Goal: Task Accomplishment & Management: Manage account settings

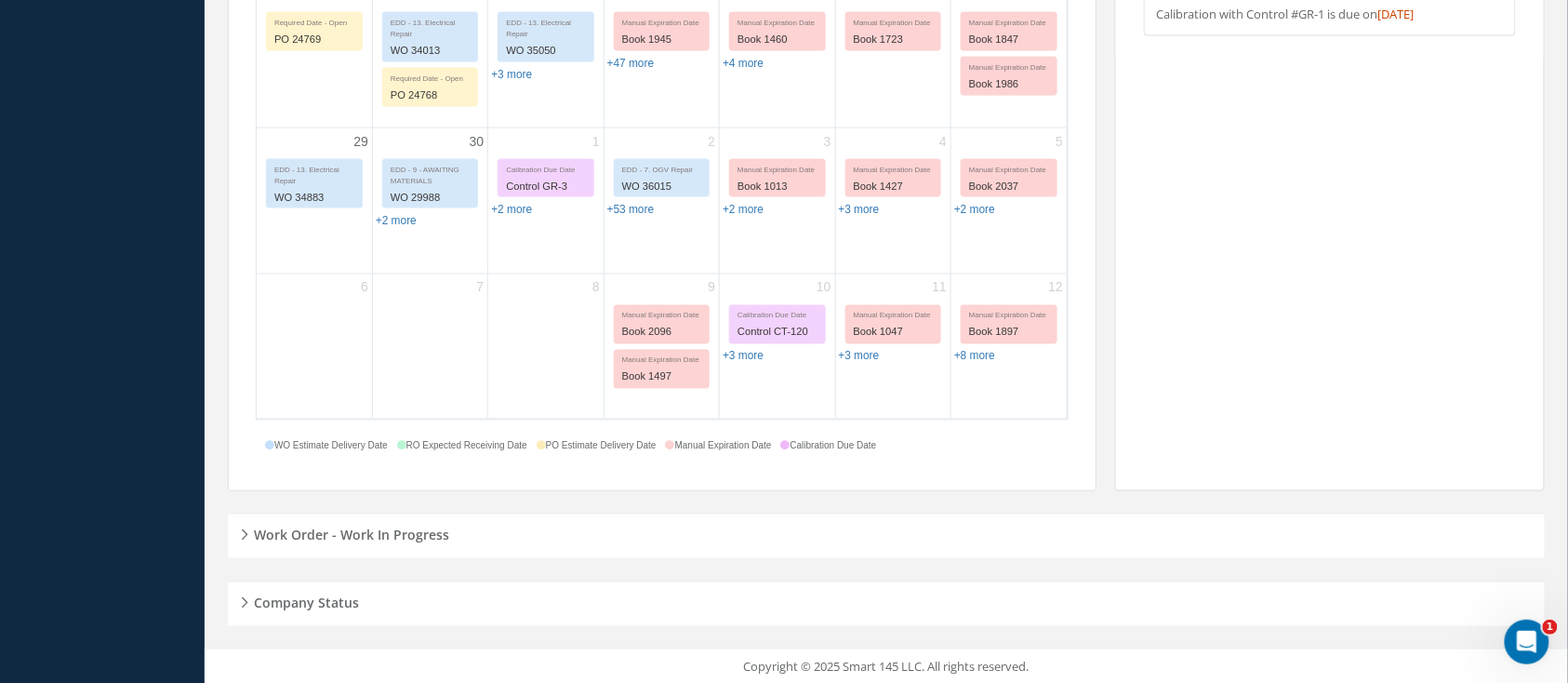
scroll to position [909, 0]
click at [290, 533] on h5 "Work Order - Work In Progress" at bounding box center [349, 530] width 201 height 22
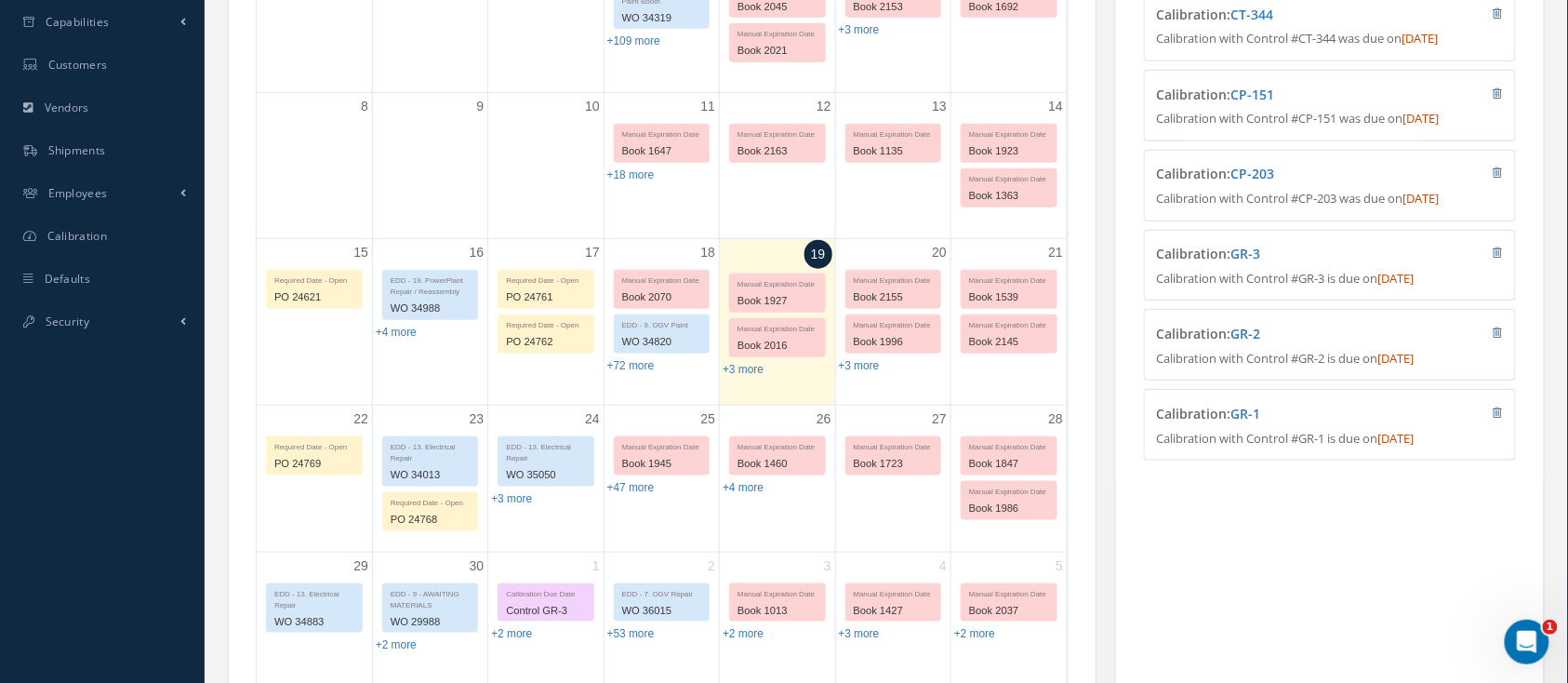
scroll to position [372, 0]
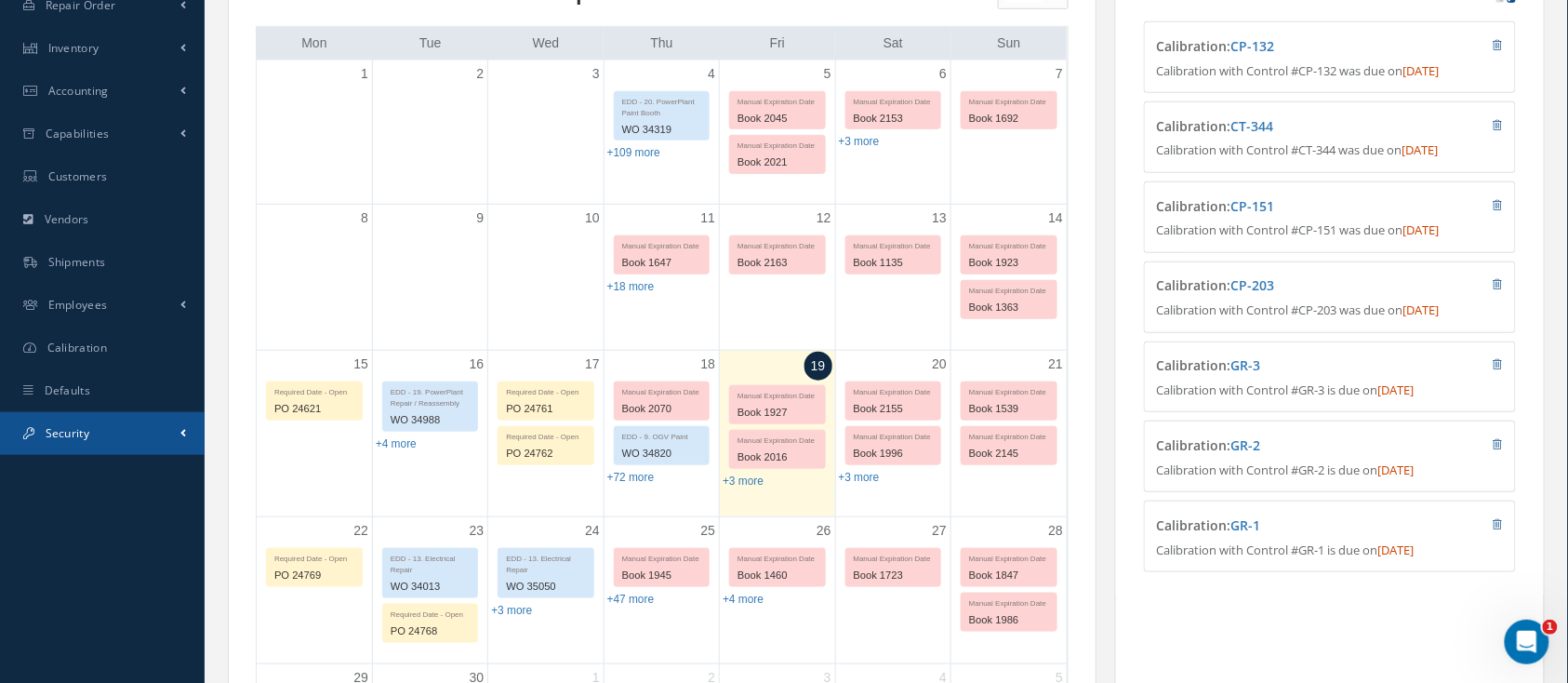
click at [68, 427] on span "Security" at bounding box center [67, 432] width 44 height 16
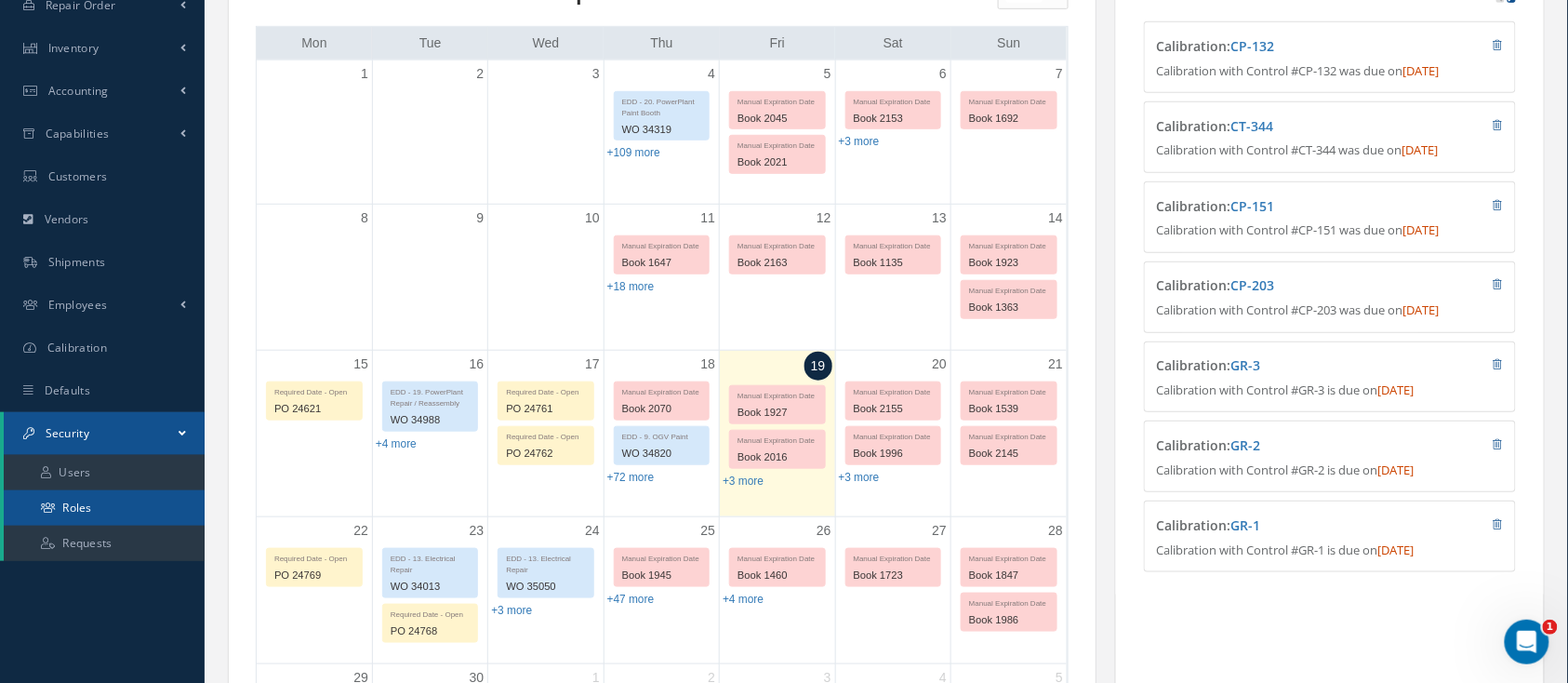
click at [78, 500] on link "Roles" at bounding box center [104, 507] width 201 height 35
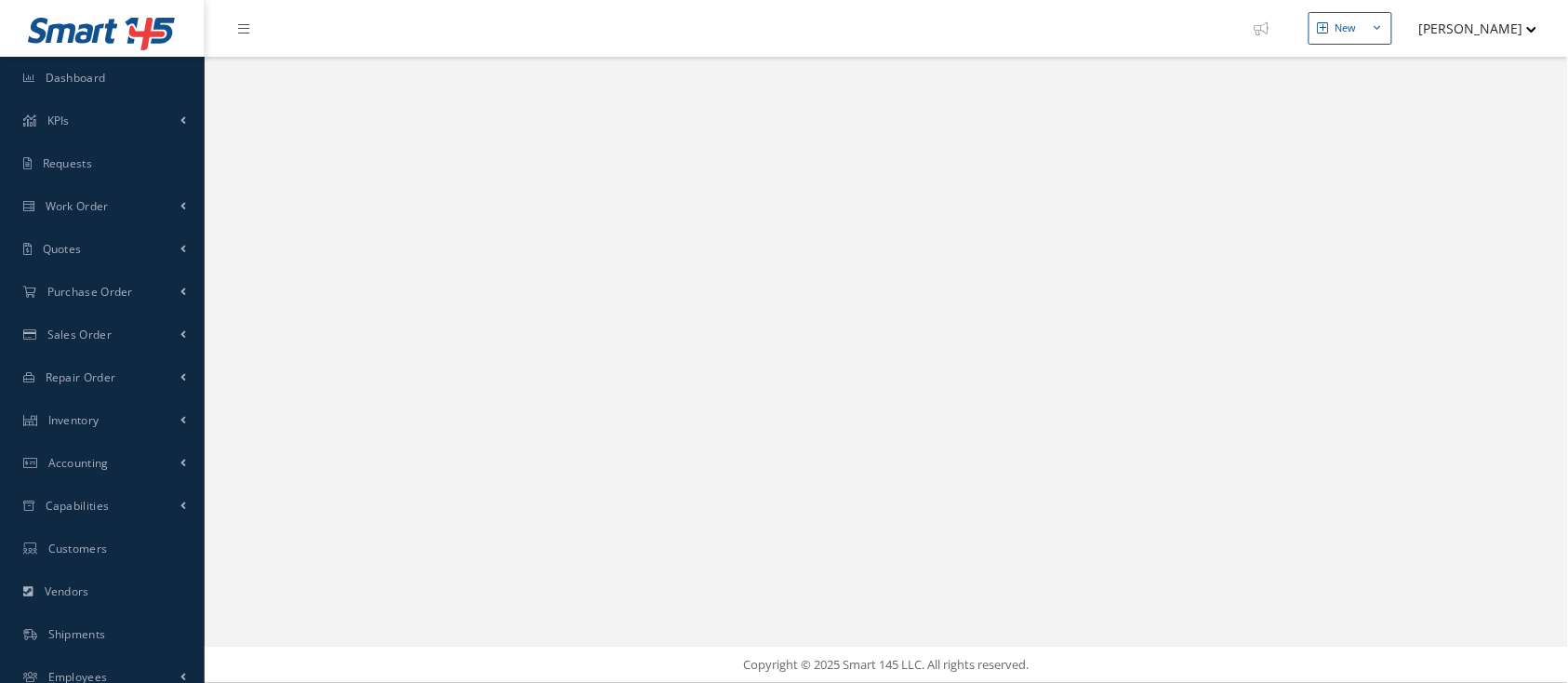
select select "25"
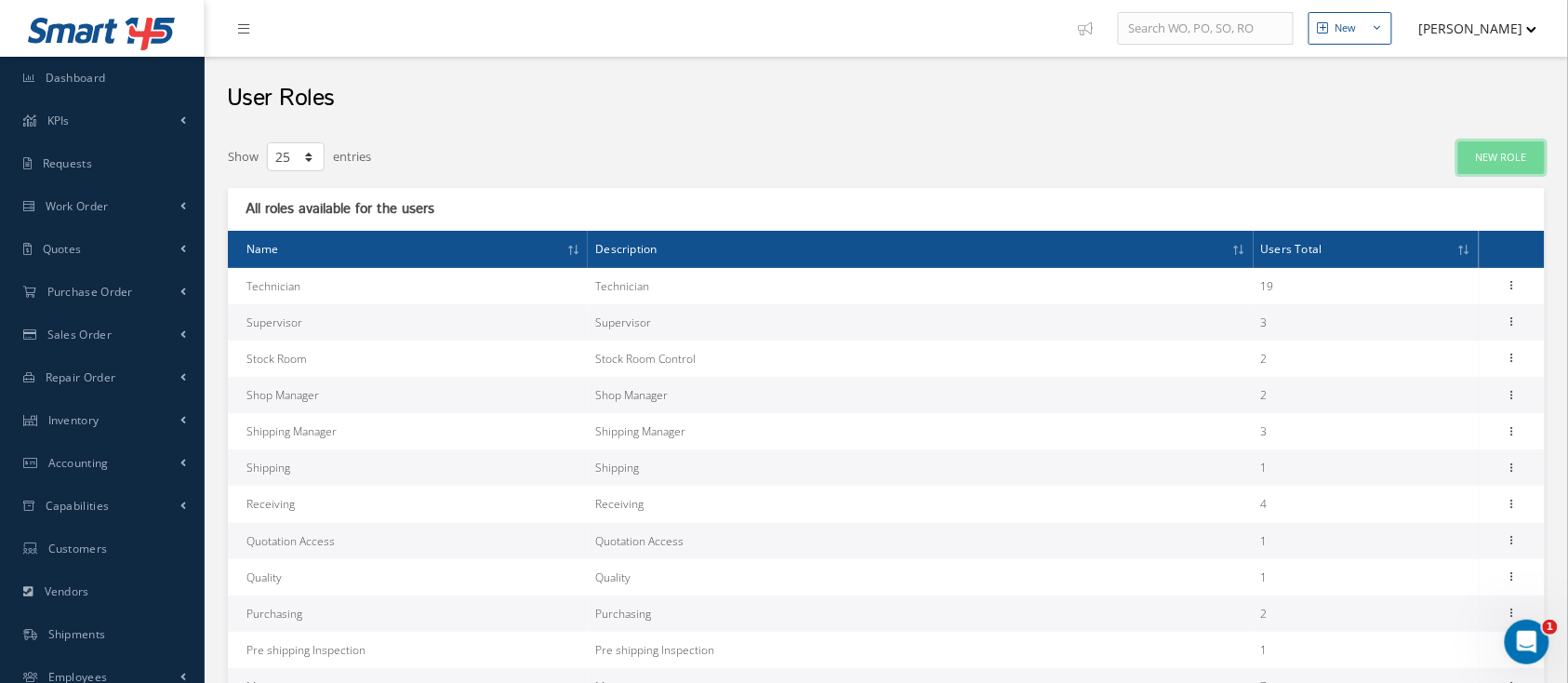
click at [1493, 157] on link "New Role" at bounding box center [1501, 157] width 86 height 33
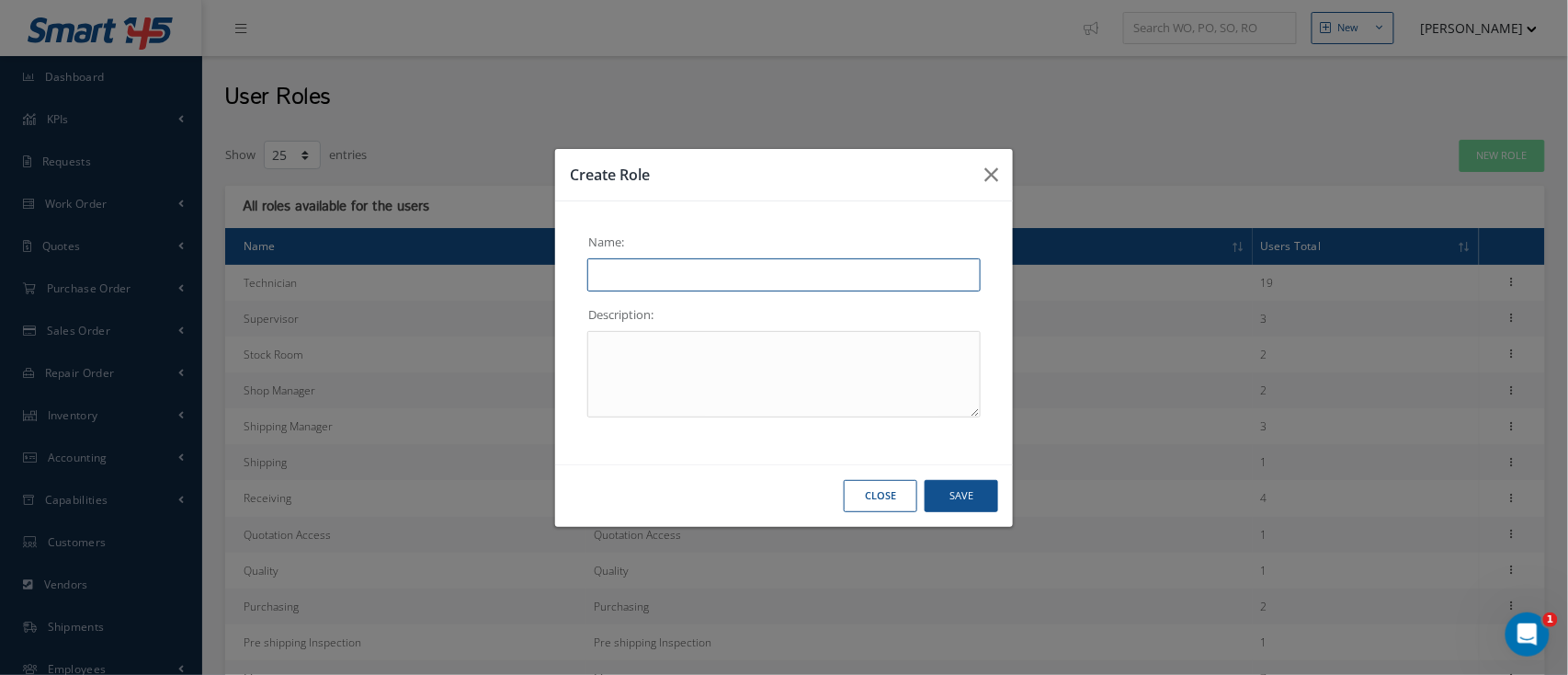
click at [840, 281] on input "text" at bounding box center [784, 275] width 394 height 33
type input "Inspector Level 1"
click at [681, 346] on textarea at bounding box center [784, 374] width 394 height 86
type textarea "Floor Inspector"
click at [987, 496] on button "Save" at bounding box center [961, 496] width 74 height 33
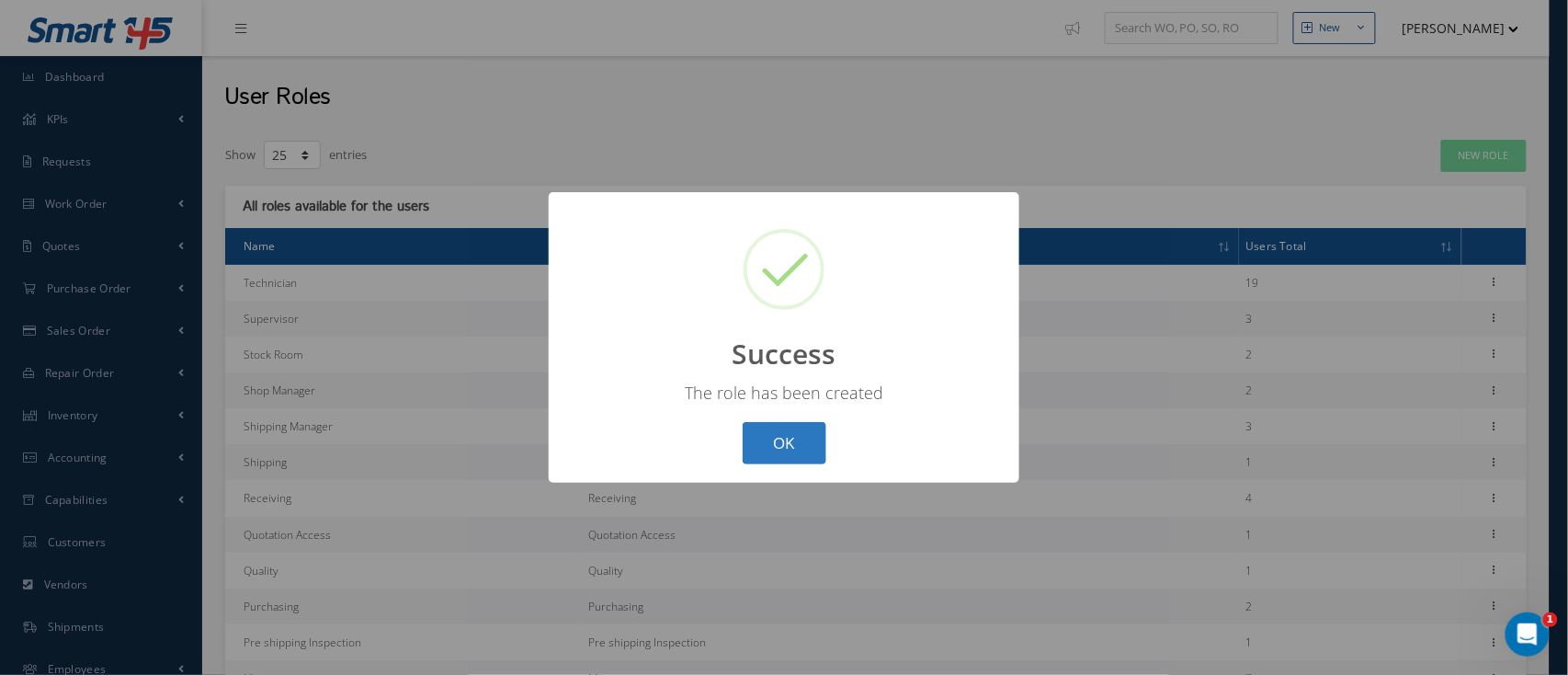
click at [790, 441] on button "OK" at bounding box center [784, 443] width 84 height 43
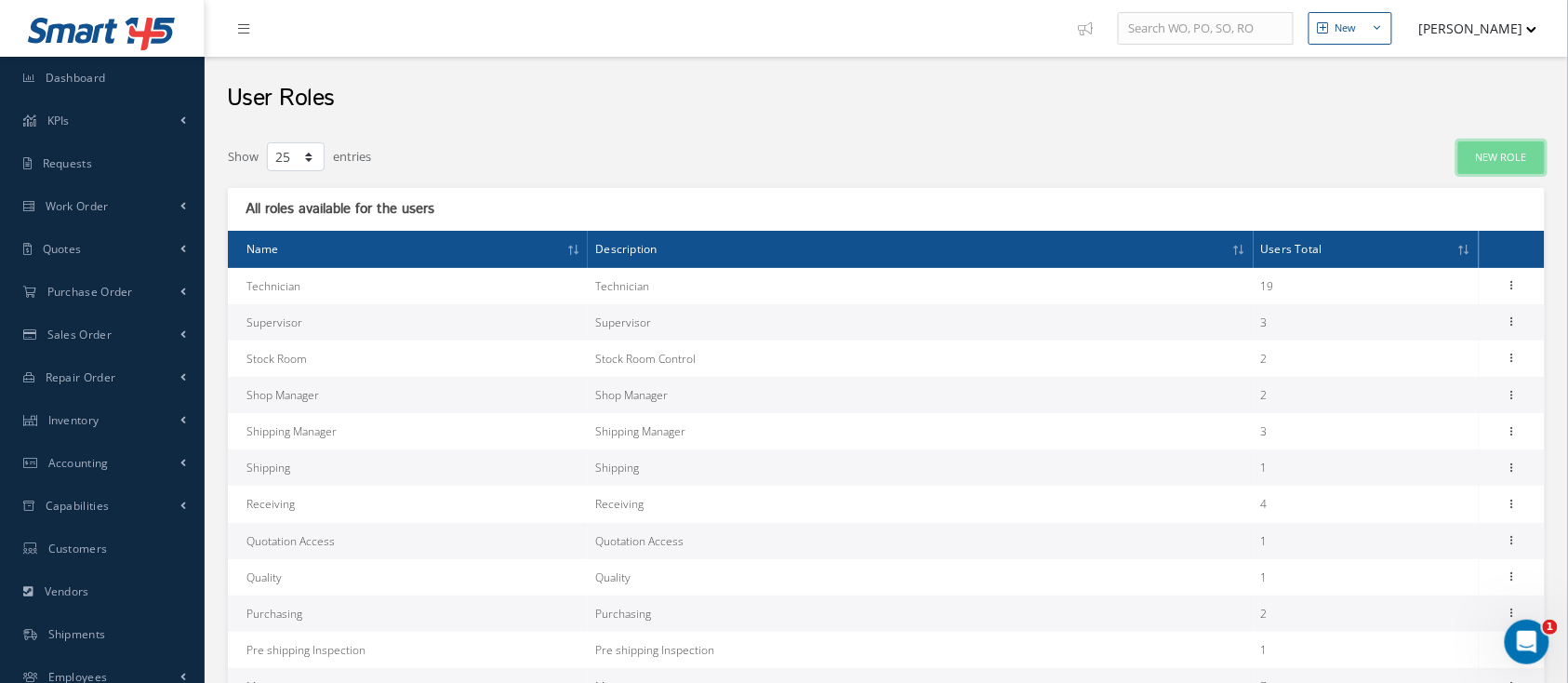
click at [1465, 161] on link "New Role" at bounding box center [1501, 157] width 86 height 33
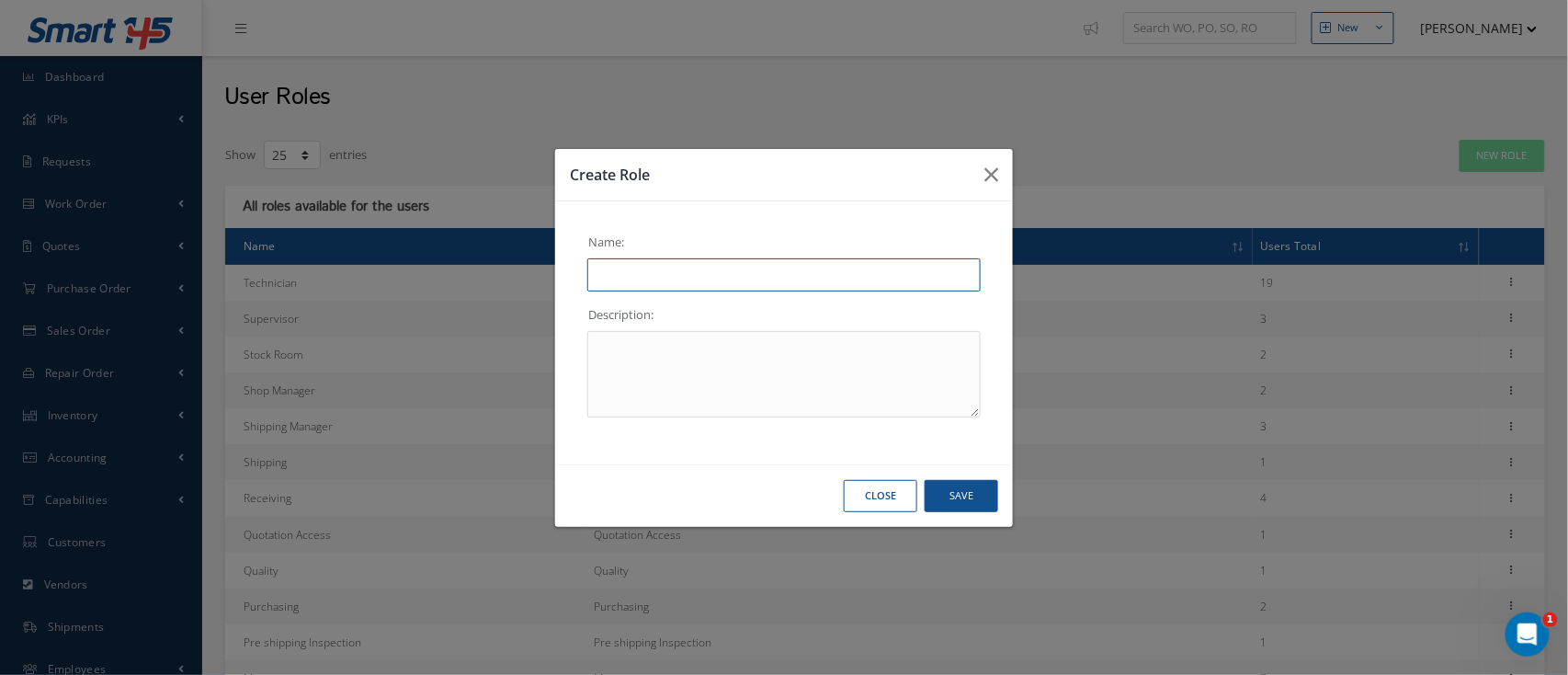
click at [721, 268] on input "text" at bounding box center [784, 275] width 394 height 33
type input "Inspector Level 2"
click at [691, 340] on textarea at bounding box center [784, 374] width 394 height 86
type textarea "Office Inspector"
click at [963, 503] on button "Save" at bounding box center [961, 496] width 74 height 33
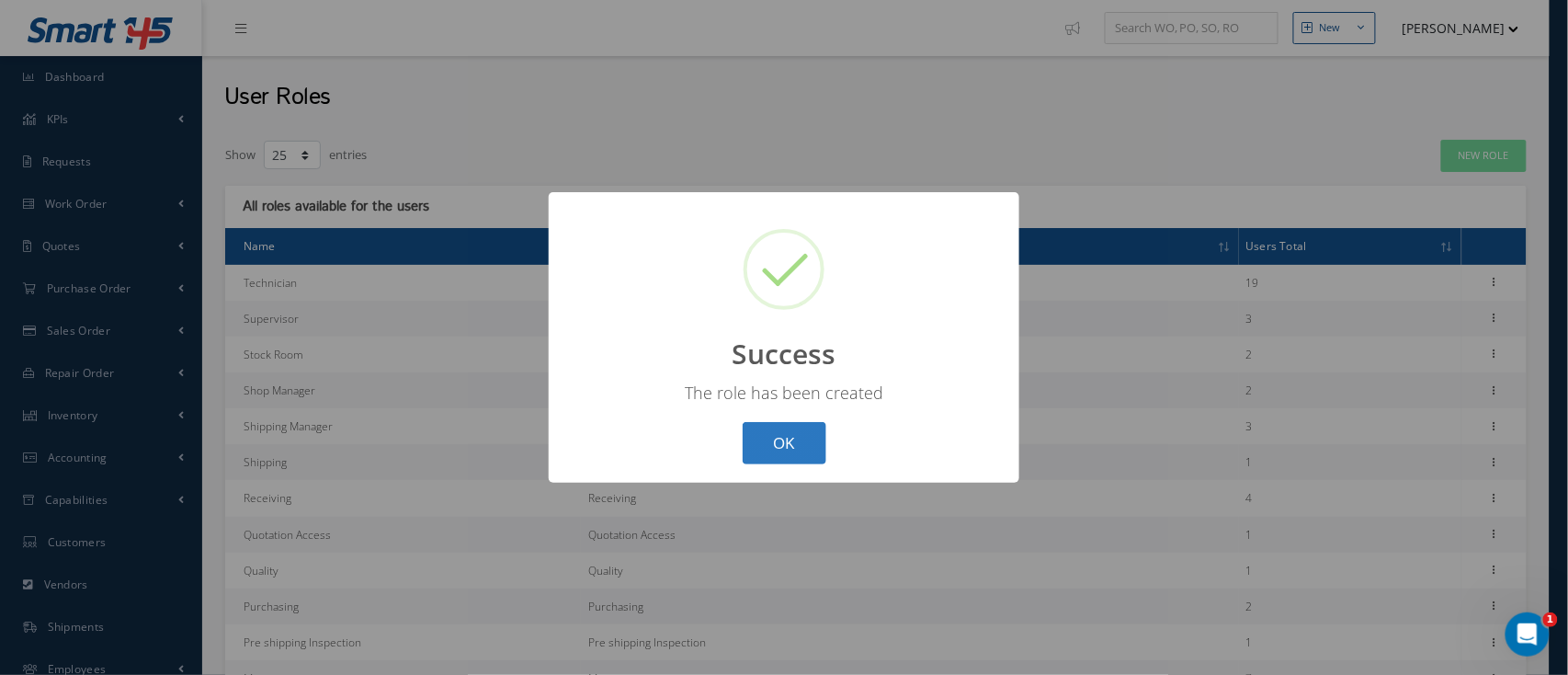
click at [811, 450] on button "OK" at bounding box center [784, 443] width 84 height 43
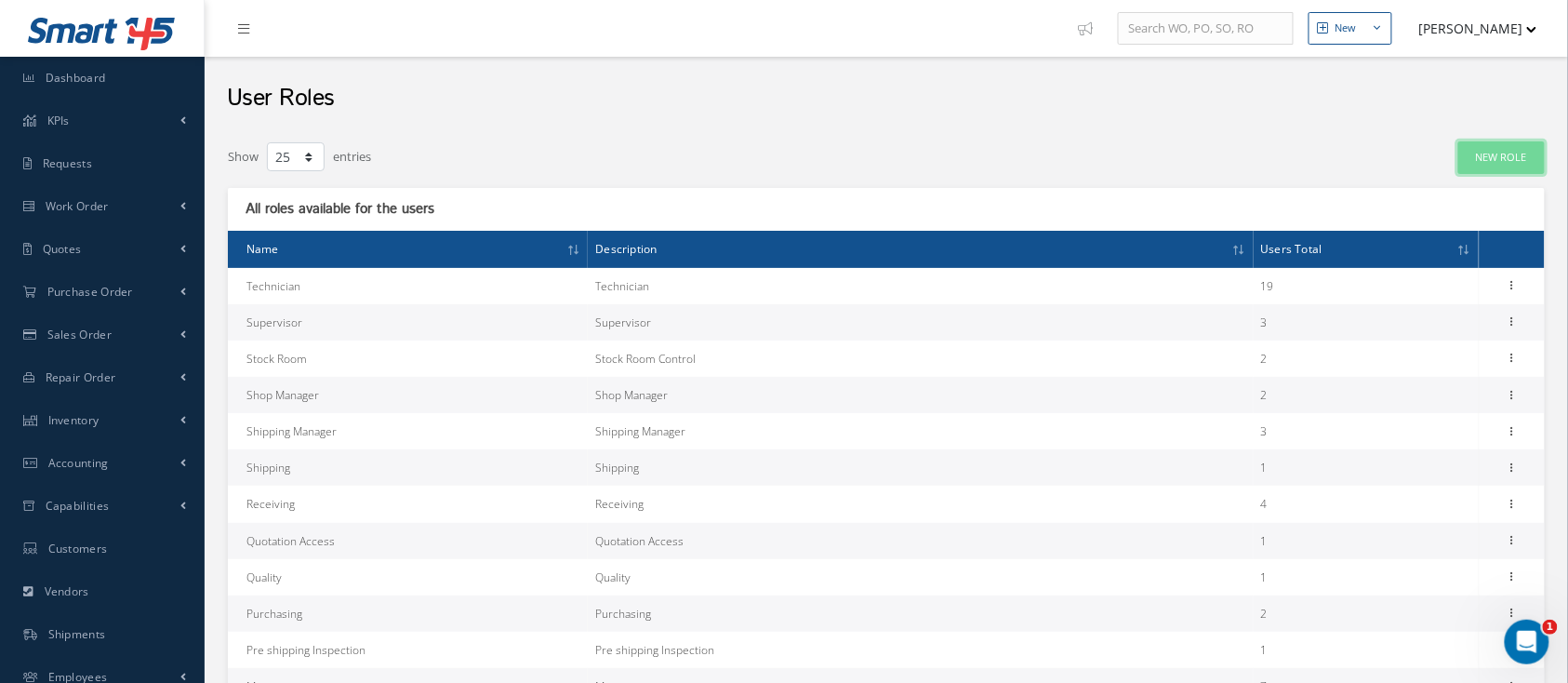
click at [1508, 161] on link "New Role" at bounding box center [1501, 157] width 86 height 33
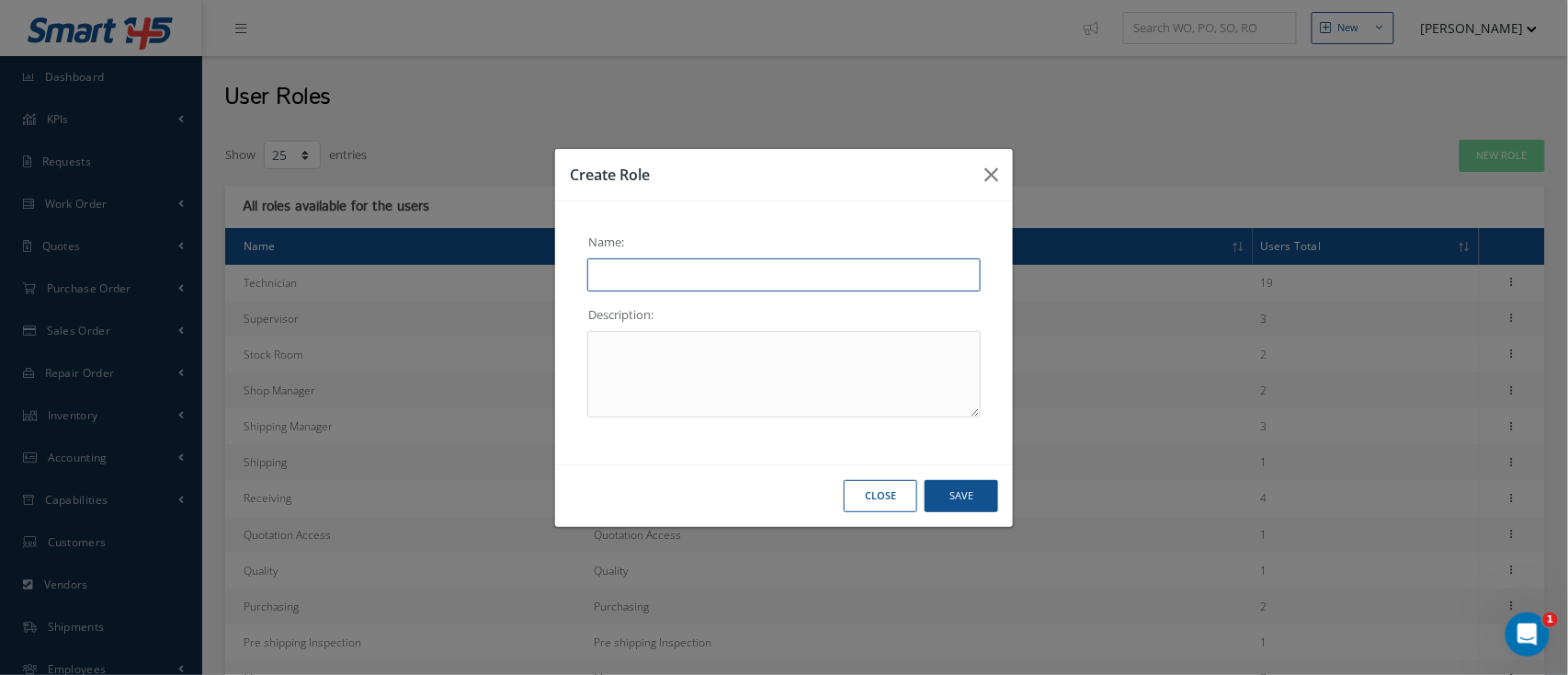
click at [786, 279] on input "text" at bounding box center [784, 275] width 394 height 33
type input "Inspector Level 3"
click at [648, 345] on textarea at bounding box center [784, 374] width 394 height 86
type textarea "Quality Department"
click at [938, 495] on button "Save" at bounding box center [961, 496] width 74 height 33
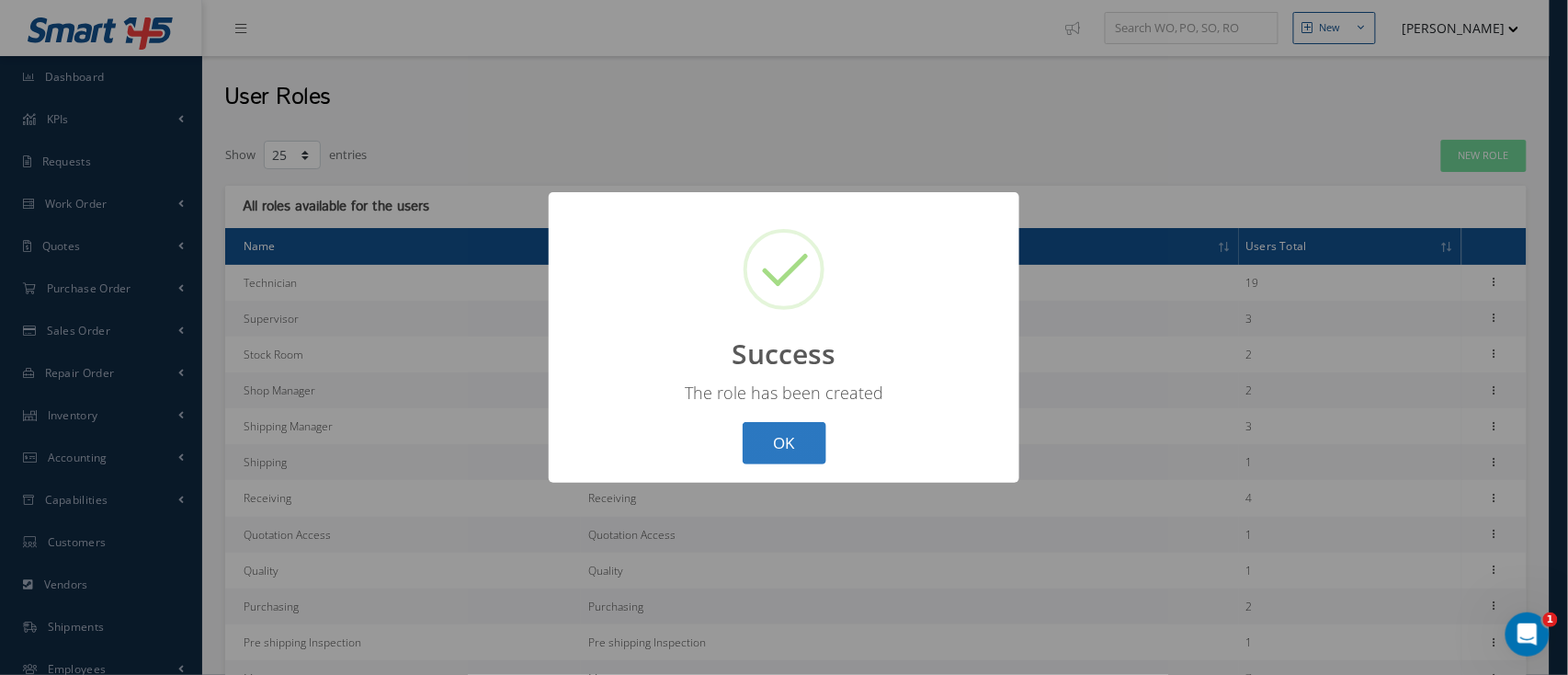
click at [774, 431] on button "OK" at bounding box center [784, 443] width 84 height 43
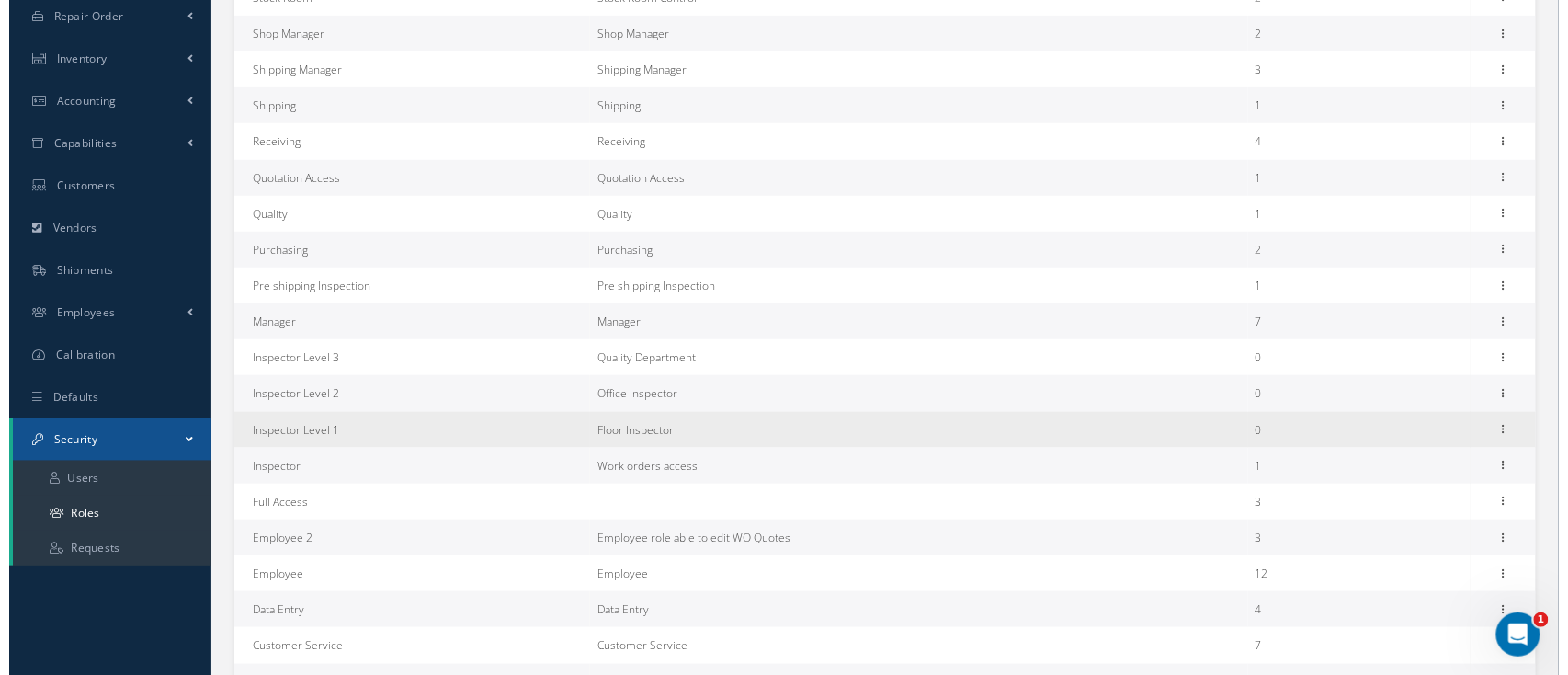
scroll to position [368, 0]
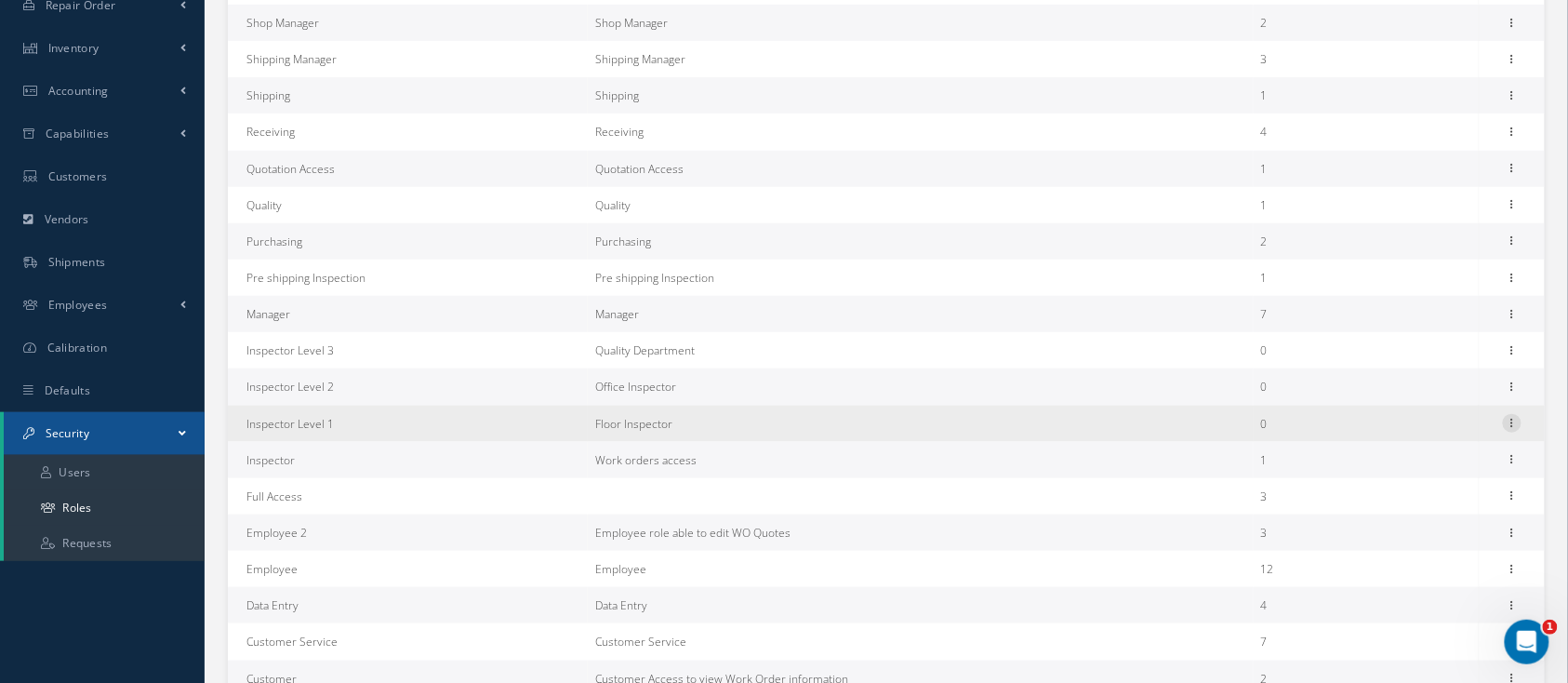
click at [1506, 424] on icon at bounding box center [1512, 421] width 18 height 15
click at [1391, 483] on link "Permissions" at bounding box center [1426, 483] width 147 height 24
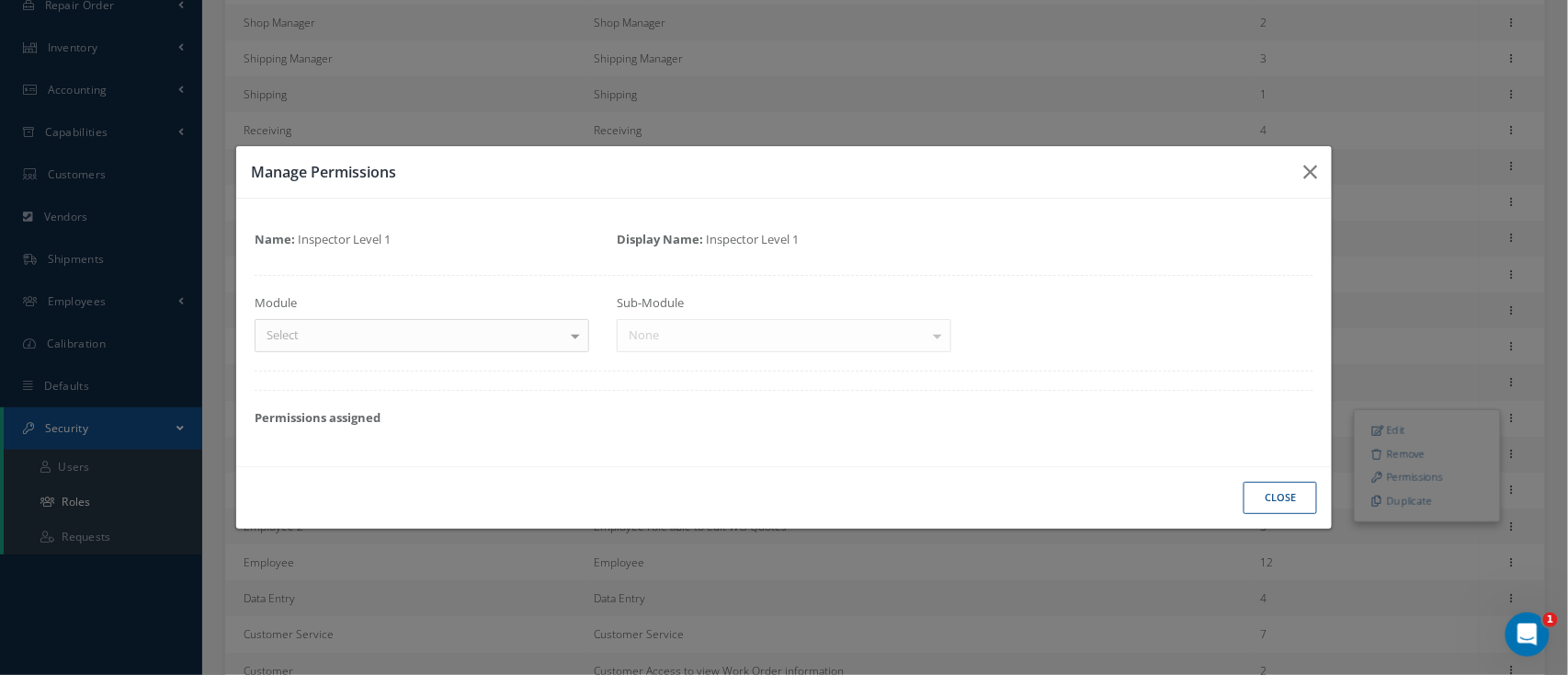
click at [576, 334] on div at bounding box center [575, 335] width 26 height 31
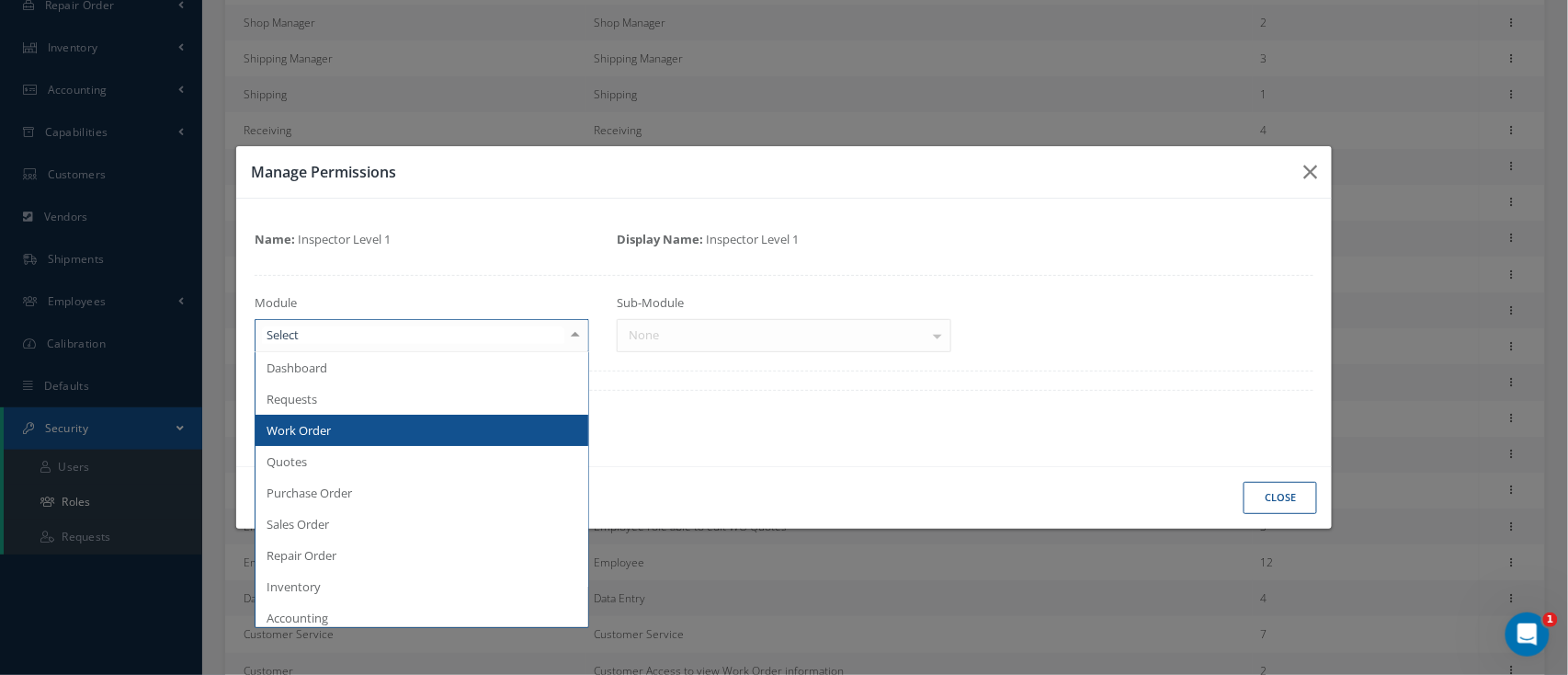
click at [422, 427] on span "Work Order" at bounding box center [422, 430] width 332 height 32
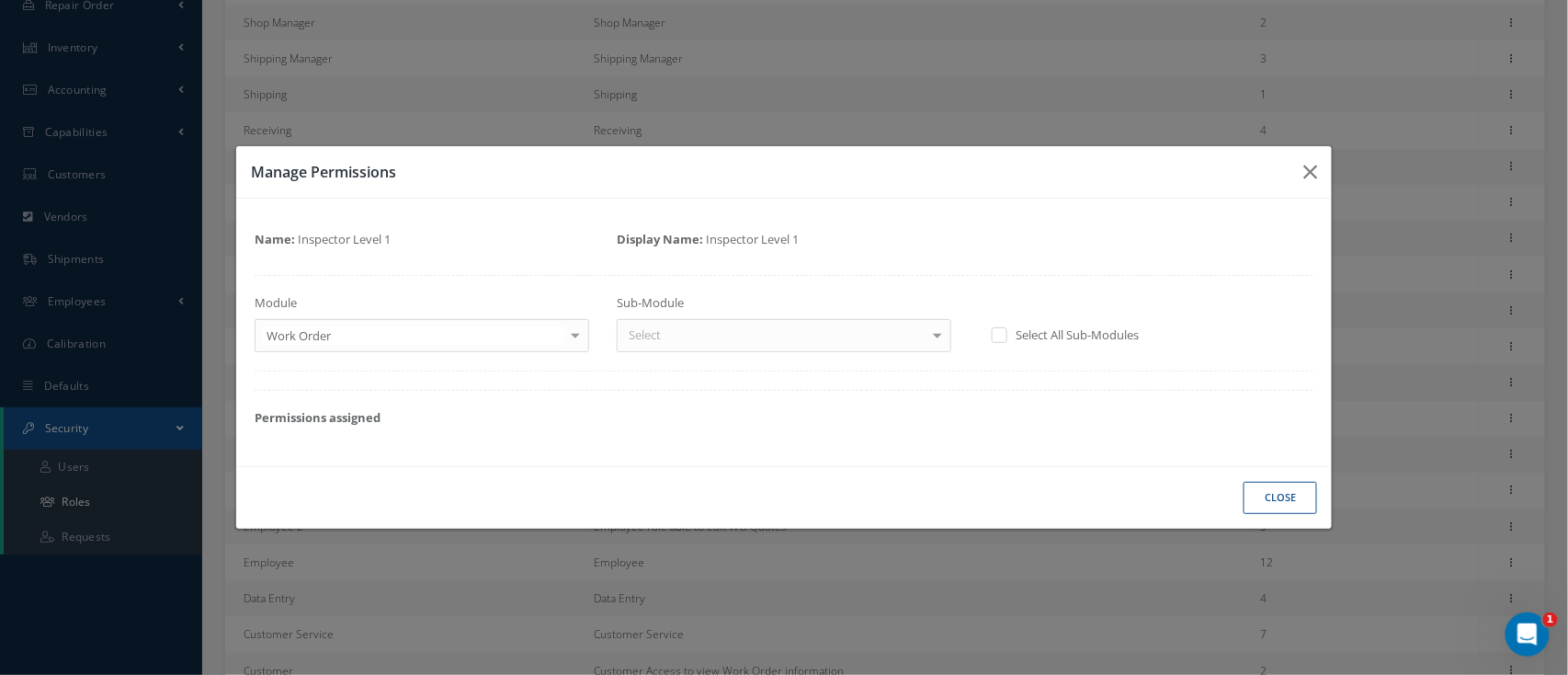
click at [933, 342] on div at bounding box center [937, 335] width 26 height 31
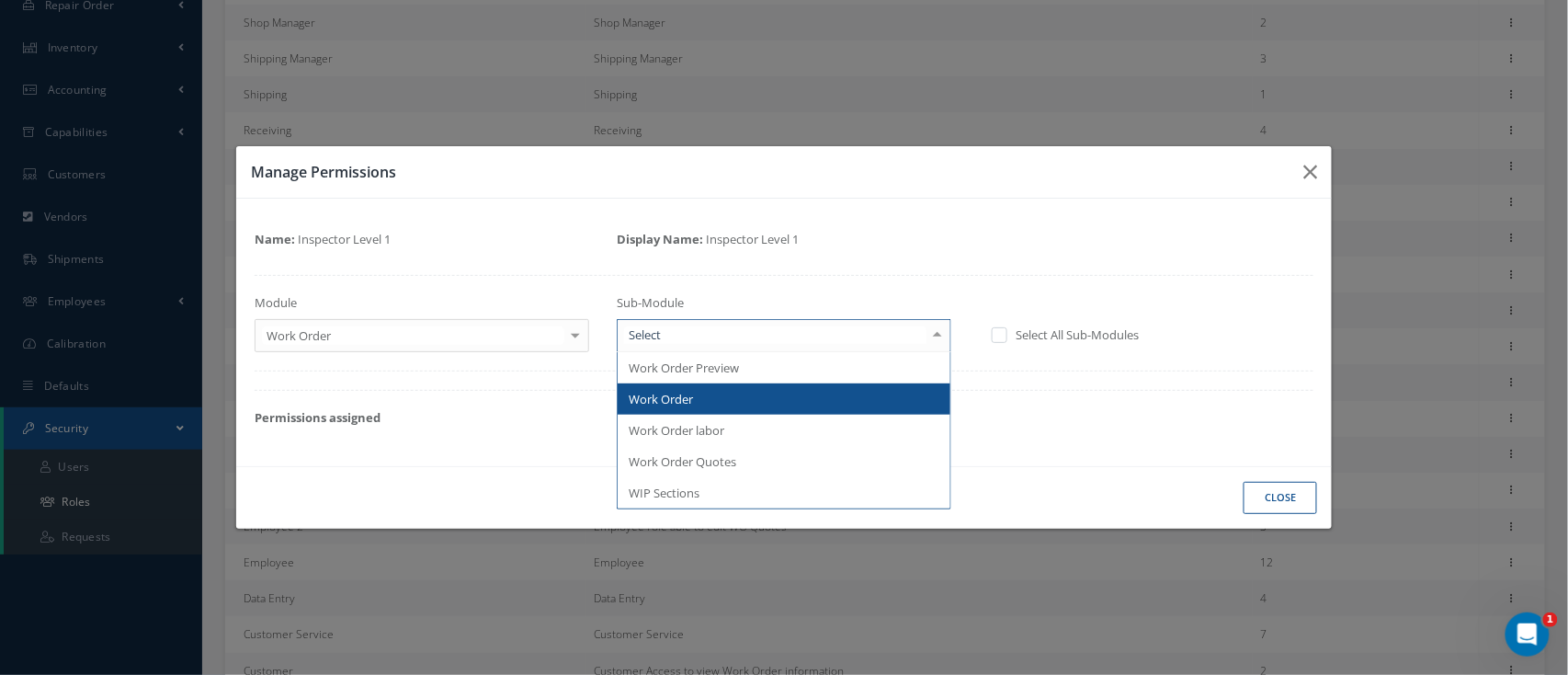
click at [707, 398] on span "Work Order" at bounding box center [784, 398] width 332 height 32
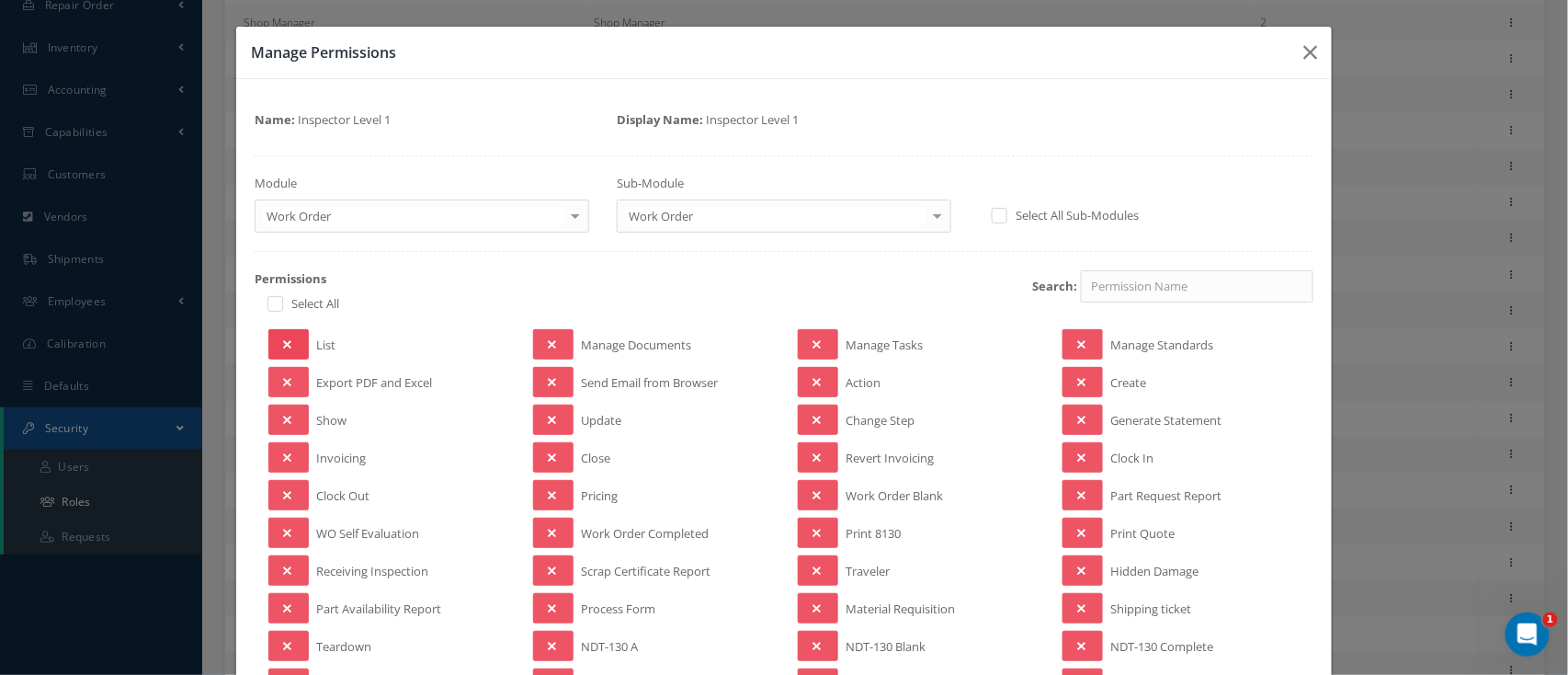
click at [295, 346] on button at bounding box center [288, 345] width 40 height 31
click at [296, 371] on button at bounding box center [288, 382] width 40 height 31
click at [294, 414] on button at bounding box center [288, 420] width 40 height 31
click at [283, 498] on icon at bounding box center [287, 494] width 9 height 12
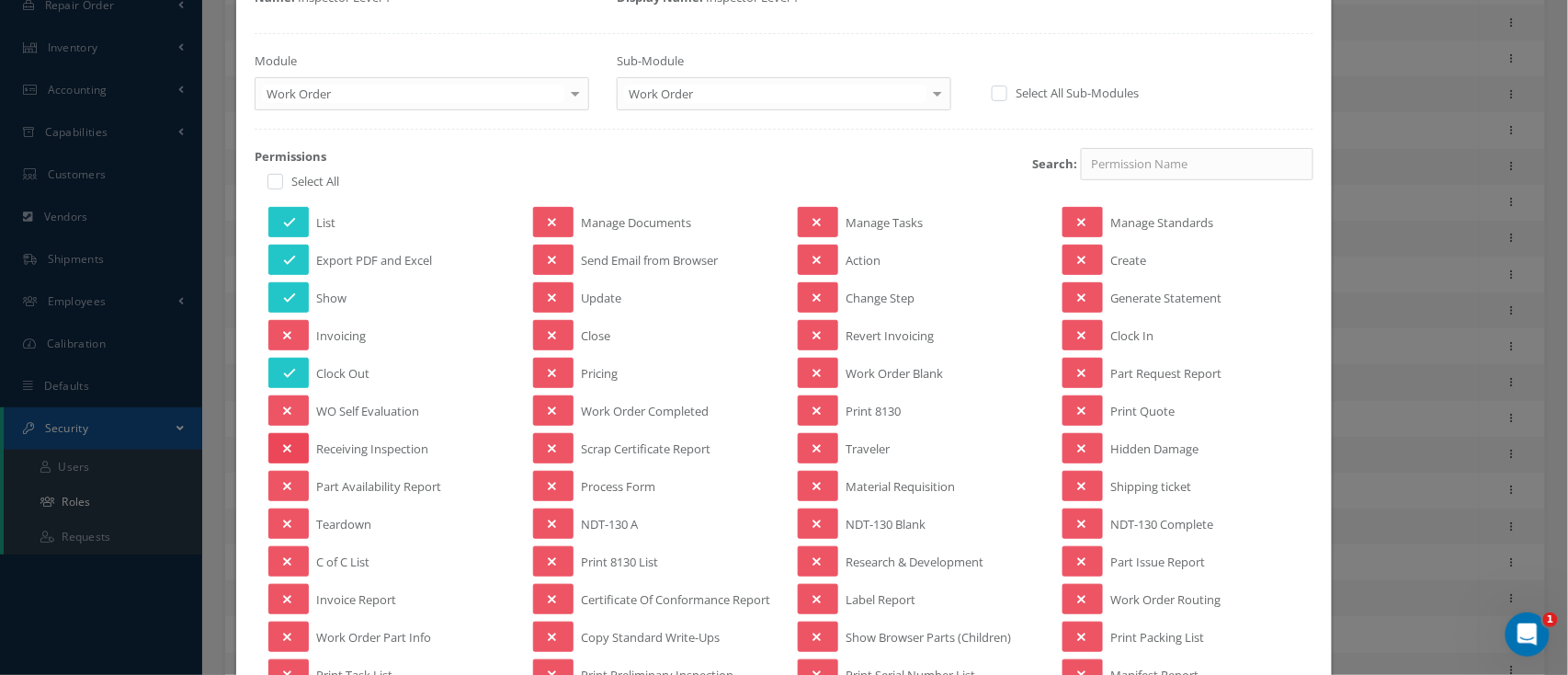
click at [298, 441] on button at bounding box center [288, 448] width 40 height 31
click at [290, 481] on button at bounding box center [288, 486] width 40 height 31
click at [293, 518] on button at bounding box center [288, 523] width 40 height 31
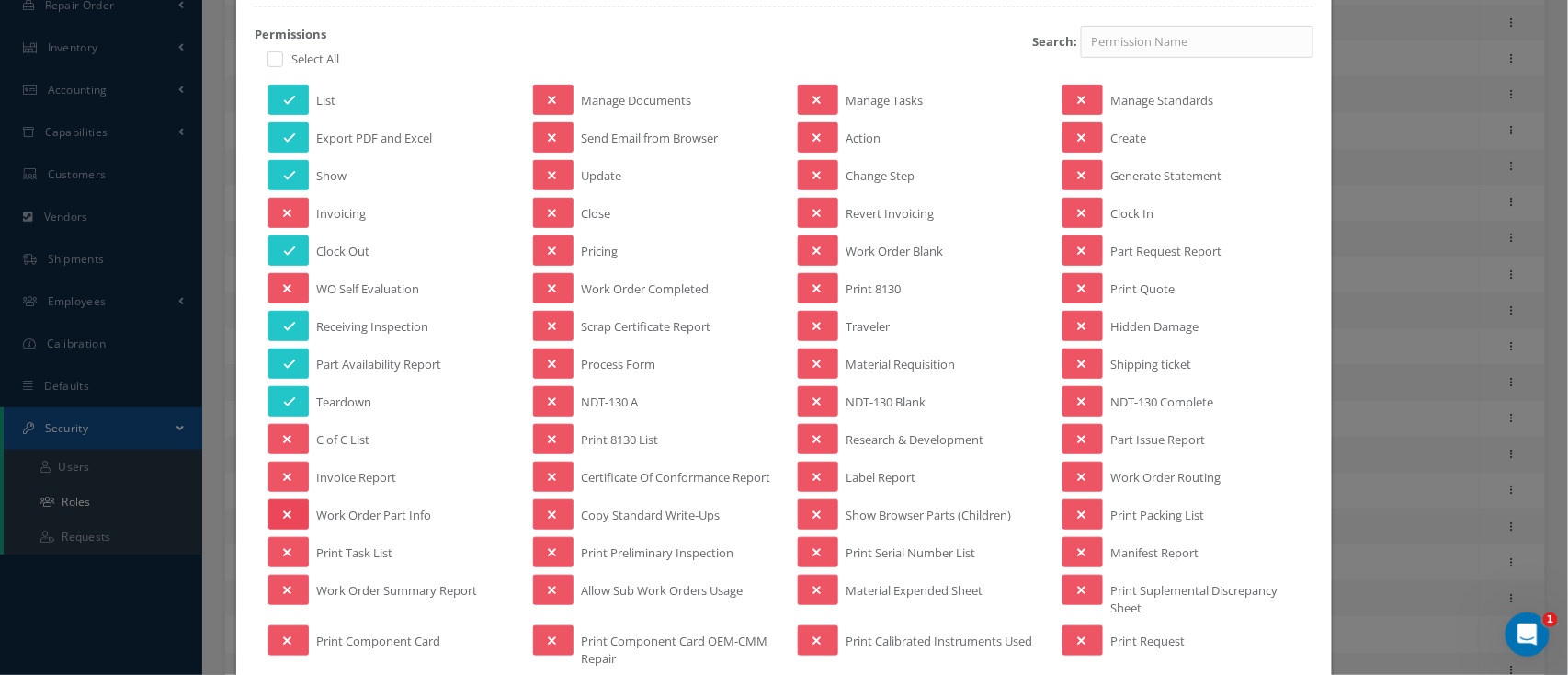
click at [286, 517] on icon at bounding box center [287, 514] width 9 height 12
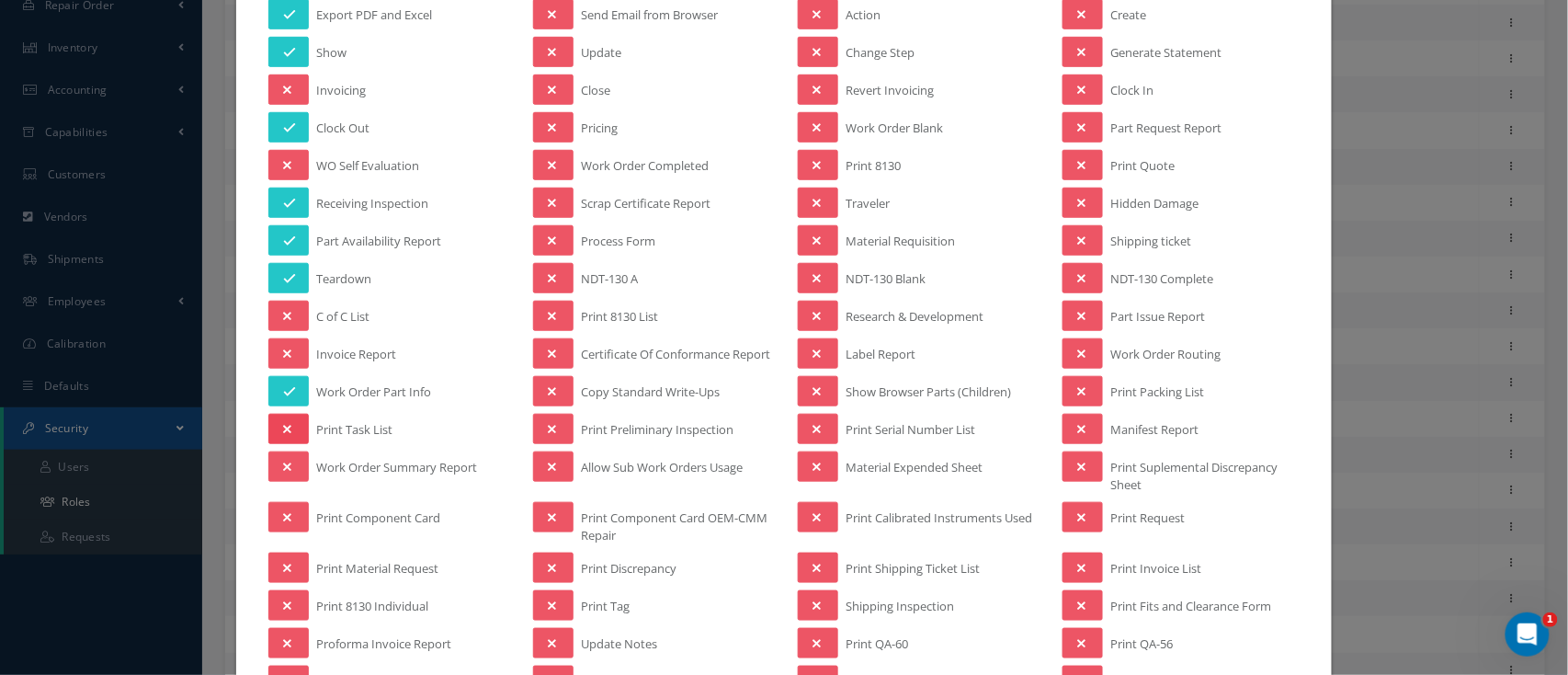
click at [287, 436] on icon at bounding box center [287, 428] width 9 height 12
click at [290, 478] on button at bounding box center [288, 467] width 40 height 31
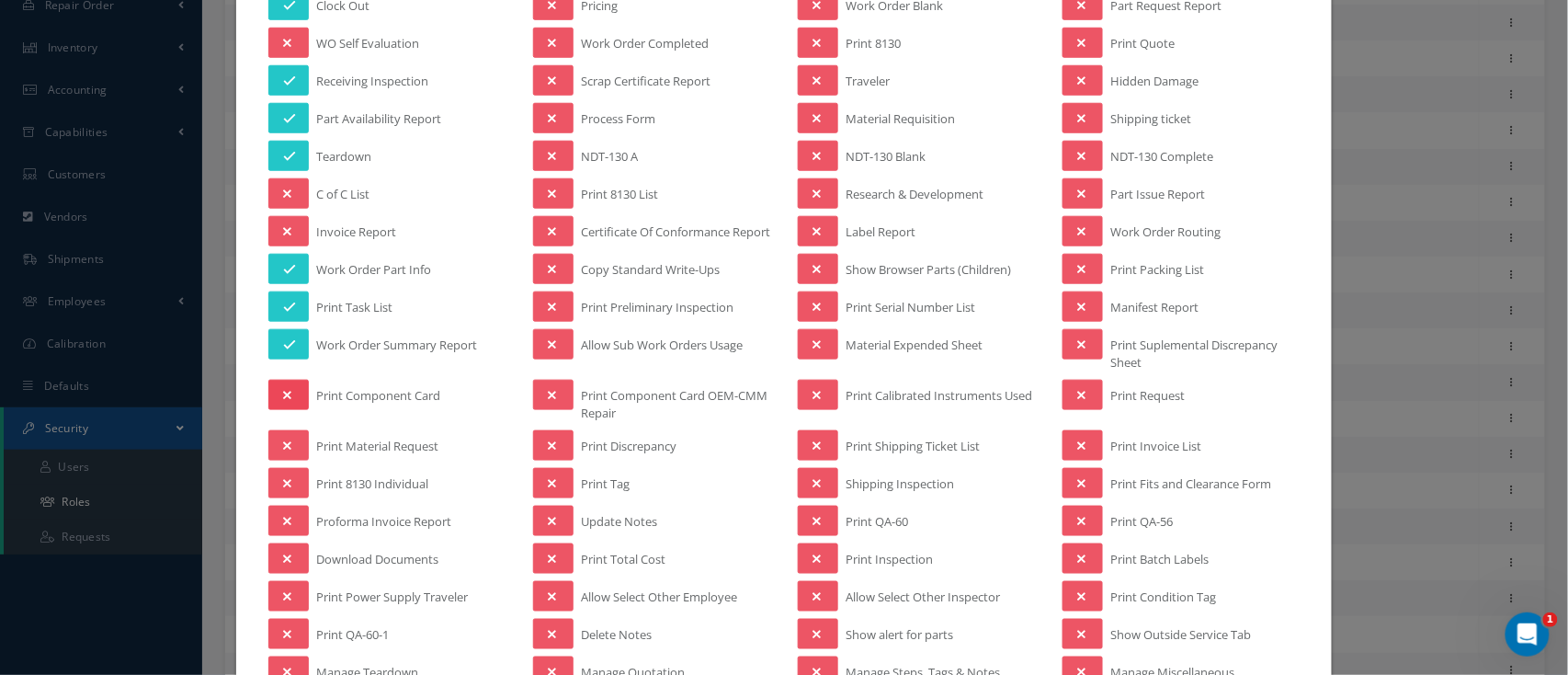
click at [284, 401] on icon at bounding box center [287, 395] width 9 height 12
click at [283, 449] on icon at bounding box center [287, 446] width 9 height 12
click at [300, 567] on button at bounding box center [288, 559] width 40 height 31
click at [300, 598] on button at bounding box center [288, 596] width 40 height 31
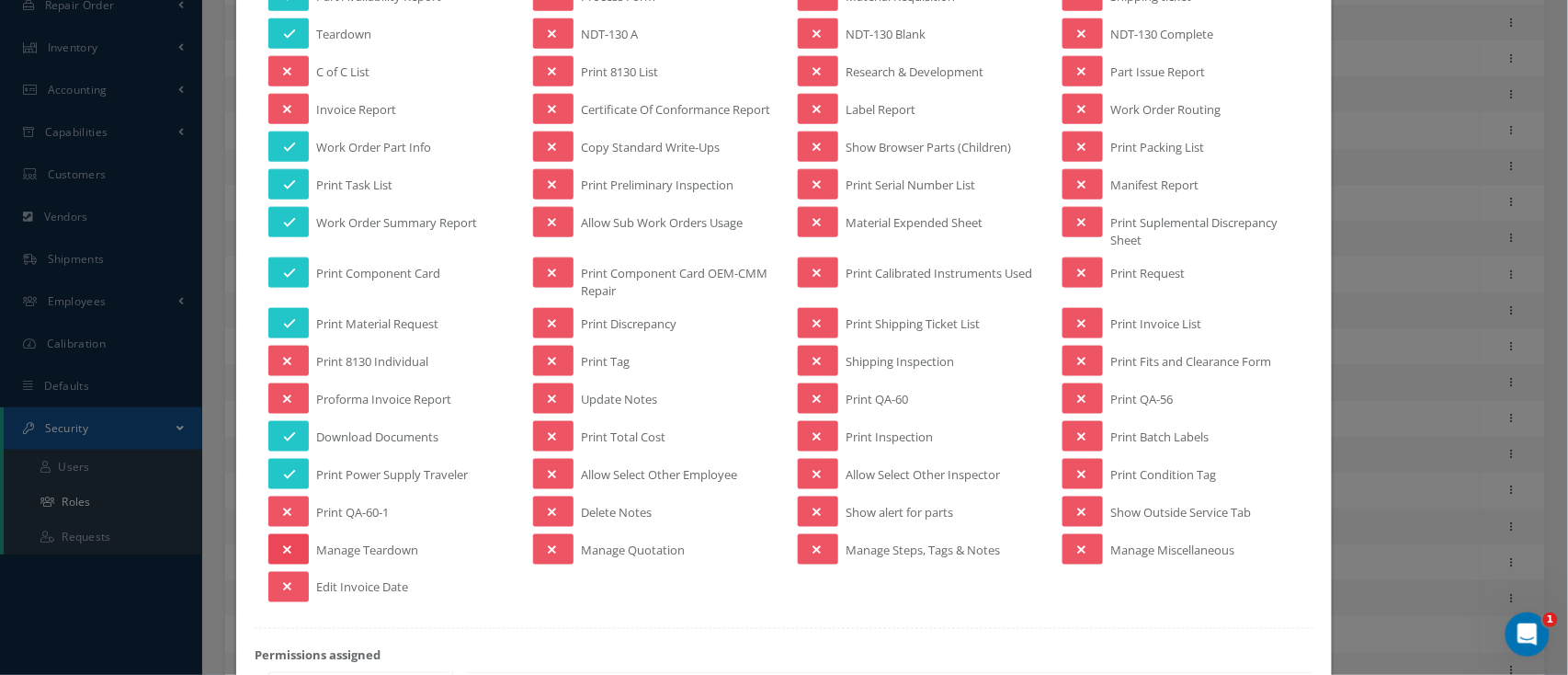
click at [276, 559] on button at bounding box center [288, 549] width 40 height 31
click at [559, 477] on button at bounding box center [553, 474] width 40 height 31
click at [555, 402] on button at bounding box center [553, 398] width 40 height 31
click at [550, 331] on button at bounding box center [553, 324] width 40 height 31
click at [555, 268] on button at bounding box center [553, 273] width 40 height 31
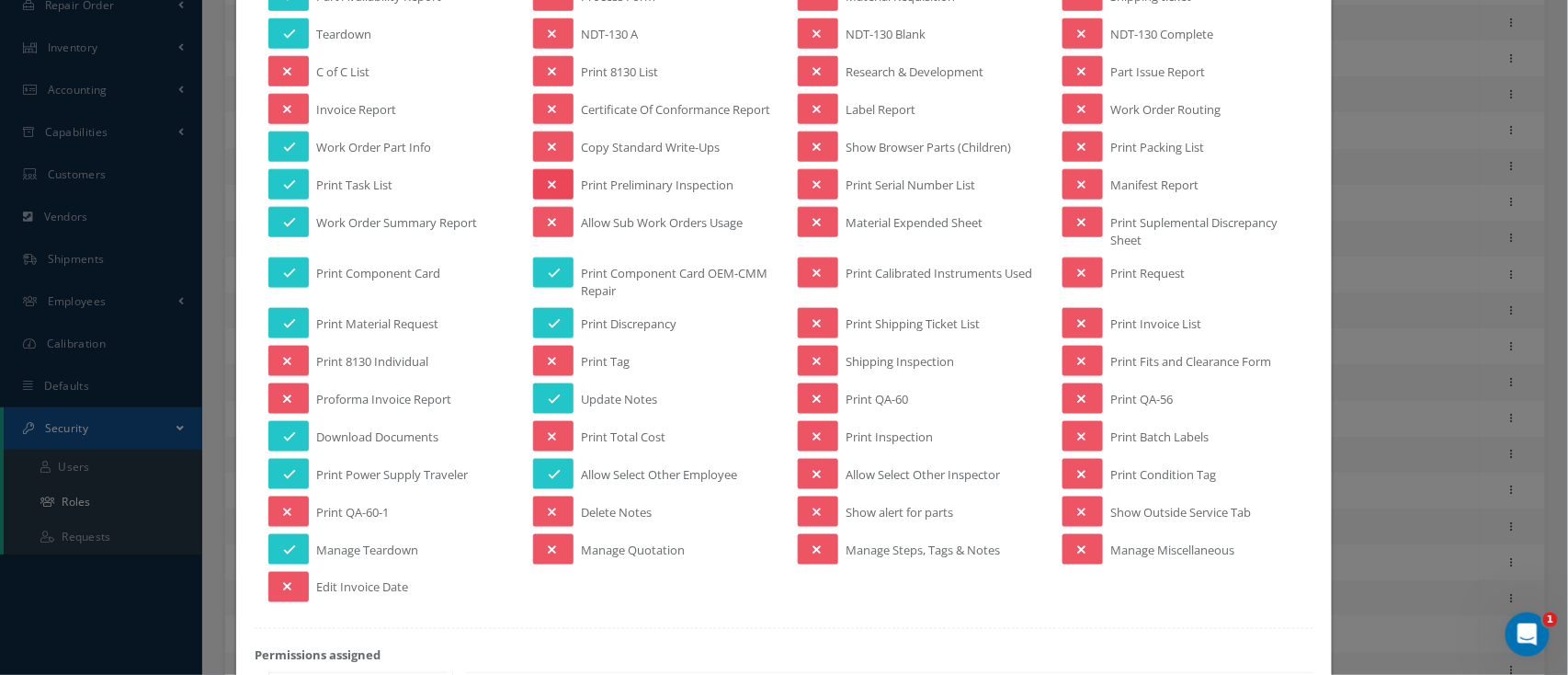
click at [537, 185] on button at bounding box center [553, 184] width 40 height 31
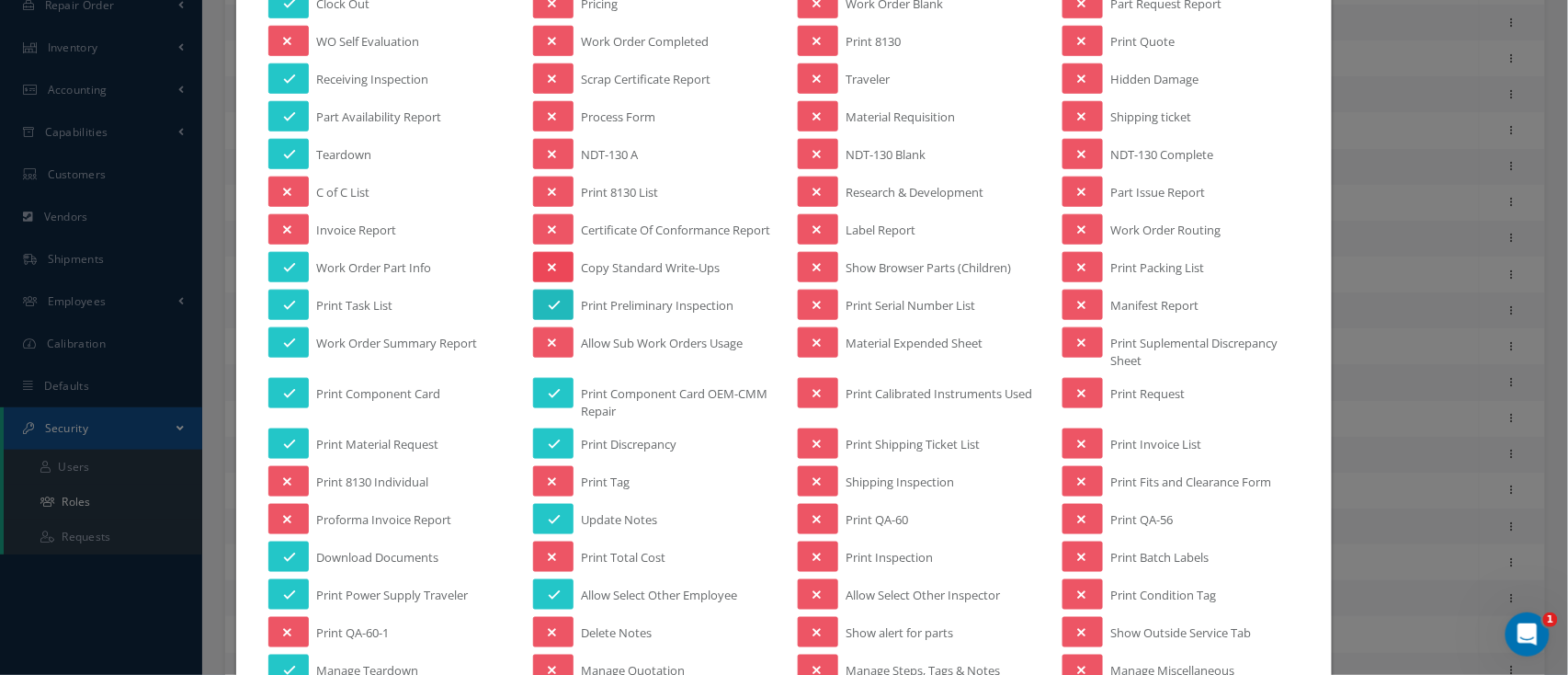
scroll to position [490, 0]
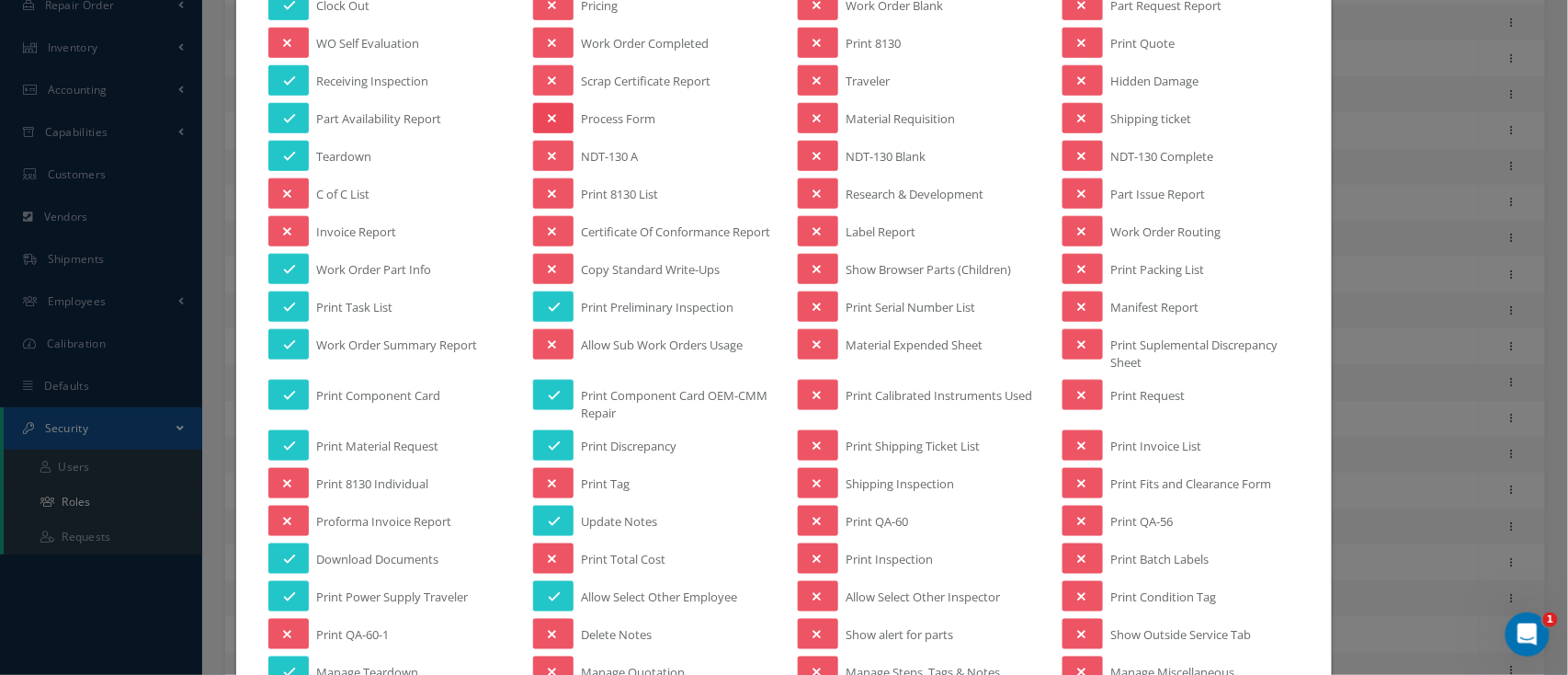
click at [547, 107] on button at bounding box center [553, 118] width 40 height 31
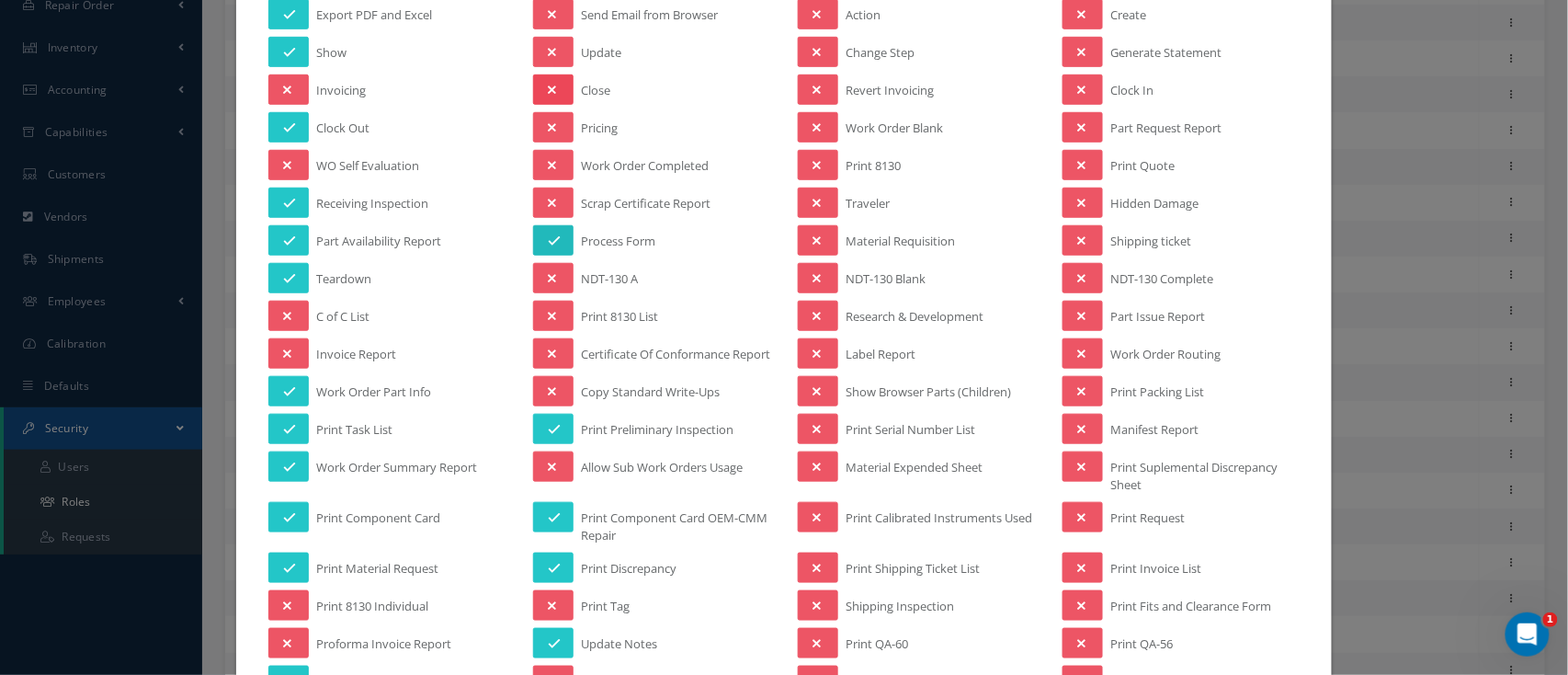
scroll to position [245, 0]
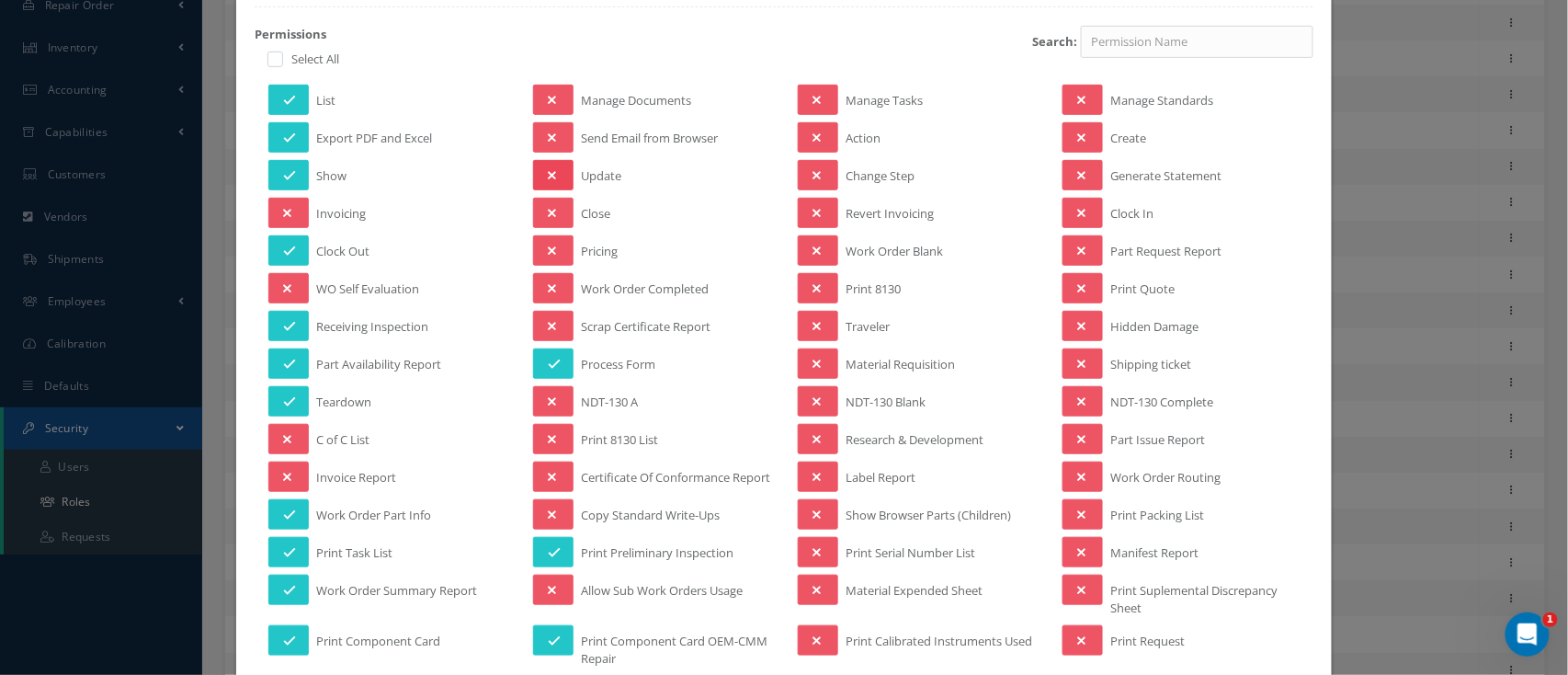
click at [539, 173] on button at bounding box center [553, 176] width 40 height 31
click at [548, 132] on icon at bounding box center [551, 137] width 9 height 12
click at [551, 104] on button at bounding box center [553, 100] width 40 height 31
click at [857, 105] on span "Manage Tasks" at bounding box center [884, 104] width 77 height 23
click at [825, 103] on button at bounding box center [818, 100] width 40 height 31
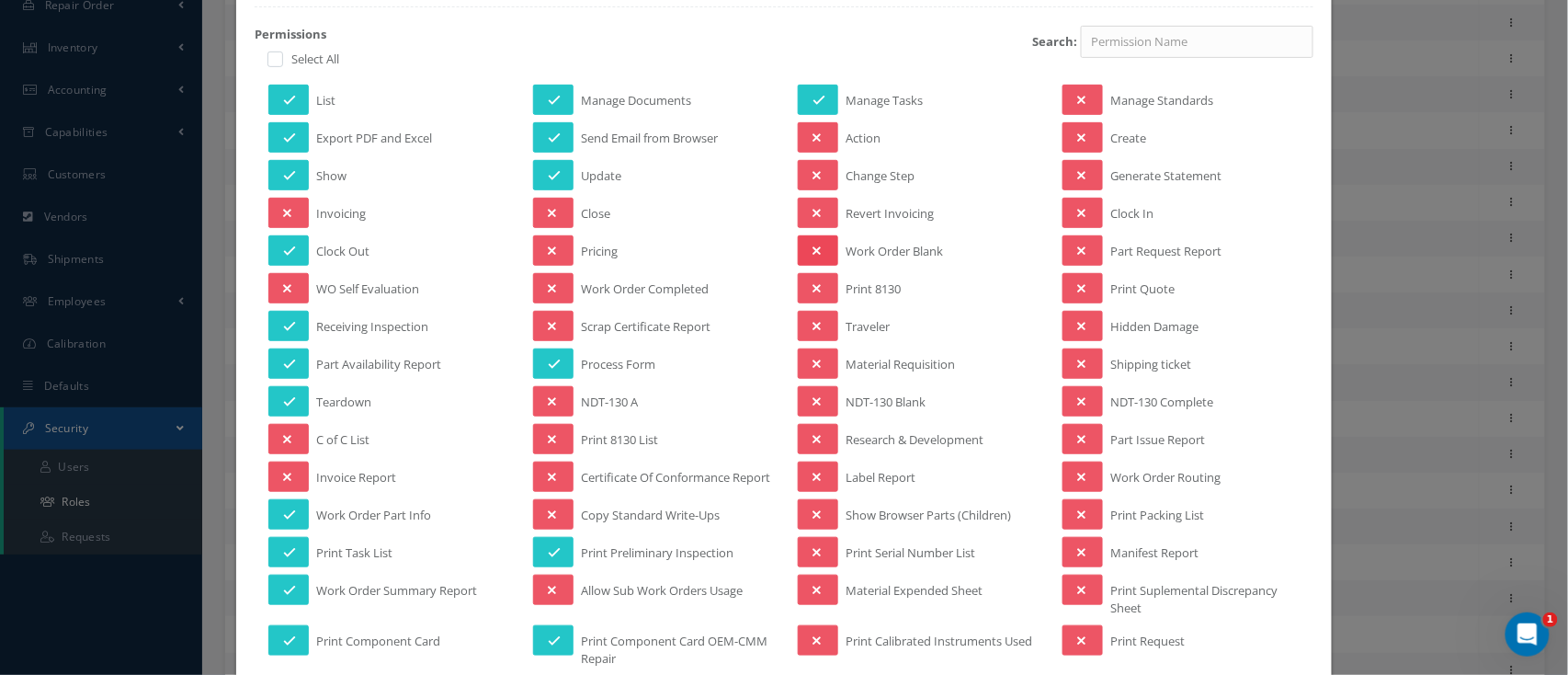
click at [814, 235] on button at bounding box center [818, 251] width 40 height 31
click at [816, 355] on button at bounding box center [818, 364] width 40 height 31
click at [813, 475] on button at bounding box center [818, 476] width 40 height 31
click at [827, 526] on button at bounding box center [818, 515] width 40 height 31
click at [812, 596] on icon at bounding box center [816, 590] width 9 height 12
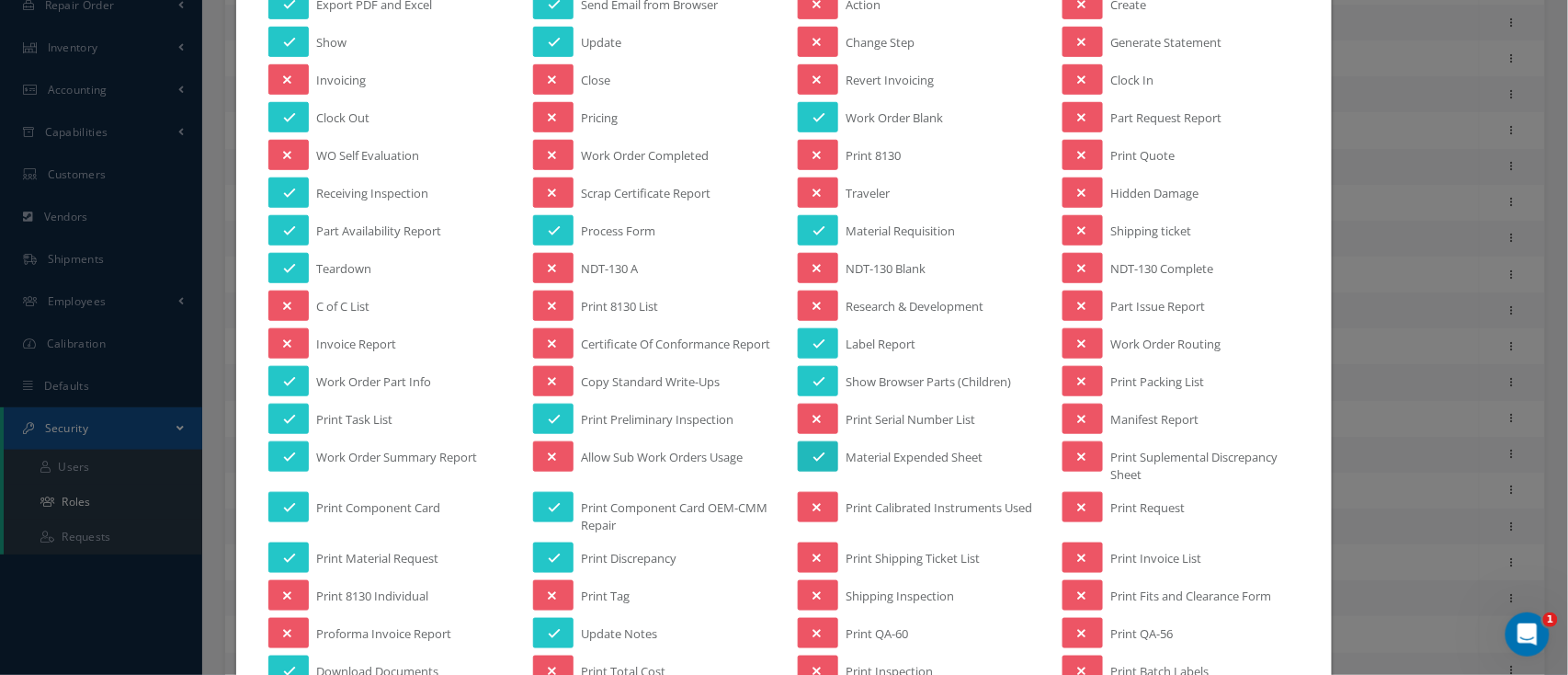
scroll to position [490, 0]
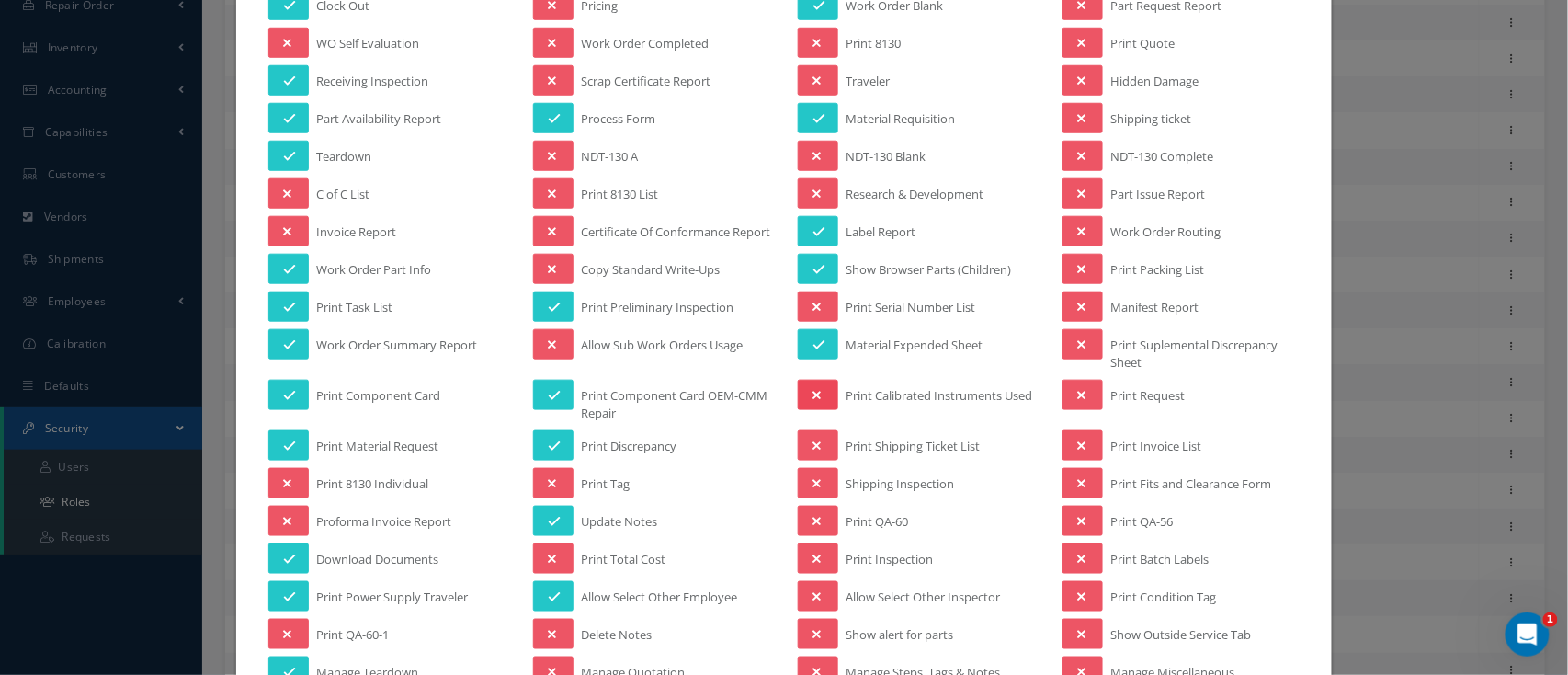
click at [814, 404] on button at bounding box center [818, 395] width 40 height 31
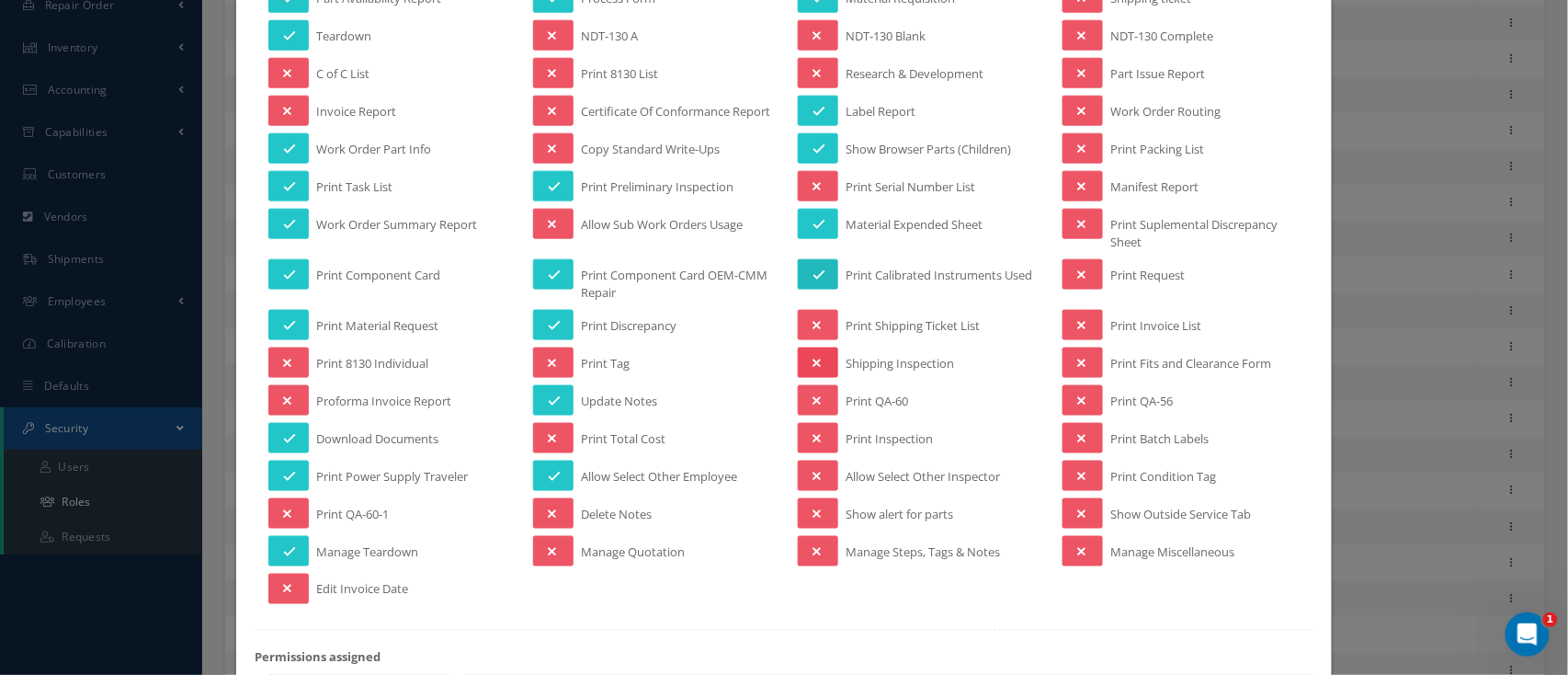
scroll to position [612, 0]
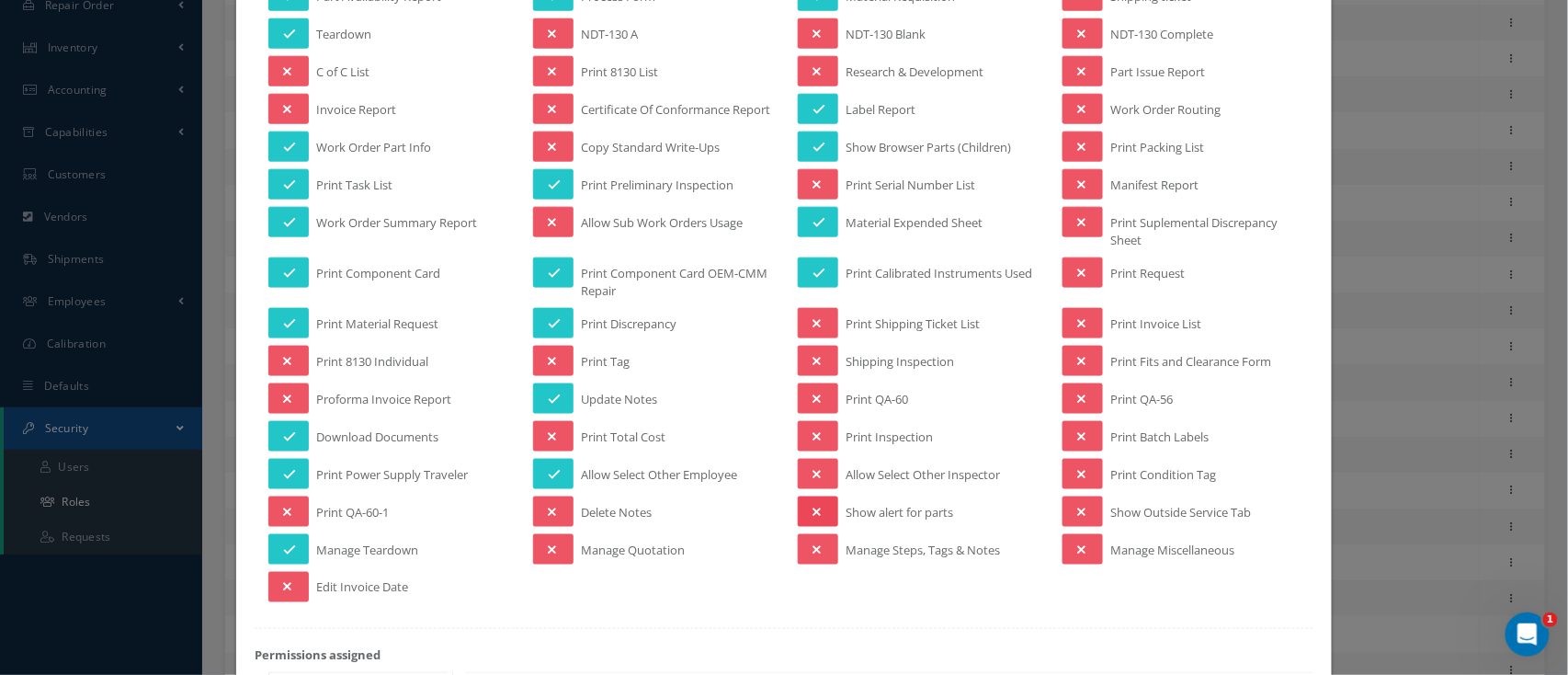
click at [817, 522] on button at bounding box center [818, 512] width 40 height 31
click at [822, 403] on button at bounding box center [818, 398] width 40 height 31
click at [812, 552] on icon at bounding box center [816, 549] width 9 height 12
drag, startPoint x: 1080, startPoint y: 555, endPoint x: 1078, endPoint y: 536, distance: 19.1
click at [1079, 551] on button at bounding box center [1082, 549] width 40 height 31
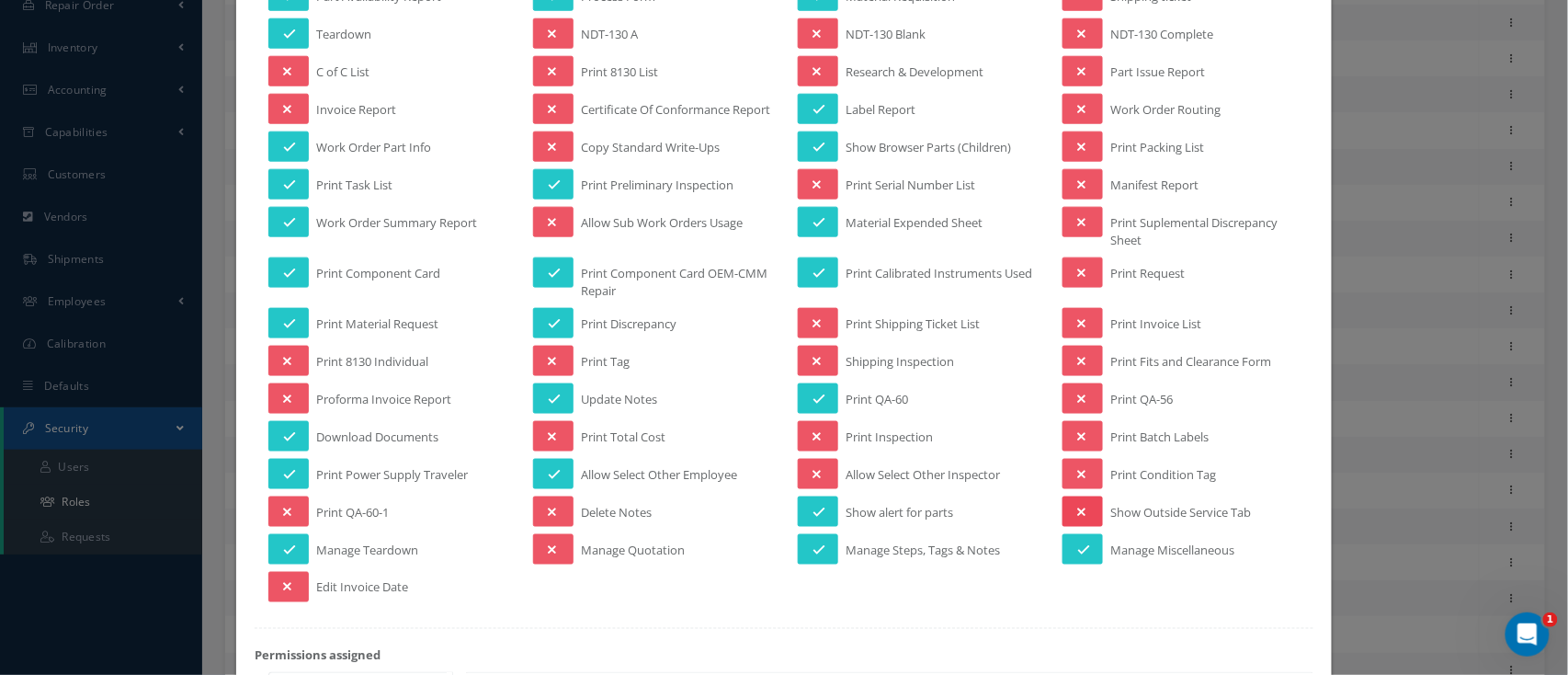
click at [1073, 514] on button at bounding box center [1082, 512] width 40 height 31
click at [1076, 475] on button at bounding box center [1082, 474] width 40 height 31
click at [1078, 396] on button at bounding box center [1082, 398] width 40 height 31
click at [1077, 363] on button at bounding box center [1082, 361] width 40 height 31
click at [1075, 283] on button at bounding box center [1082, 273] width 40 height 31
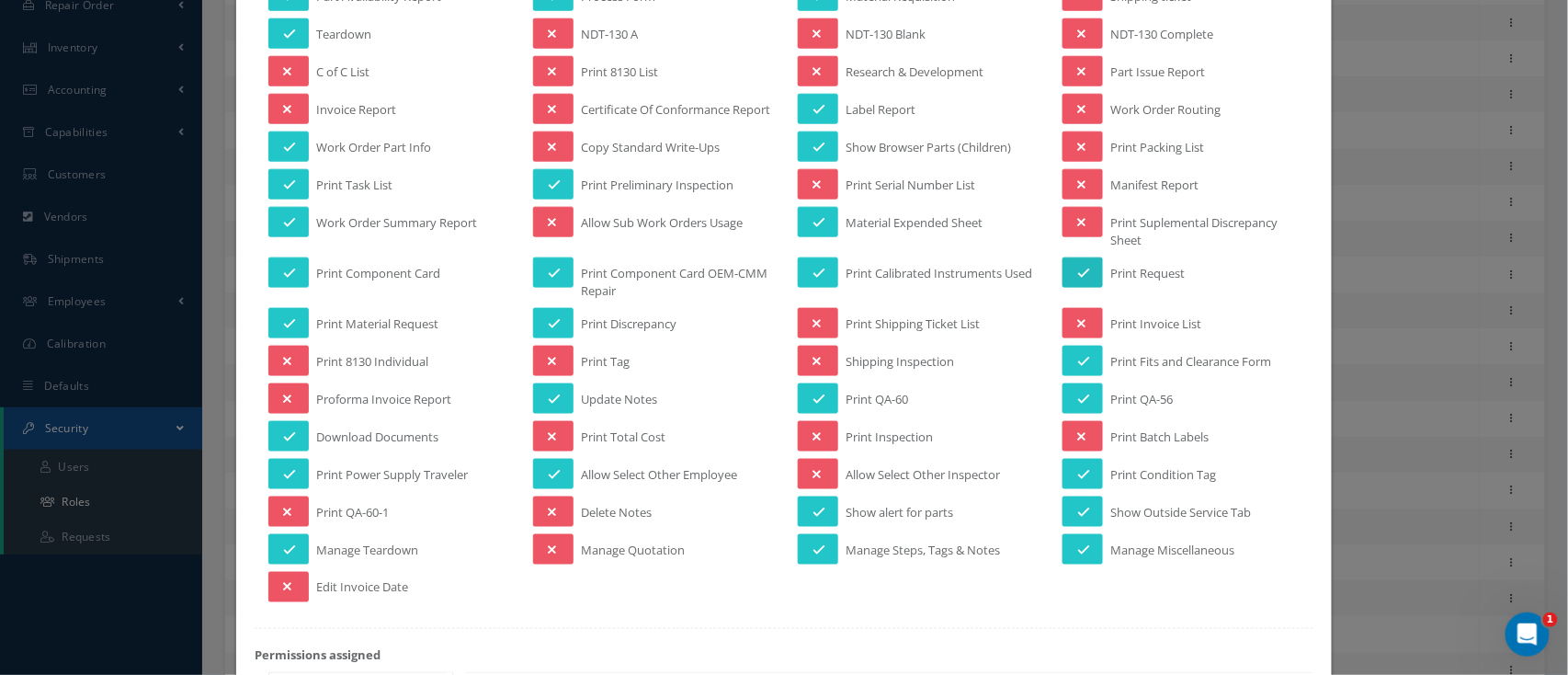
click at [1077, 279] on icon at bounding box center [1083, 273] width 12 height 12
click at [1077, 111] on icon at bounding box center [1081, 108] width 9 height 12
click at [1073, 69] on button at bounding box center [1082, 71] width 40 height 31
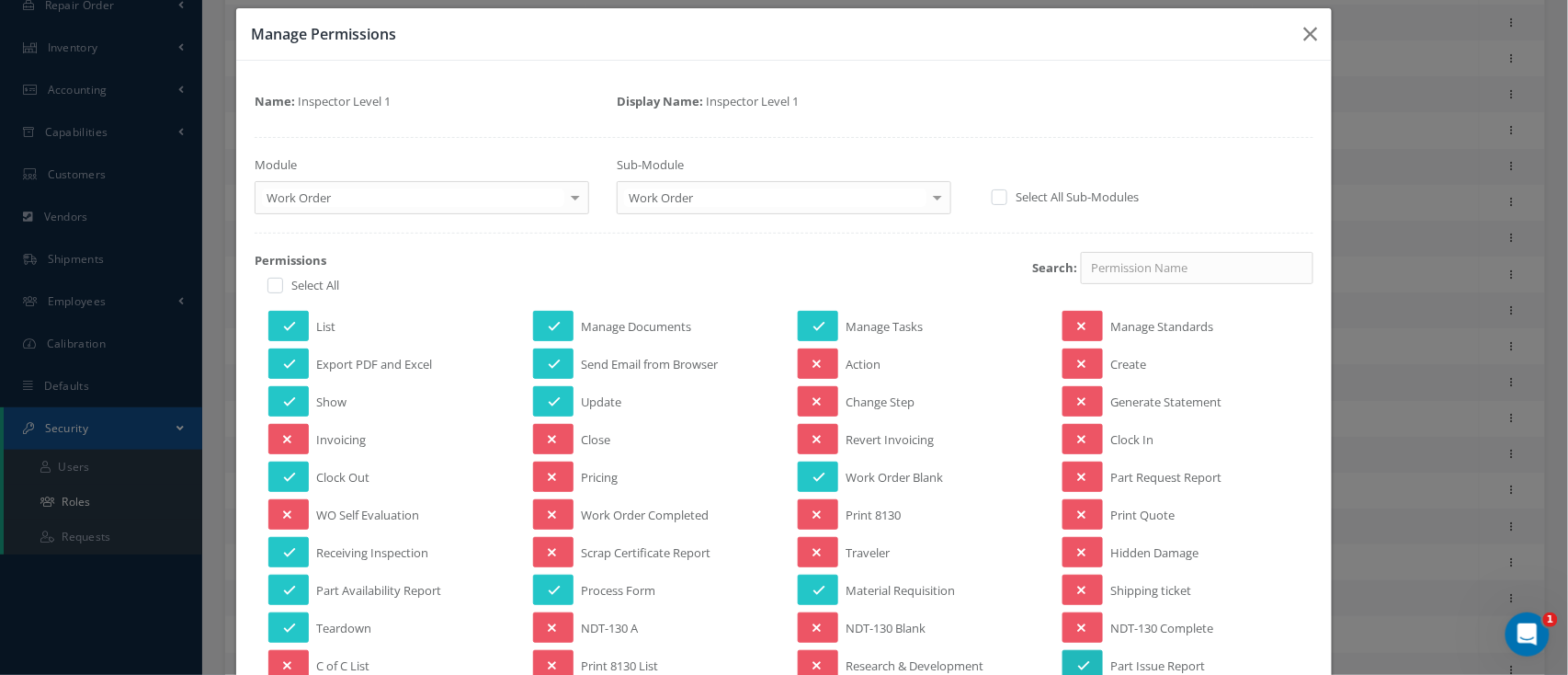
scroll to position [0, 0]
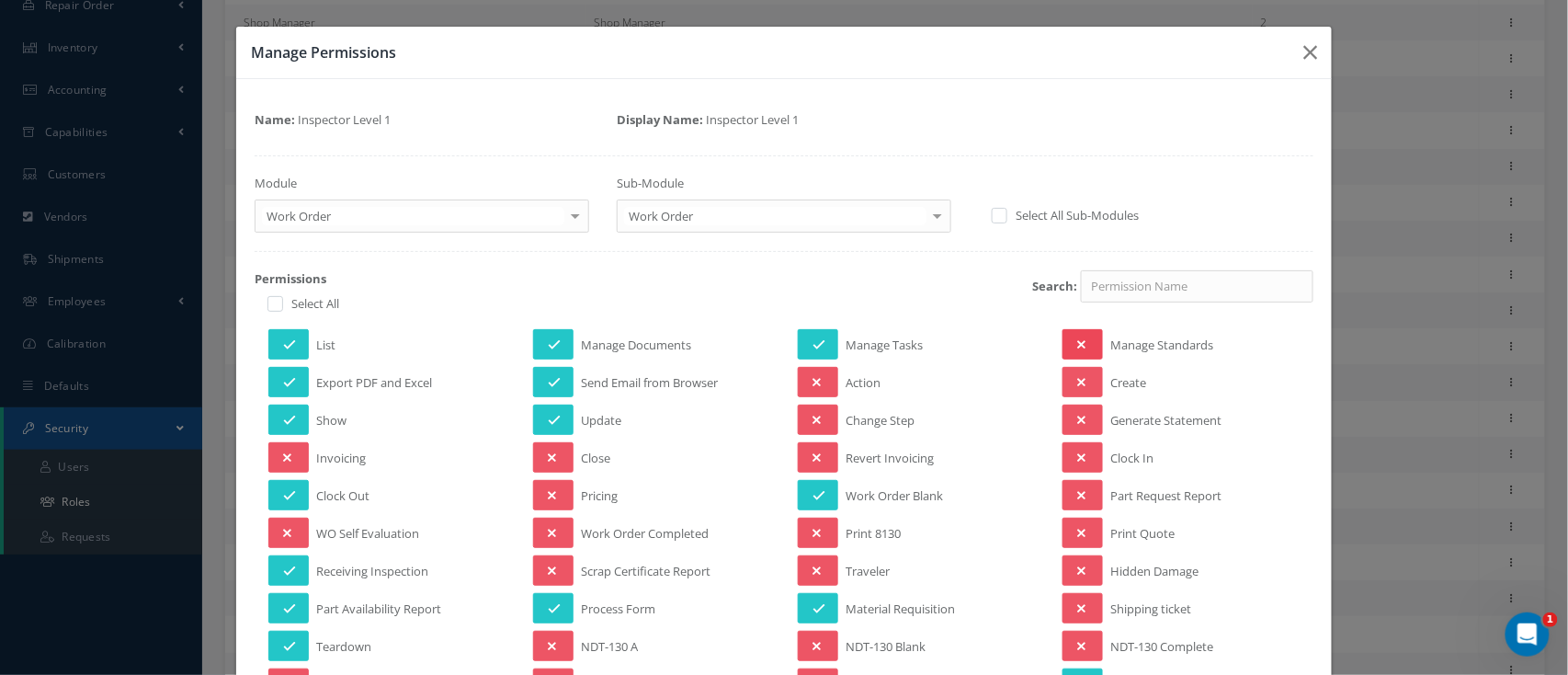
click at [1085, 347] on button at bounding box center [1082, 345] width 40 height 31
click at [1076, 396] on button at bounding box center [1082, 382] width 40 height 31
click at [1084, 461] on button at bounding box center [1082, 457] width 40 height 31
click at [1082, 492] on button at bounding box center [1082, 495] width 40 height 31
click at [1081, 530] on button at bounding box center [1082, 533] width 40 height 31
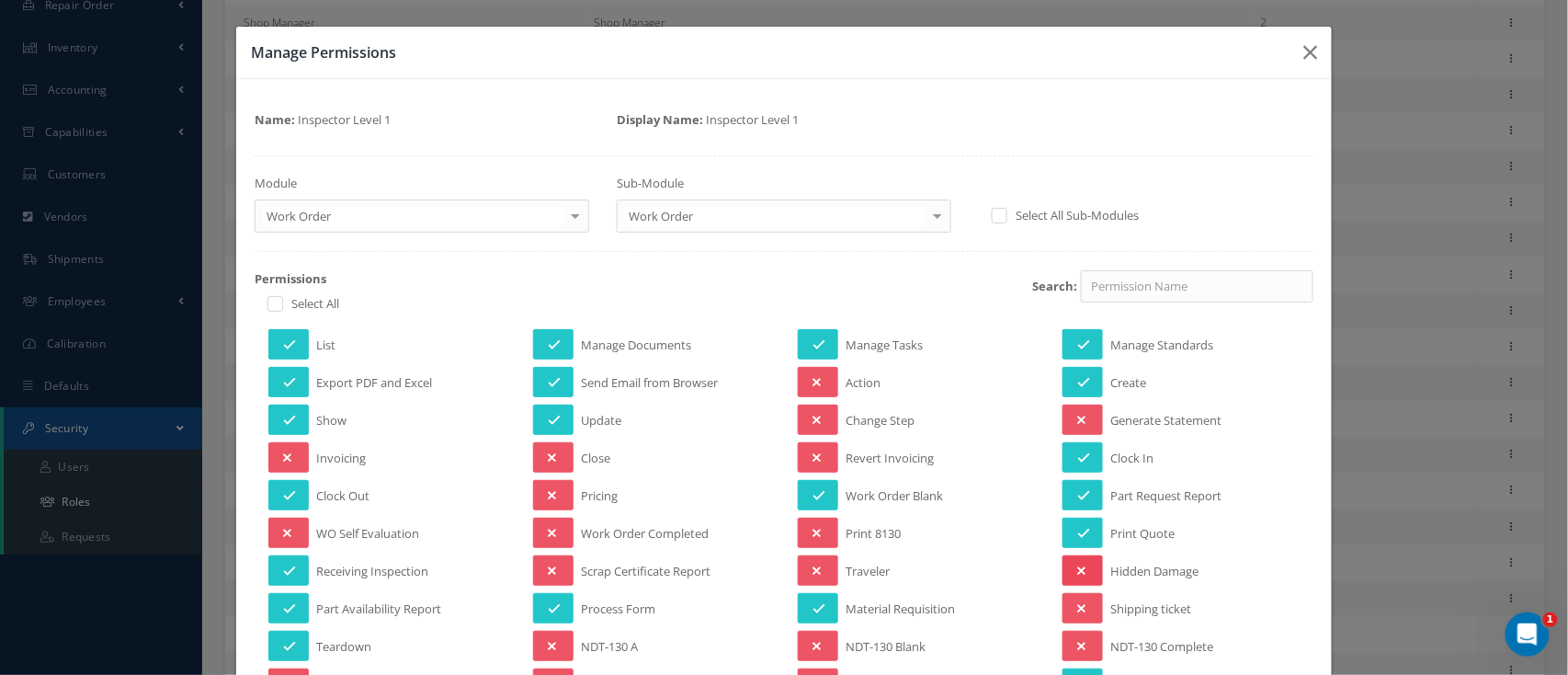
click at [1081, 564] on button at bounding box center [1082, 570] width 40 height 31
click at [570, 212] on div at bounding box center [575, 216] width 26 height 31
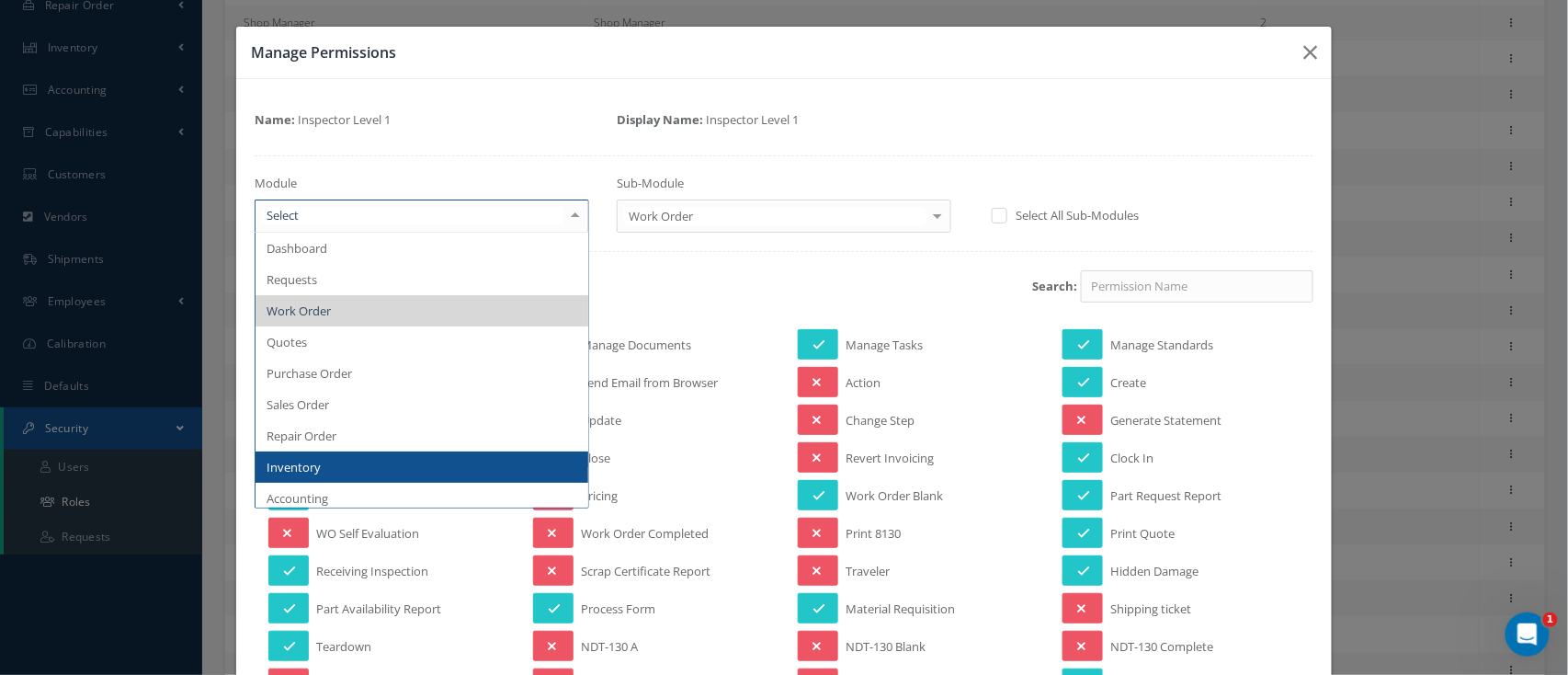
scroll to position [122, 0]
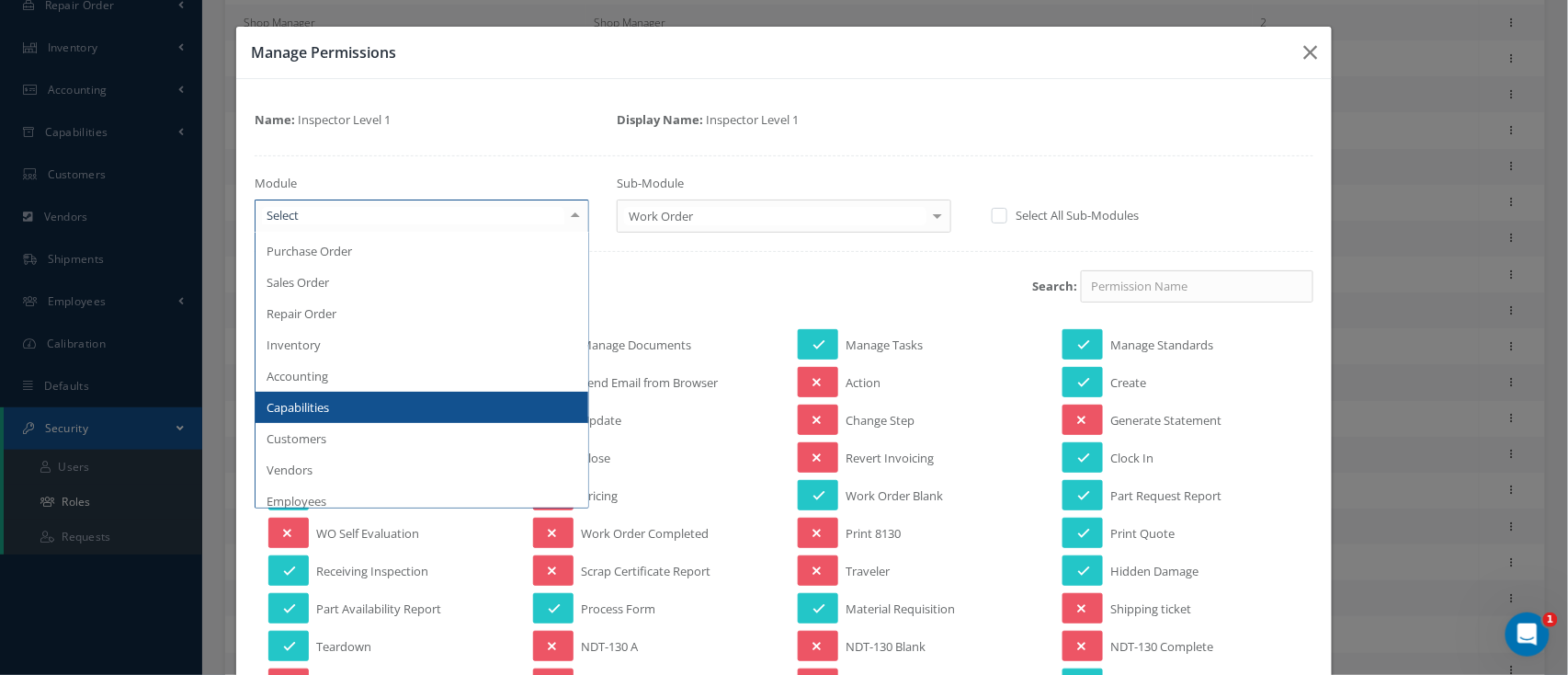
click at [392, 408] on span "Capabilities" at bounding box center [422, 407] width 332 height 32
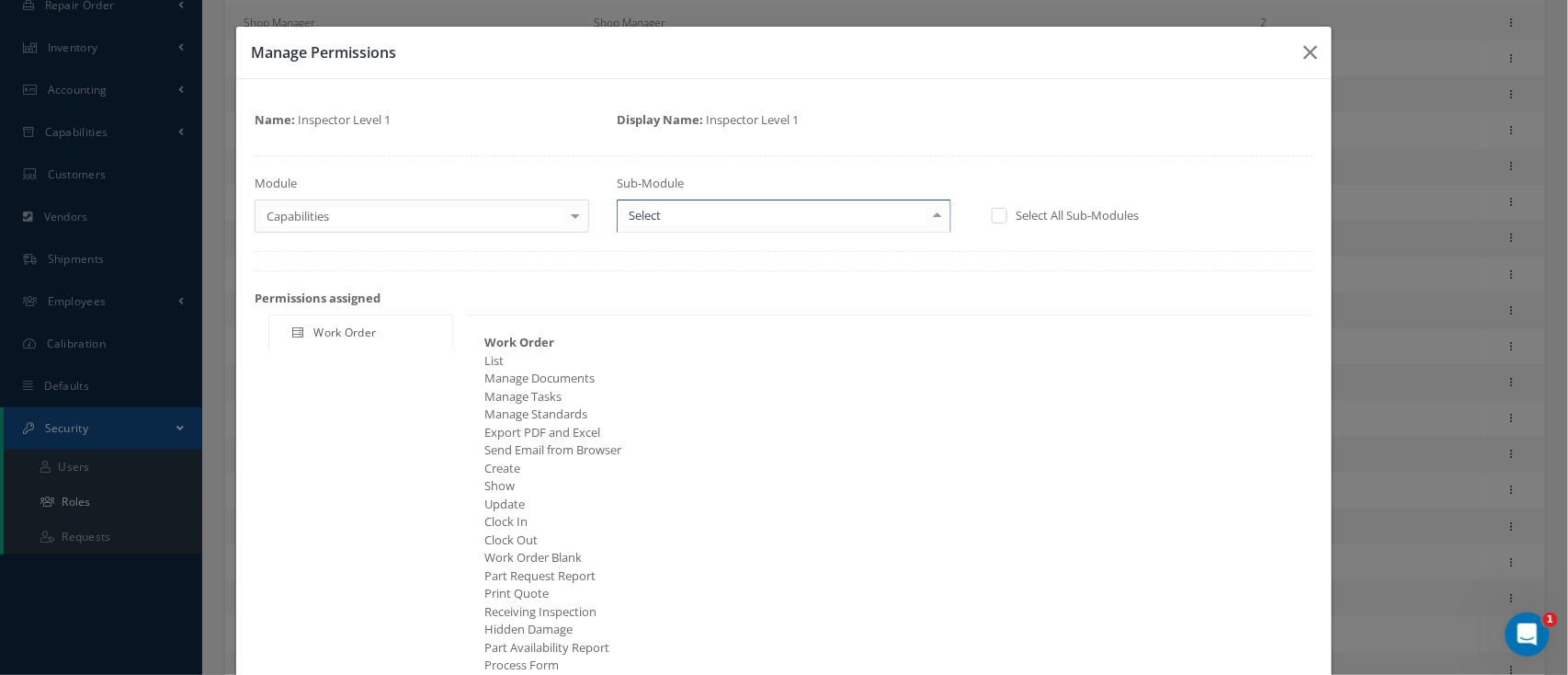
click at [929, 213] on div at bounding box center [937, 216] width 26 height 31
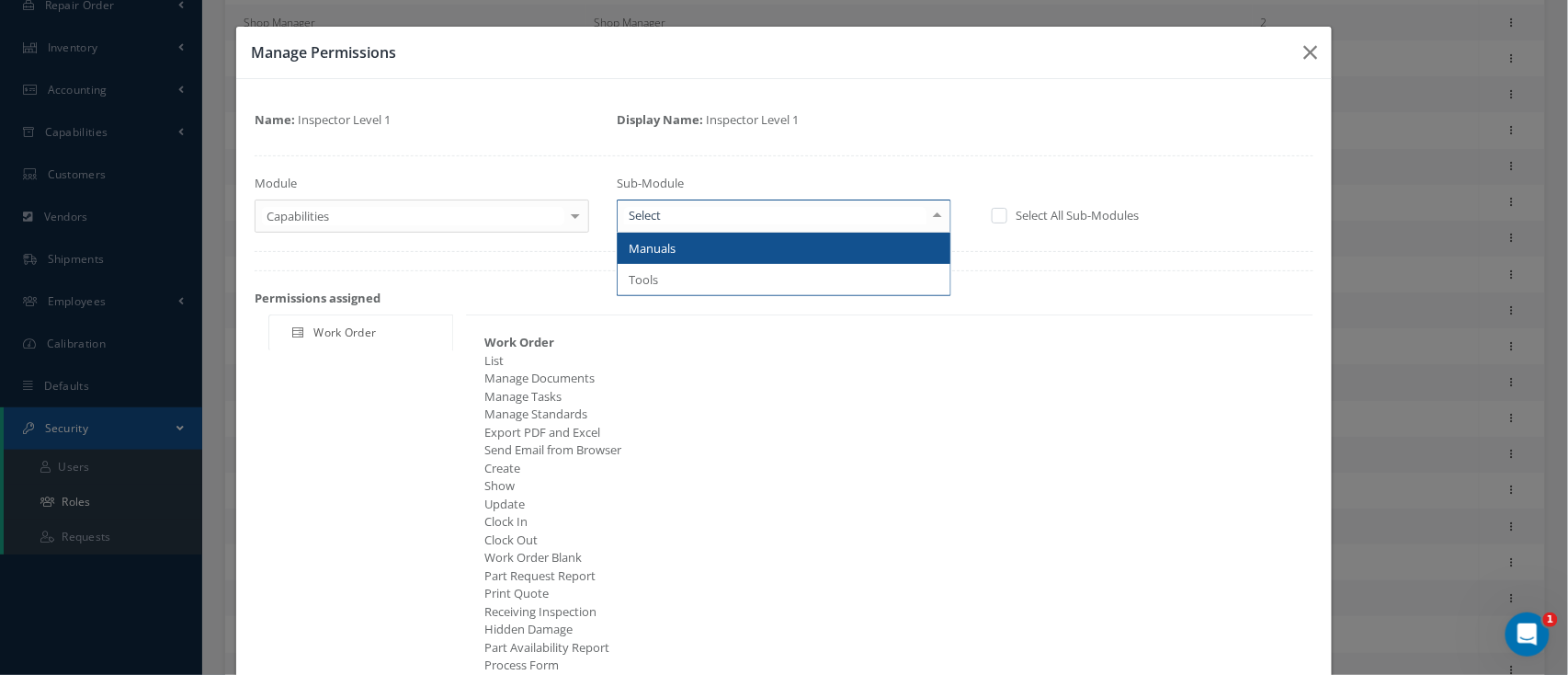
click at [875, 249] on span "Manuals" at bounding box center [784, 248] width 332 height 32
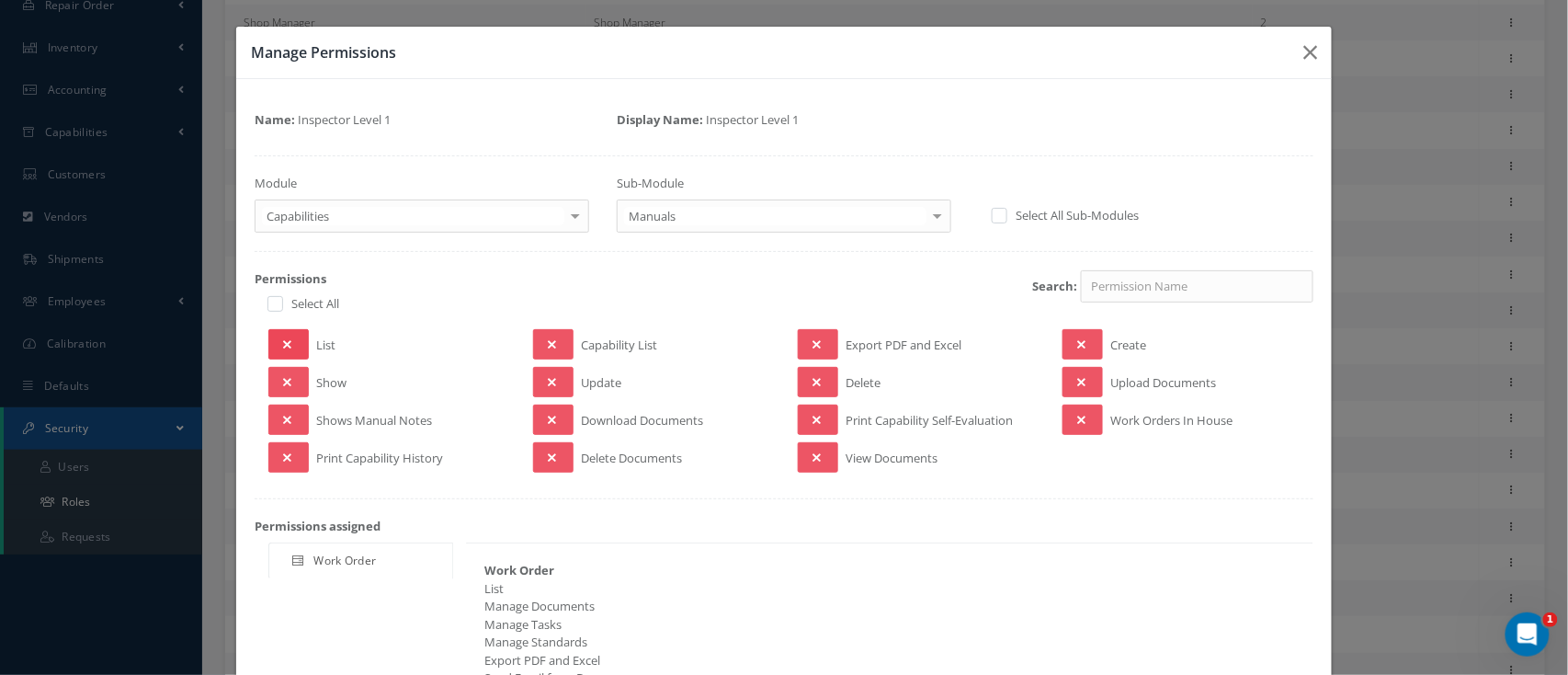
click at [276, 342] on button at bounding box center [288, 345] width 40 height 31
click at [272, 372] on button at bounding box center [288, 382] width 40 height 31
click at [284, 418] on icon at bounding box center [287, 420] width 9 height 12
click at [290, 451] on button at bounding box center [288, 457] width 40 height 31
click at [299, 458] on button at bounding box center [288, 457] width 40 height 31
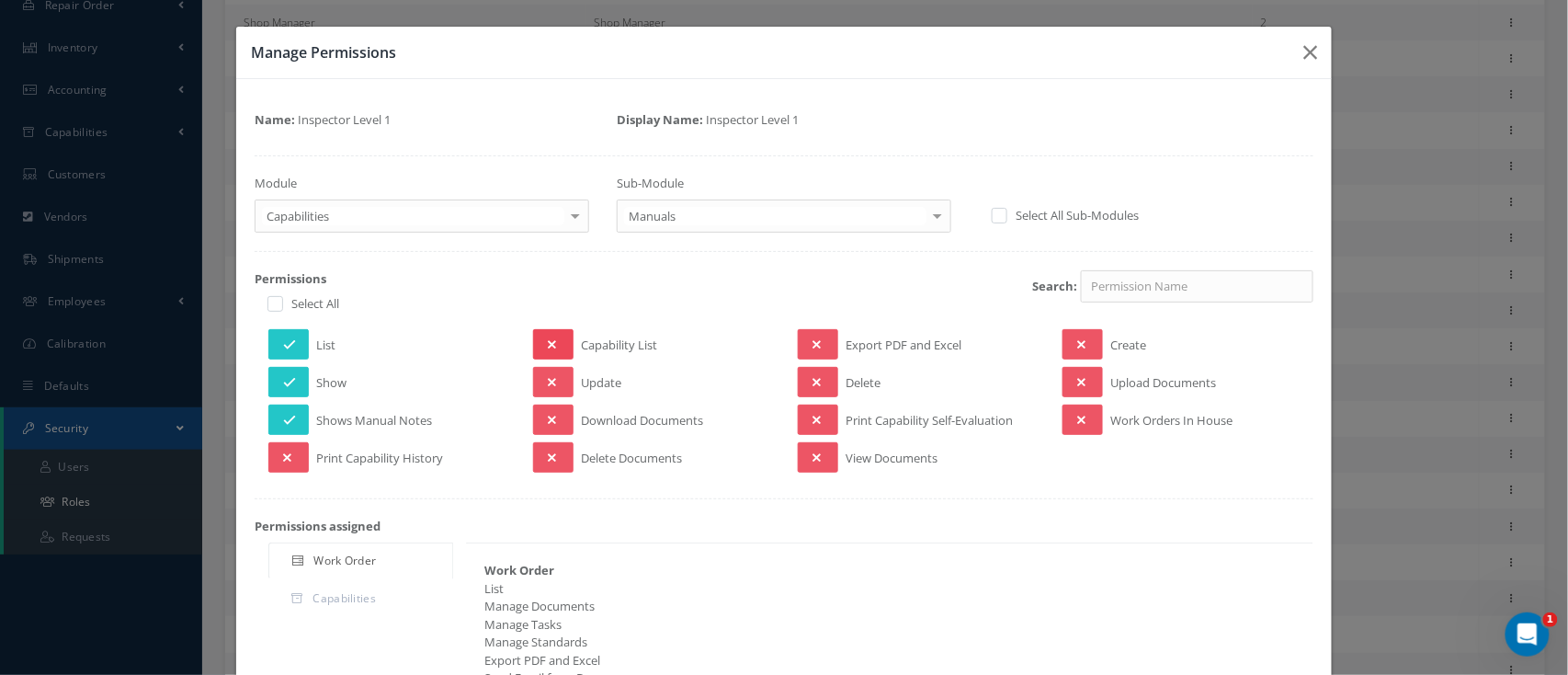
click at [563, 337] on button at bounding box center [553, 345] width 40 height 31
click at [546, 411] on button at bounding box center [553, 420] width 40 height 31
click at [812, 346] on icon at bounding box center [816, 344] width 9 height 12
click at [816, 452] on button at bounding box center [818, 457] width 40 height 31
click at [1077, 380] on icon at bounding box center [1081, 381] width 9 height 12
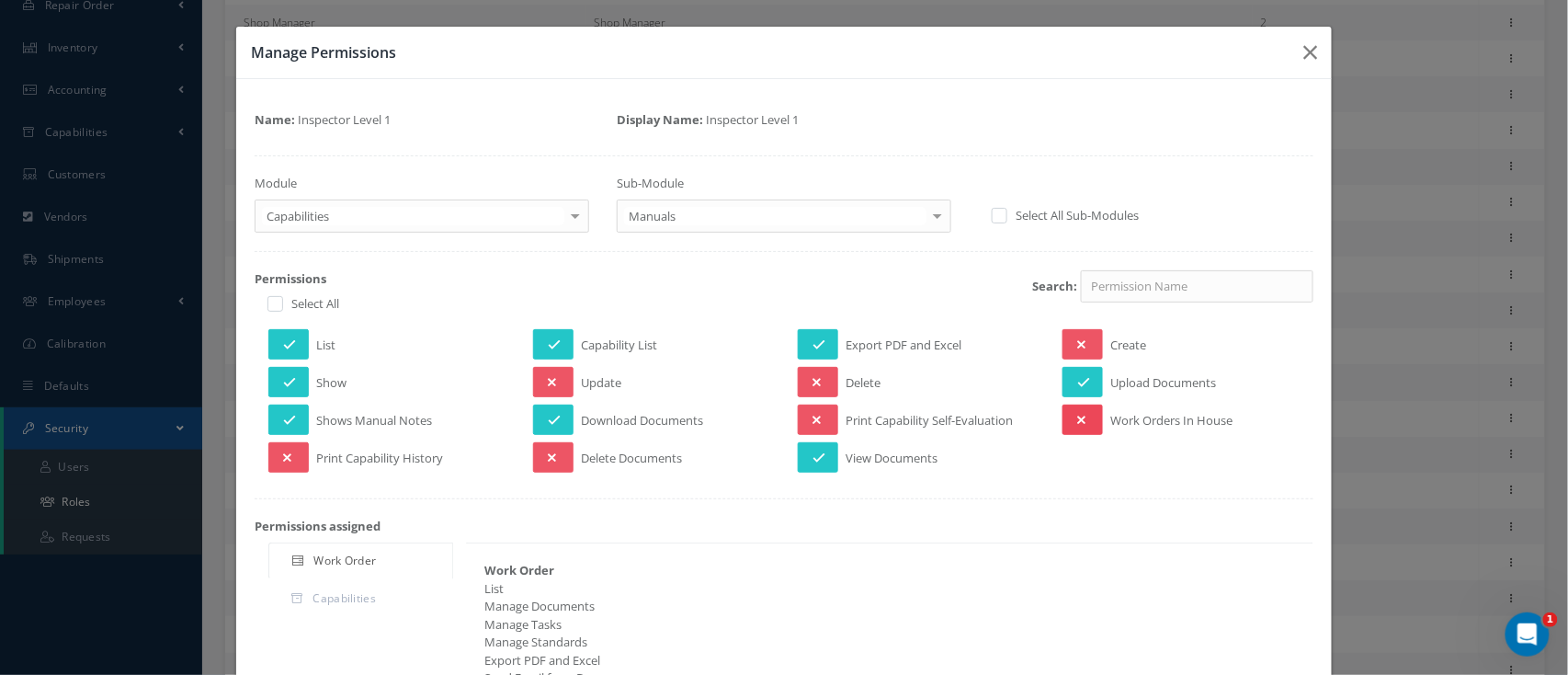
click at [1077, 415] on icon at bounding box center [1081, 420] width 9 height 12
click at [569, 214] on div at bounding box center [575, 216] width 26 height 31
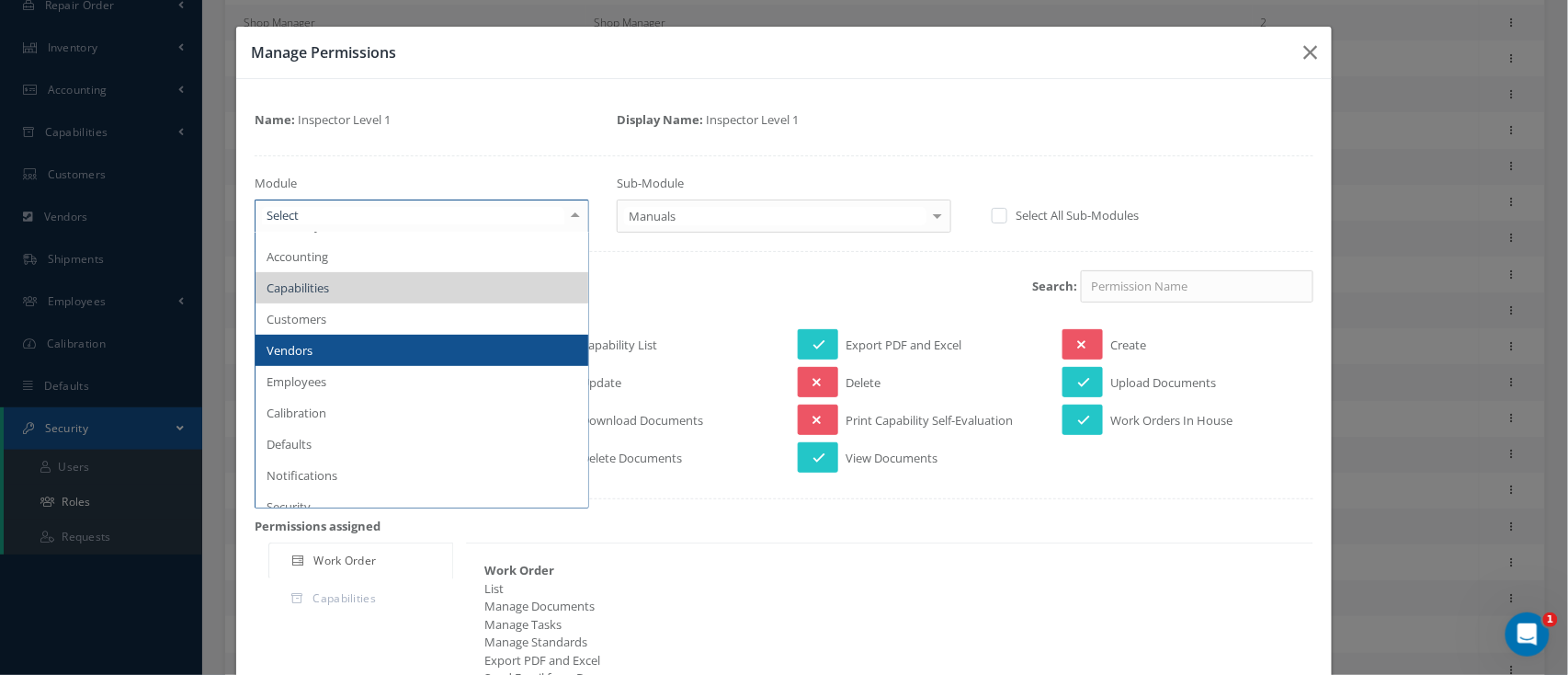
scroll to position [245, 0]
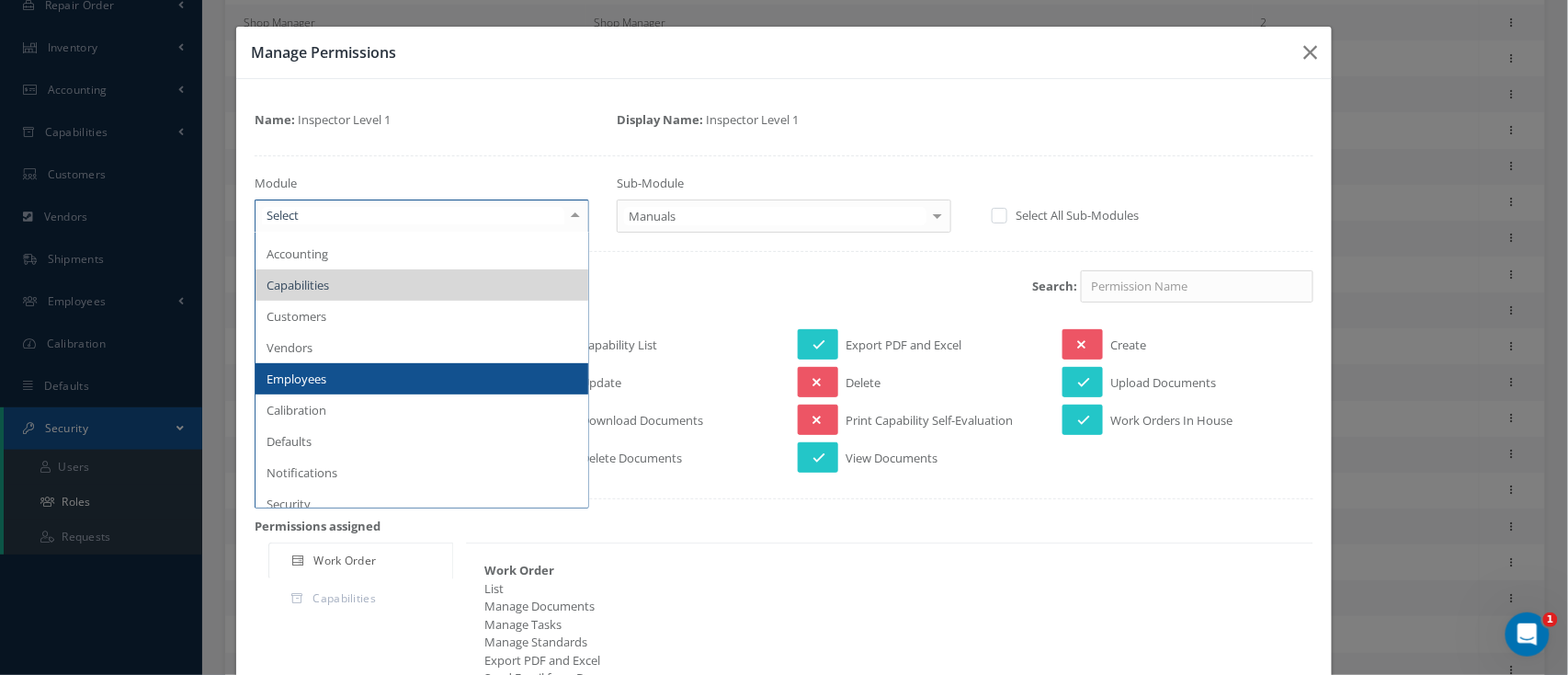
click at [472, 382] on span "Employees" at bounding box center [422, 378] width 332 height 32
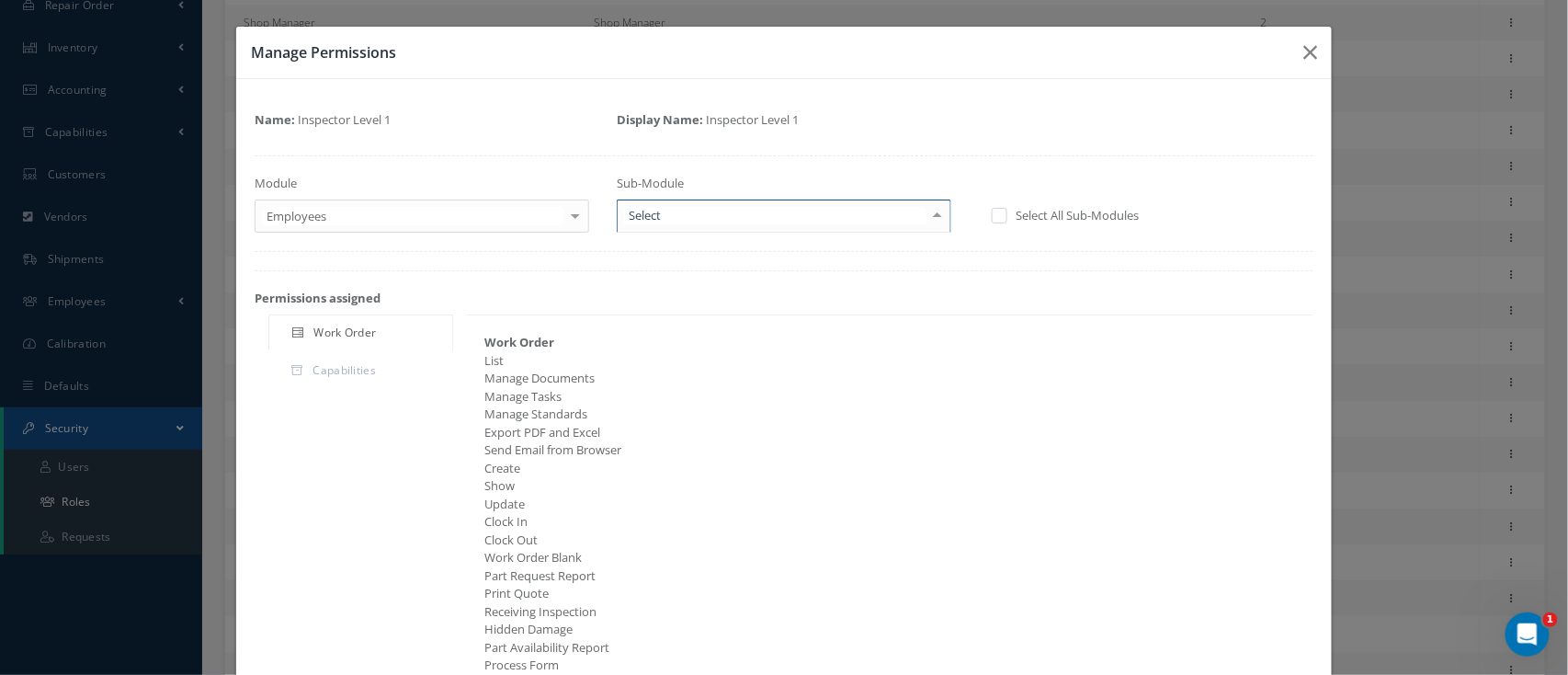
click at [925, 214] on div at bounding box center [937, 216] width 26 height 31
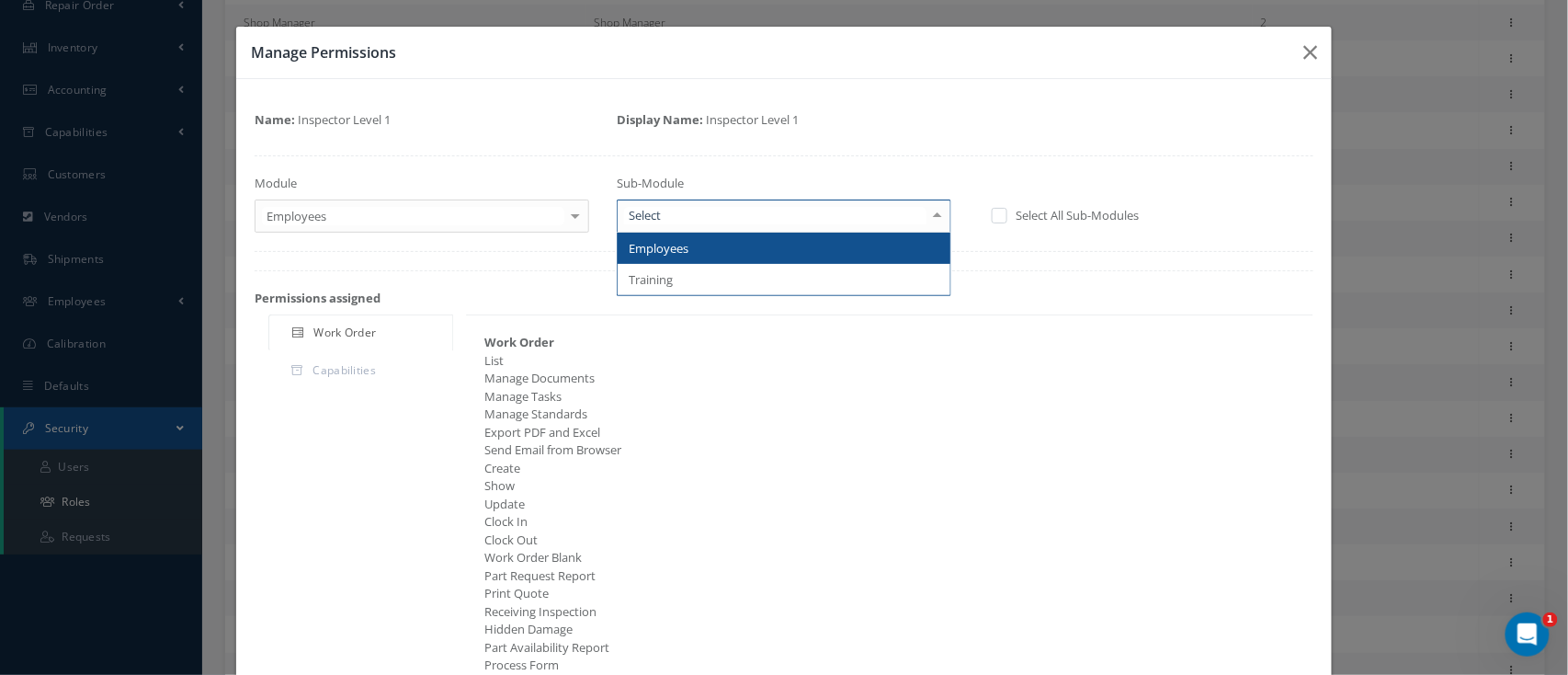
click at [871, 248] on span "Employees" at bounding box center [784, 248] width 332 height 32
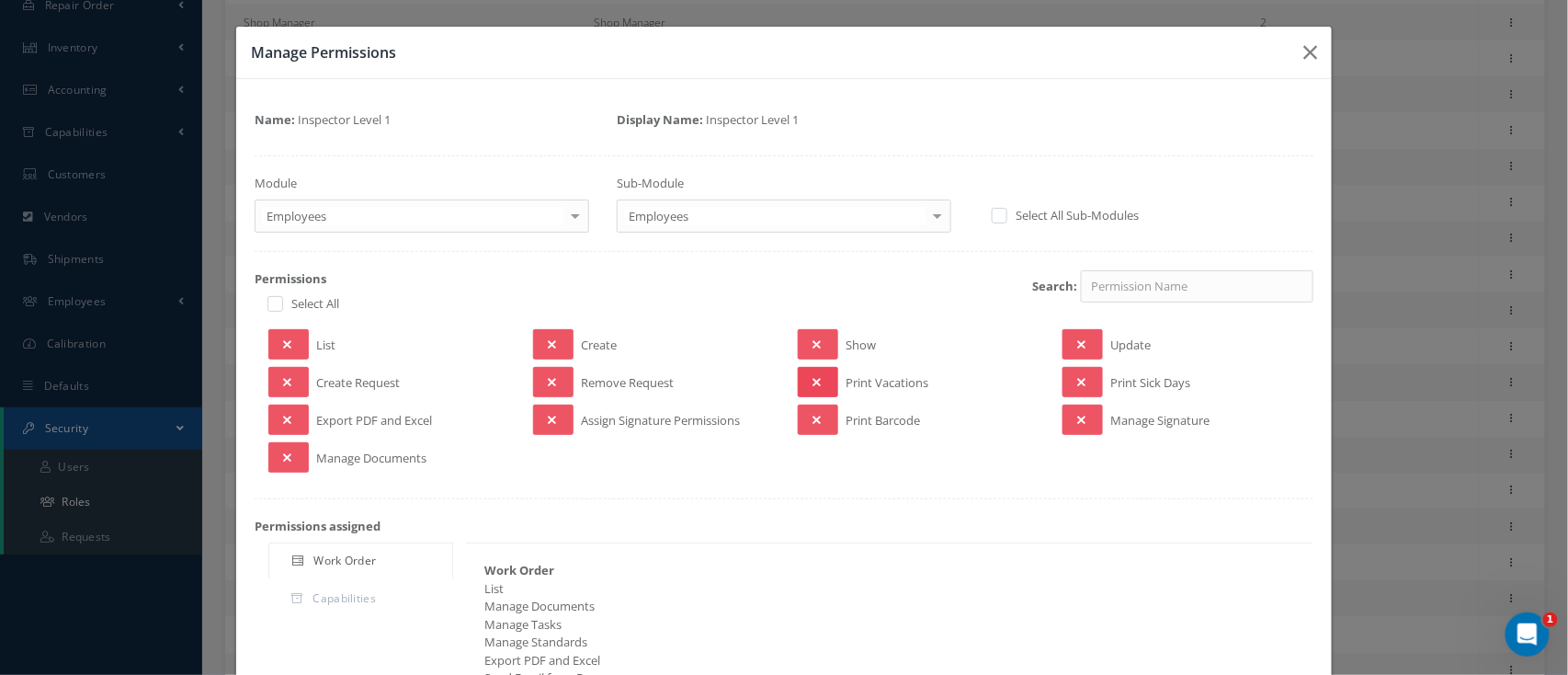
click at [802, 378] on button at bounding box center [818, 382] width 40 height 31
click at [829, 419] on button at bounding box center [818, 420] width 40 height 31
click at [929, 218] on div at bounding box center [937, 216] width 26 height 31
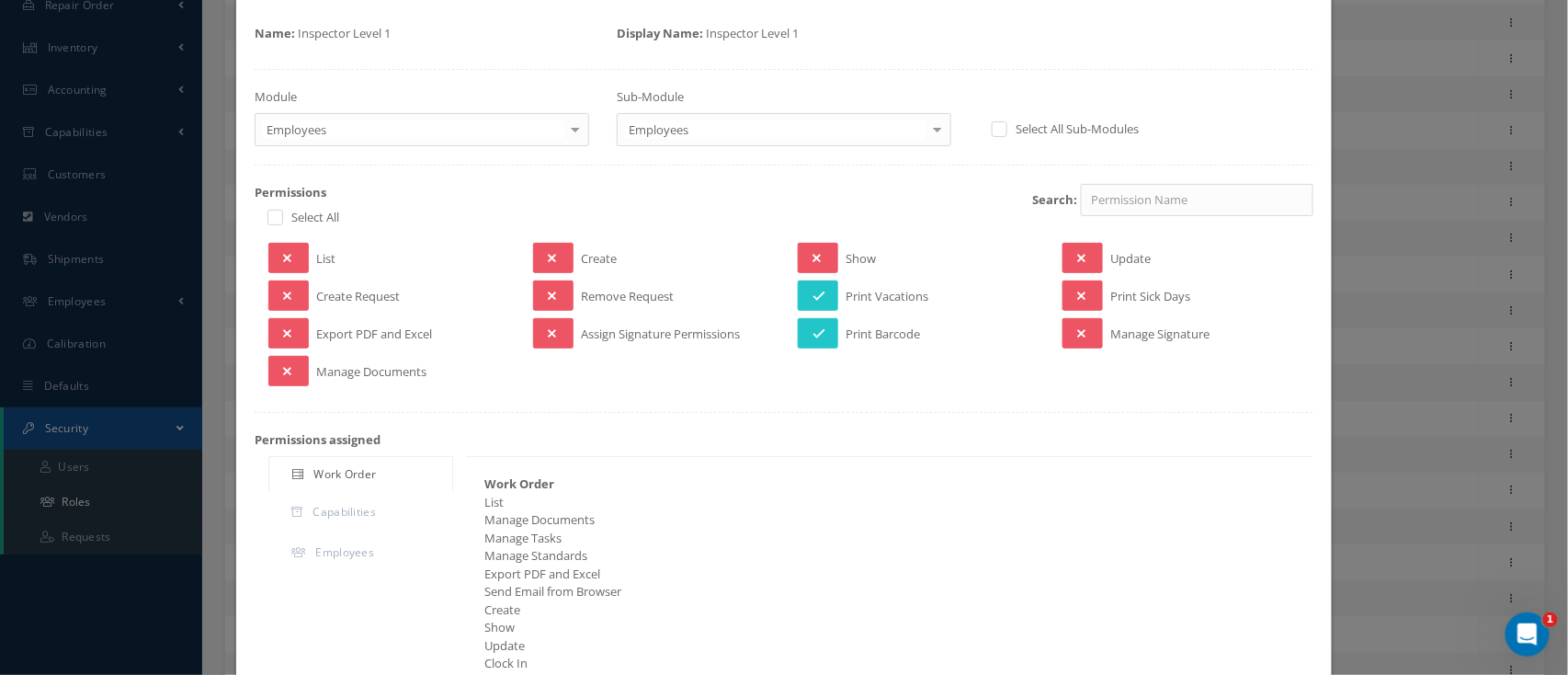
scroll to position [0, 0]
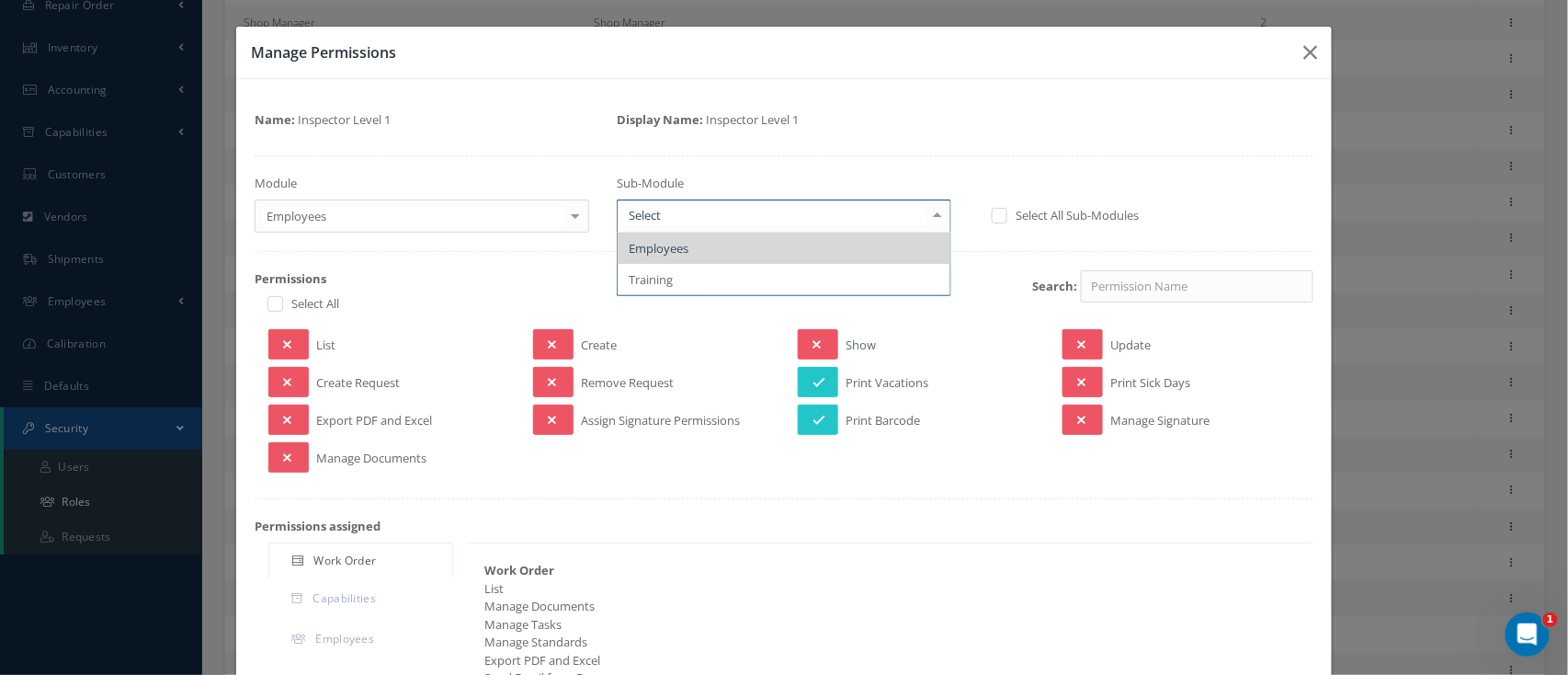
click at [925, 216] on div at bounding box center [937, 216] width 26 height 31
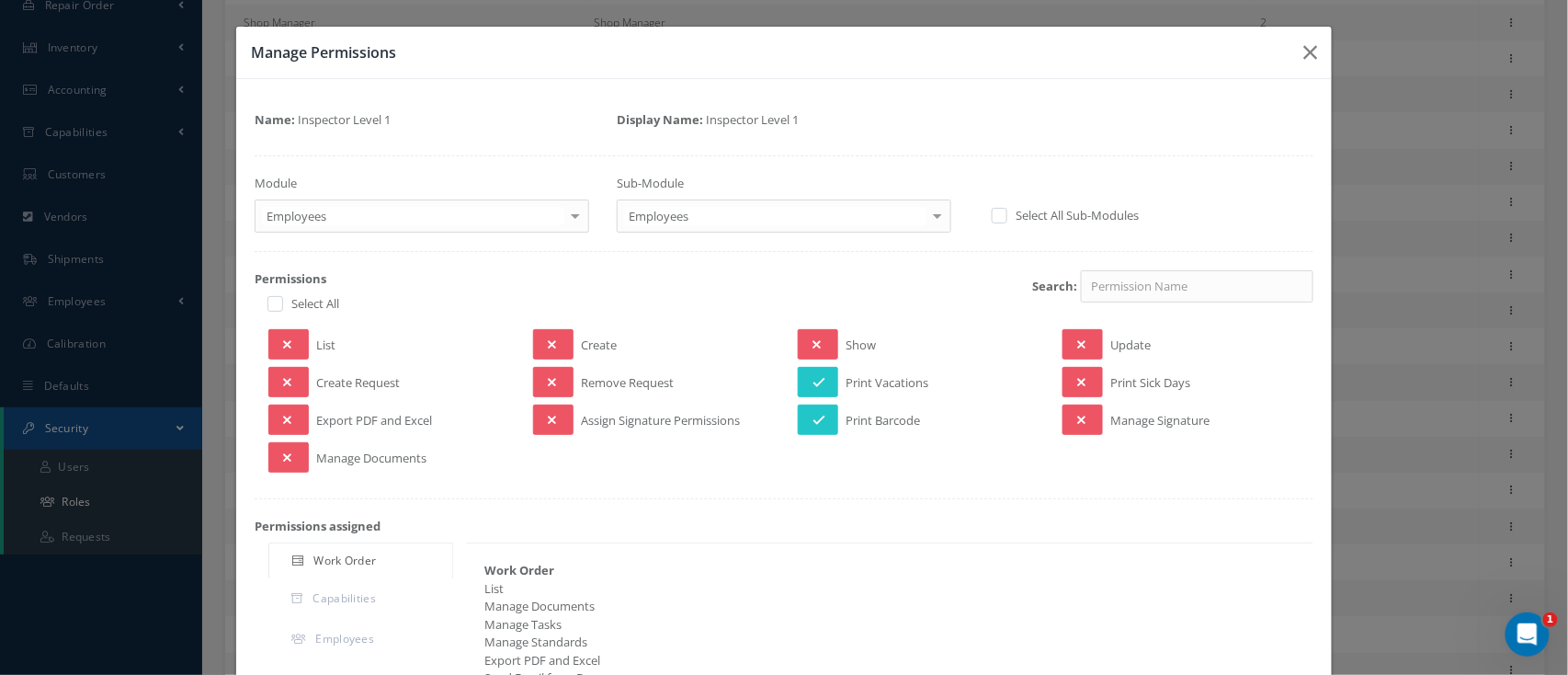
click at [925, 216] on div at bounding box center [937, 216] width 26 height 31
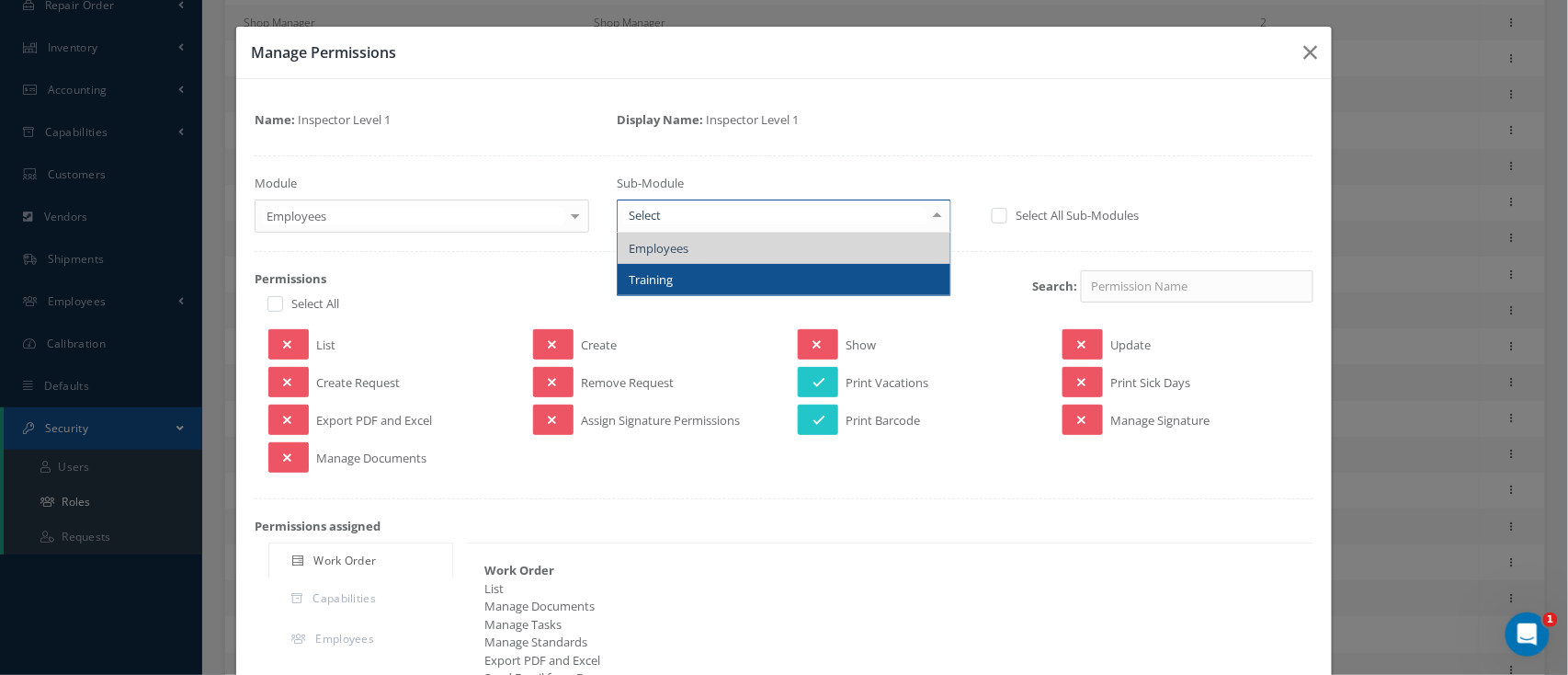
click at [828, 277] on span "Training" at bounding box center [784, 279] width 332 height 32
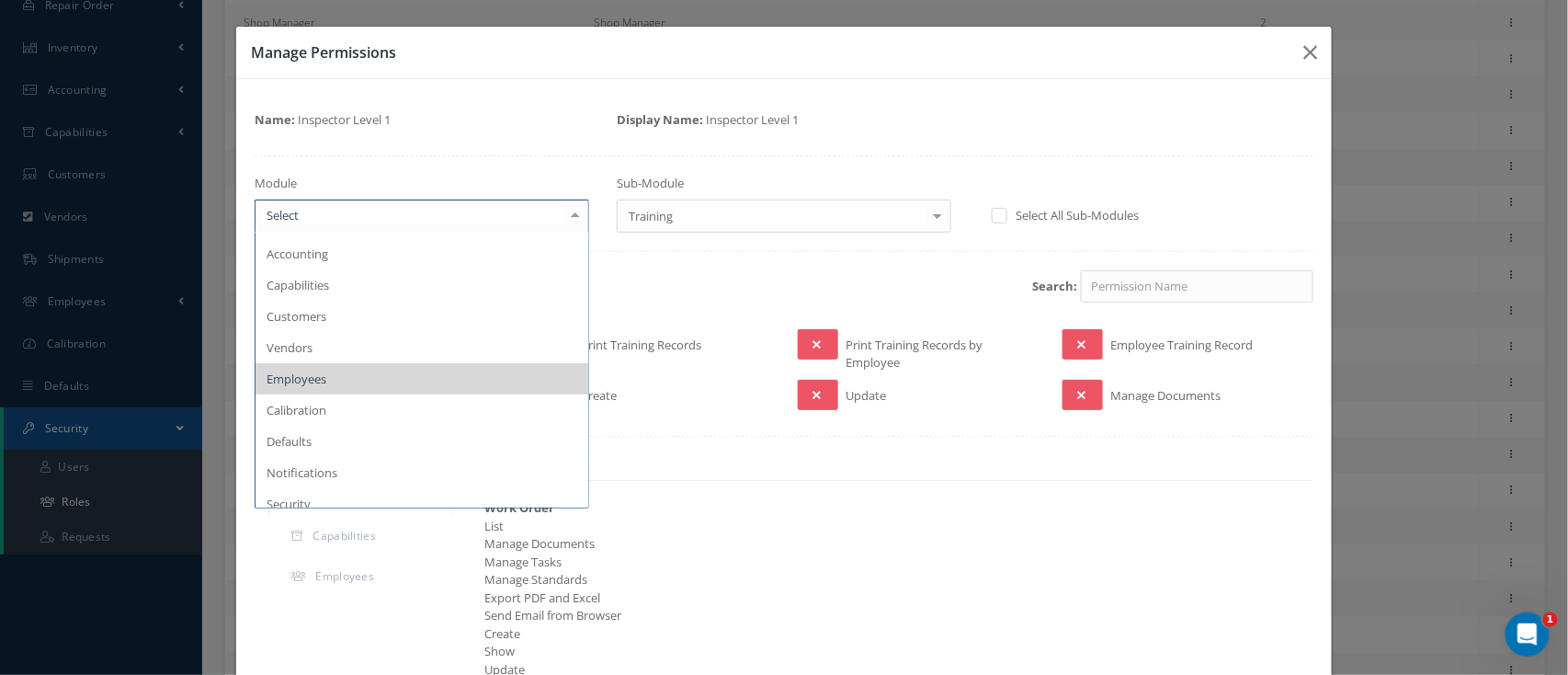
click at [569, 217] on div at bounding box center [575, 216] width 26 height 31
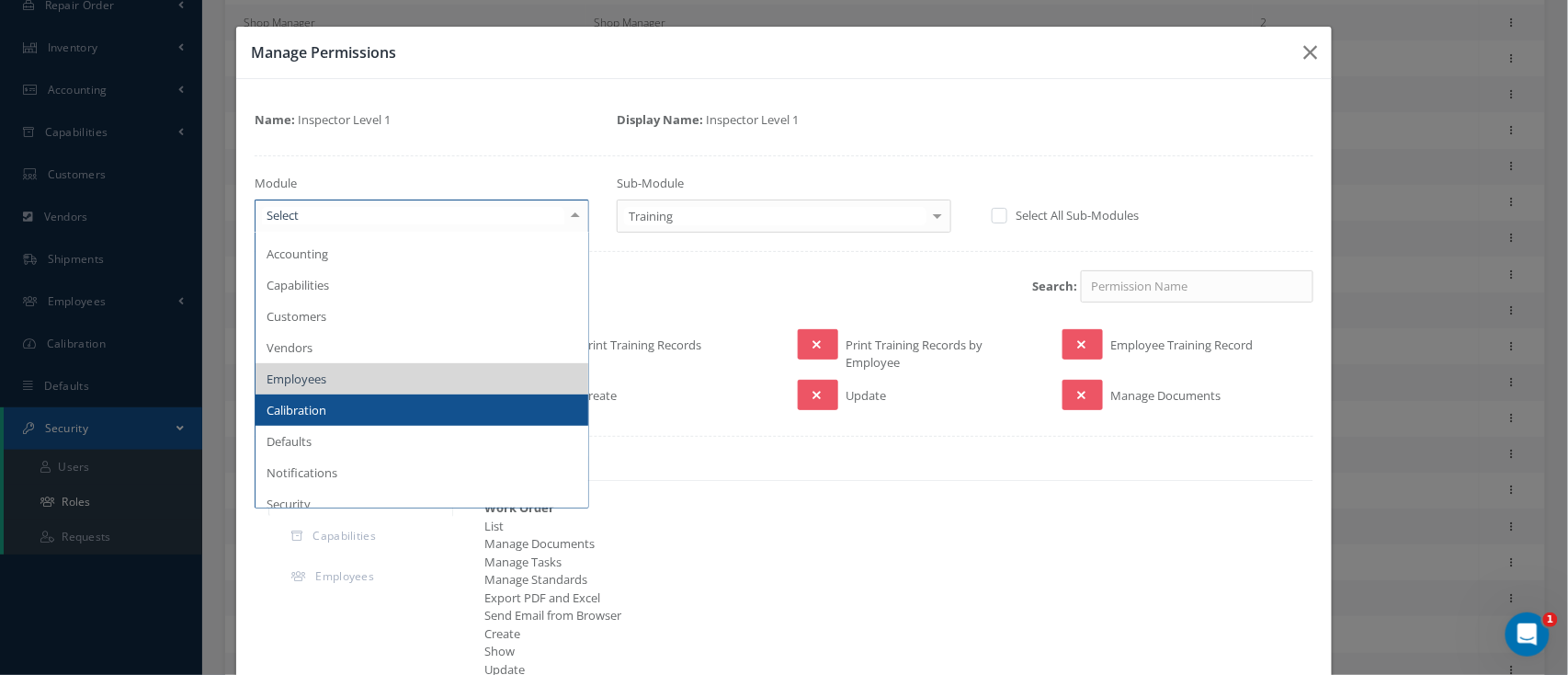
click at [416, 413] on span "Calibration" at bounding box center [422, 410] width 332 height 32
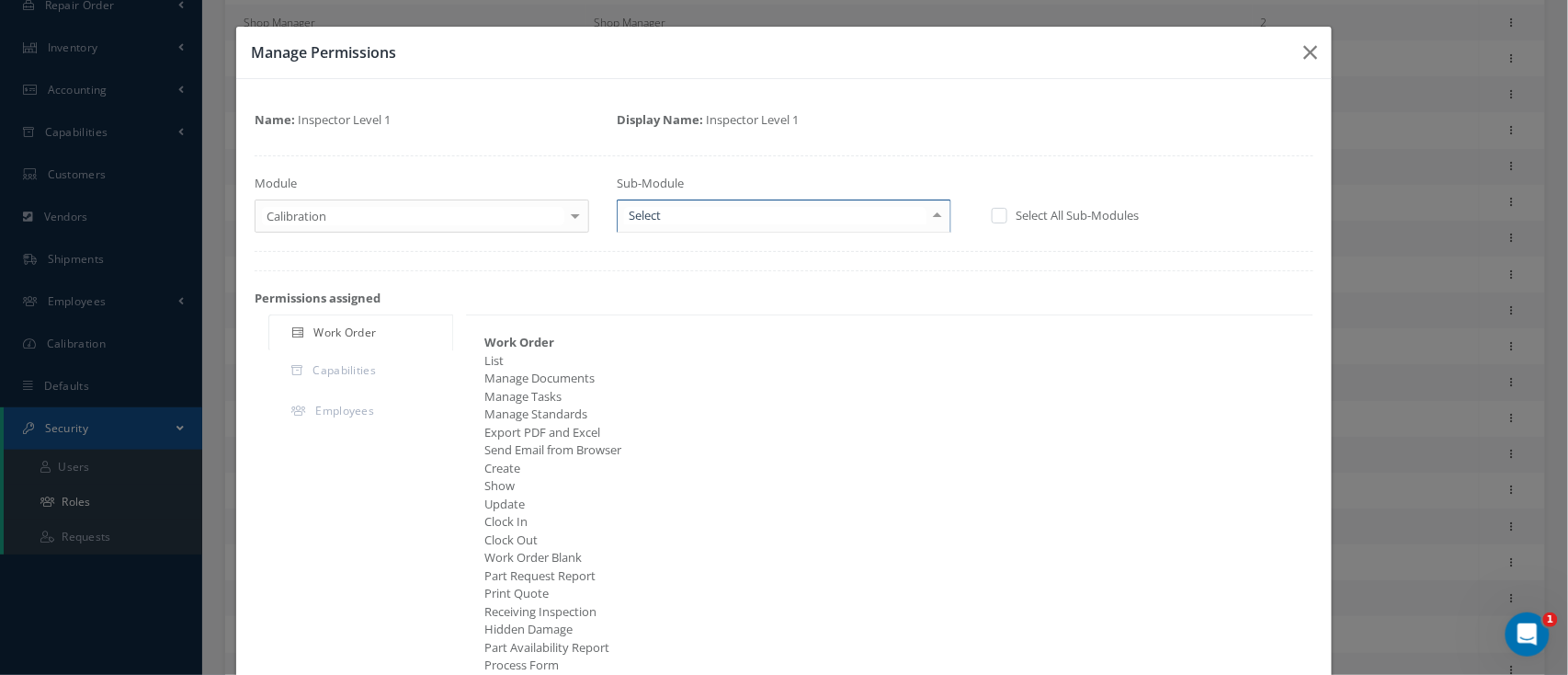
click at [925, 221] on div at bounding box center [937, 216] width 26 height 31
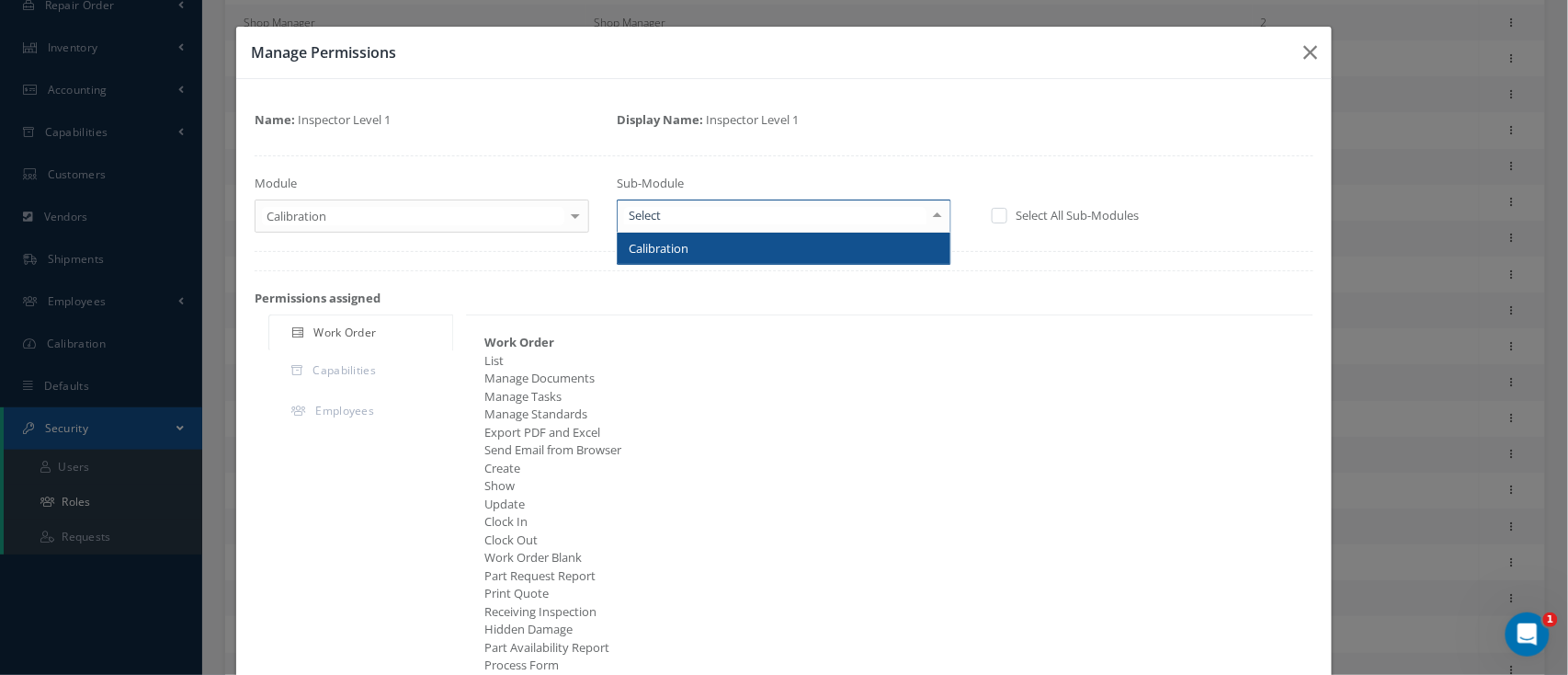
click at [906, 243] on span "Calibration" at bounding box center [784, 248] width 332 height 32
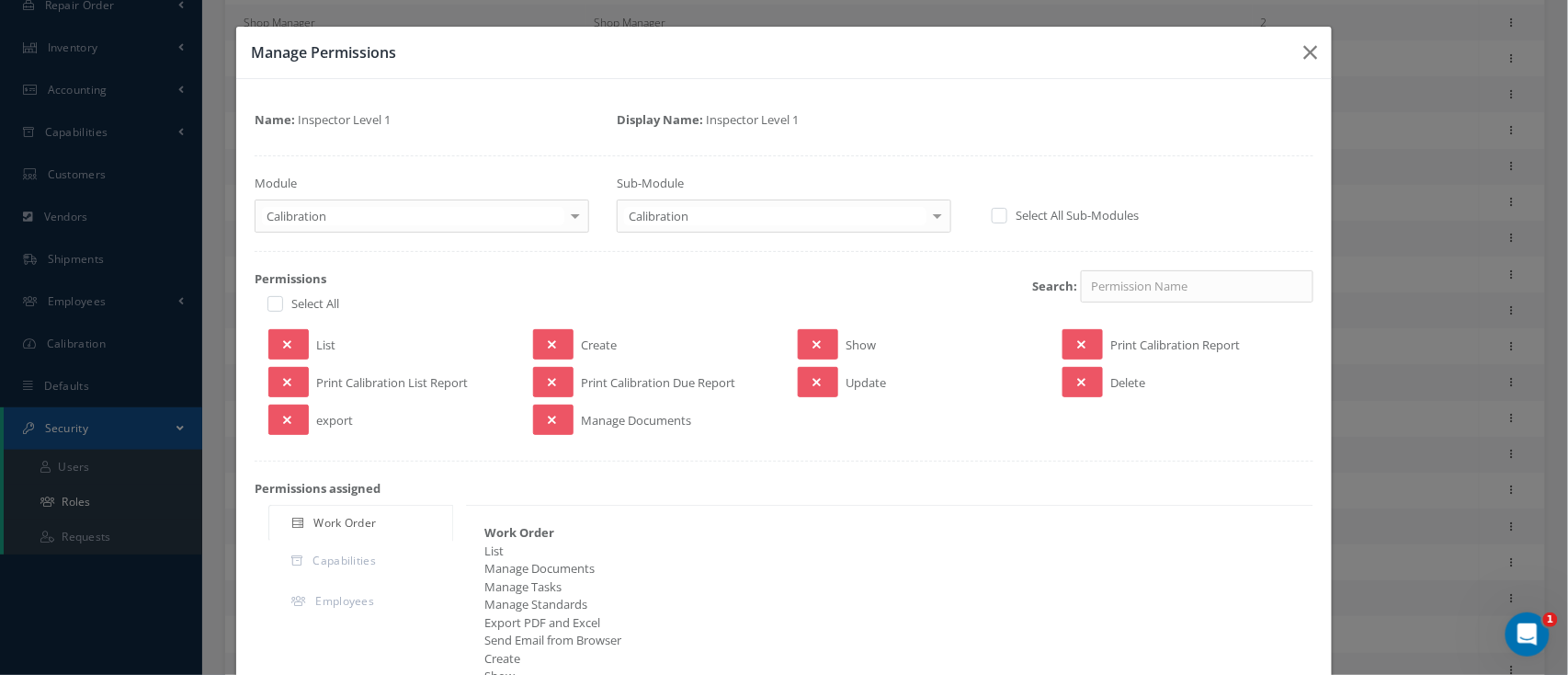
click at [306, 347] on div "List" at bounding box center [387, 345] width 265 height 31
click at [283, 341] on icon at bounding box center [287, 344] width 9 height 12
click at [816, 342] on button at bounding box center [818, 345] width 40 height 31
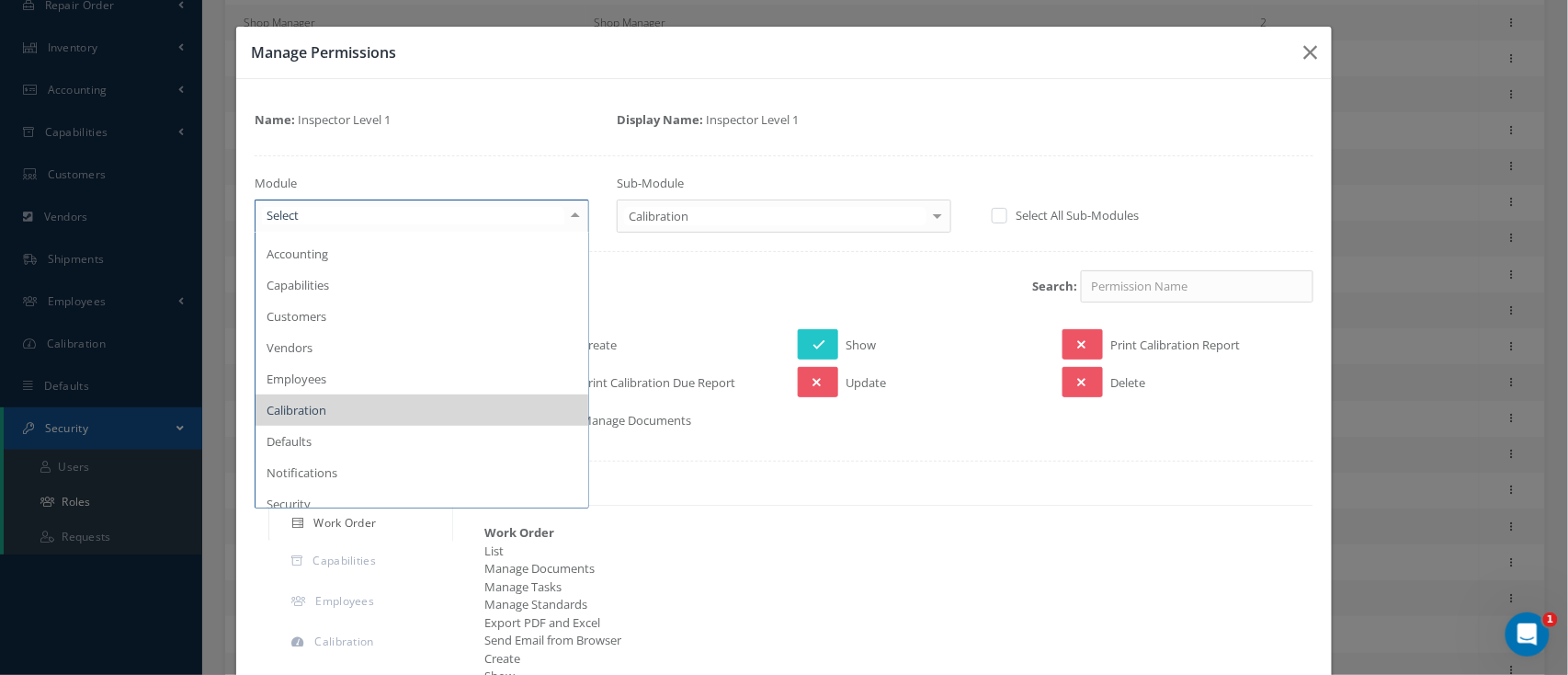
click at [570, 210] on div at bounding box center [575, 216] width 26 height 31
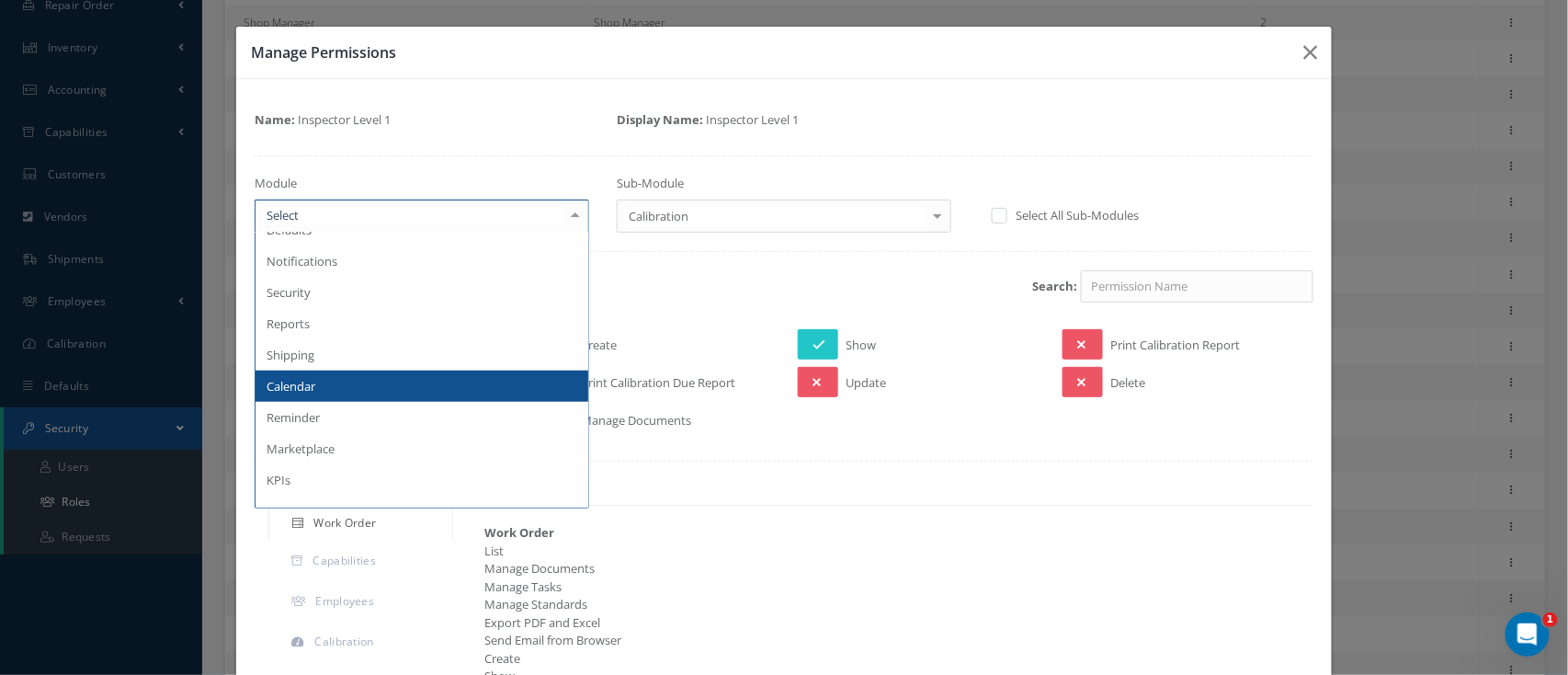
scroll to position [506, 0]
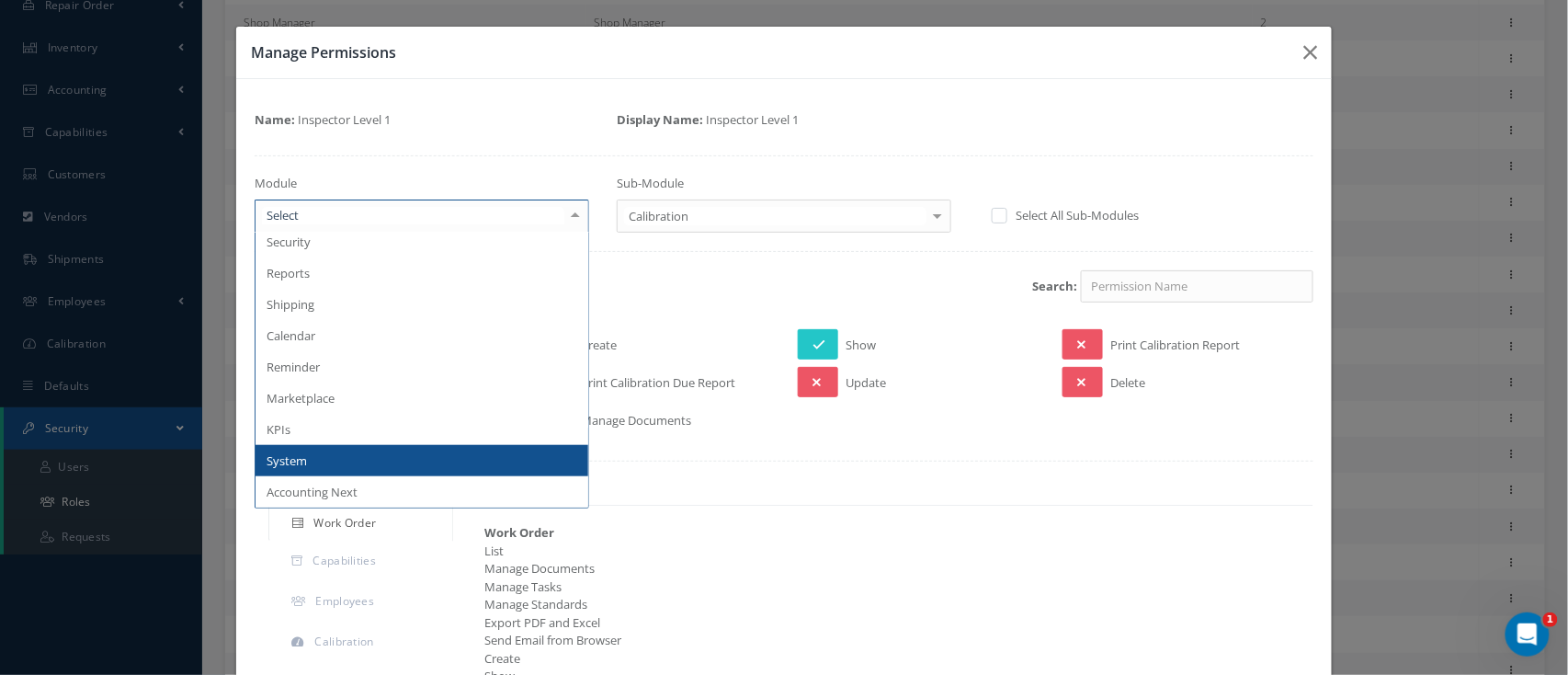
click at [370, 459] on span "System" at bounding box center [422, 460] width 332 height 32
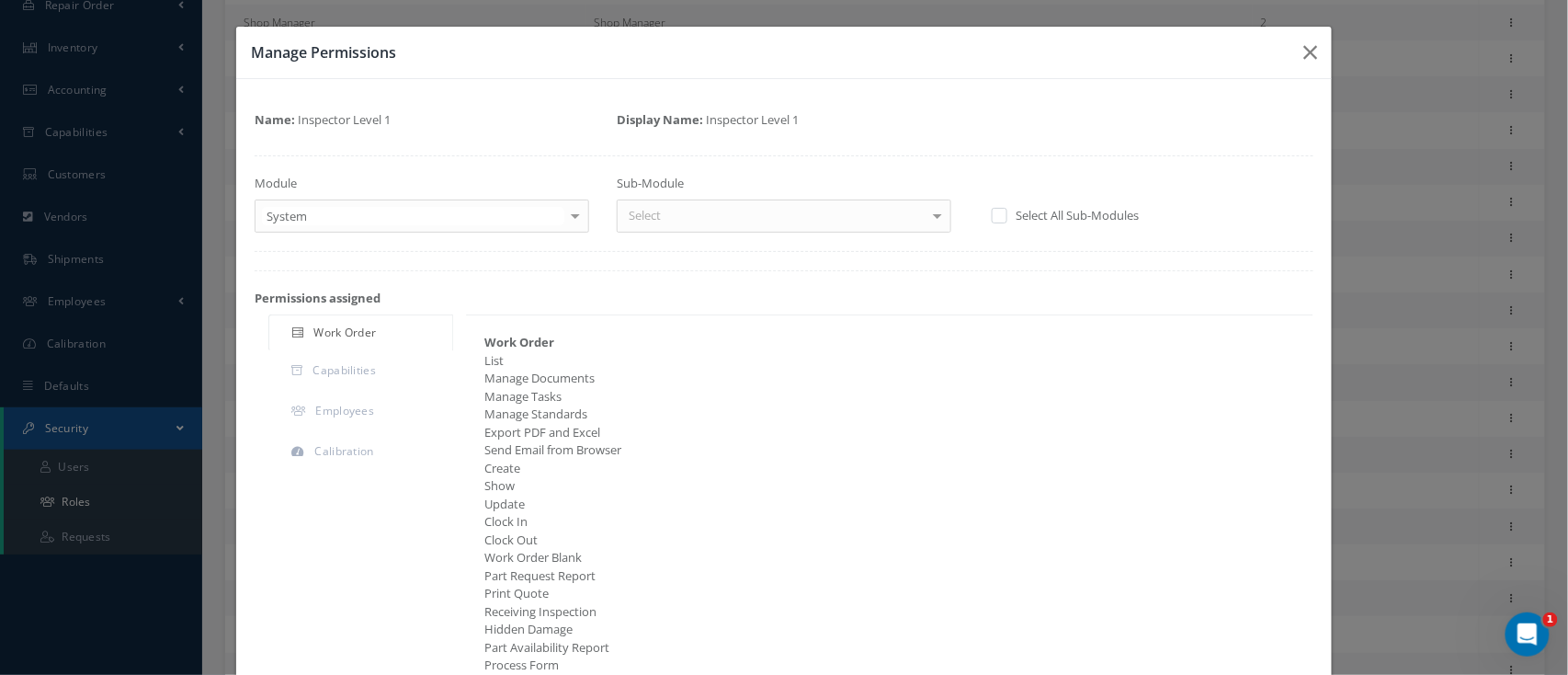
click at [925, 219] on div at bounding box center [937, 216] width 26 height 31
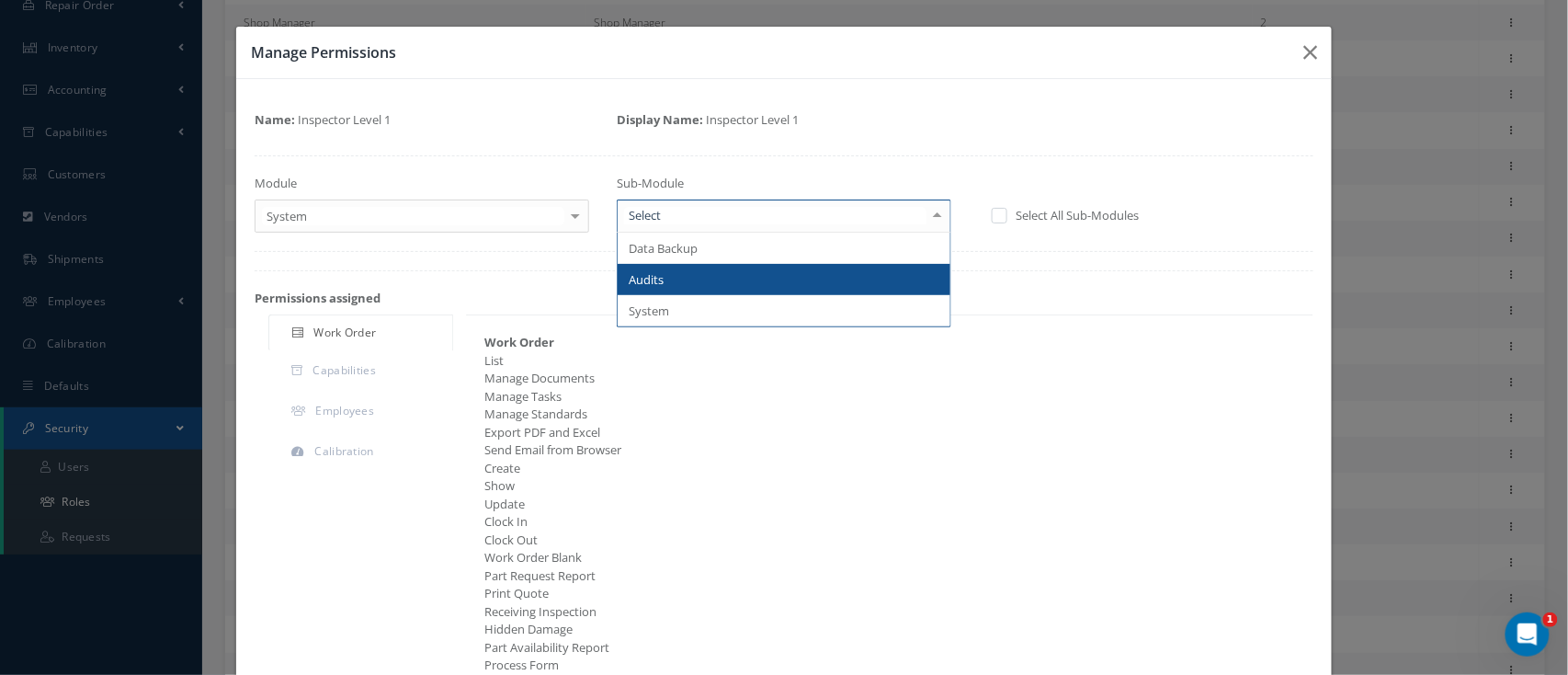
click at [843, 280] on span "Audits" at bounding box center [784, 279] width 332 height 32
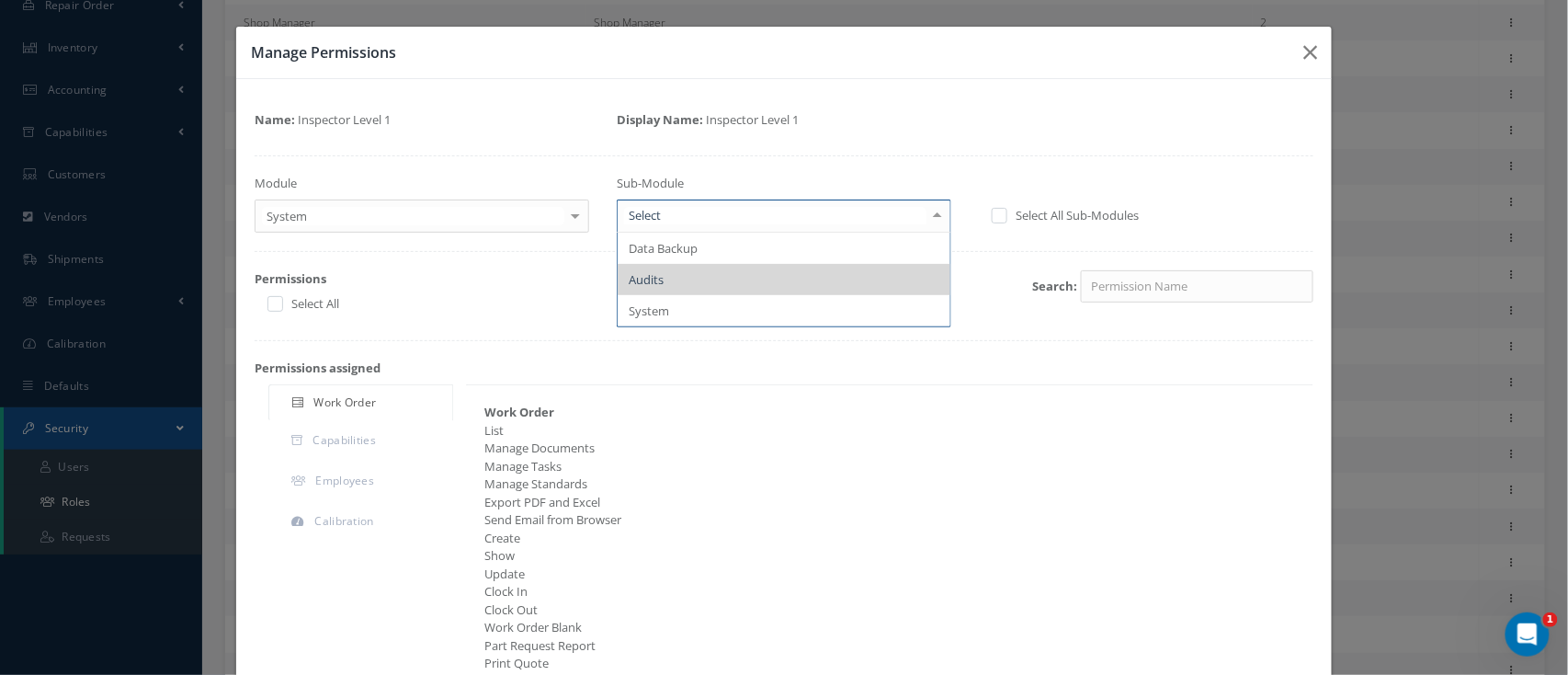
click at [927, 217] on div at bounding box center [937, 216] width 26 height 31
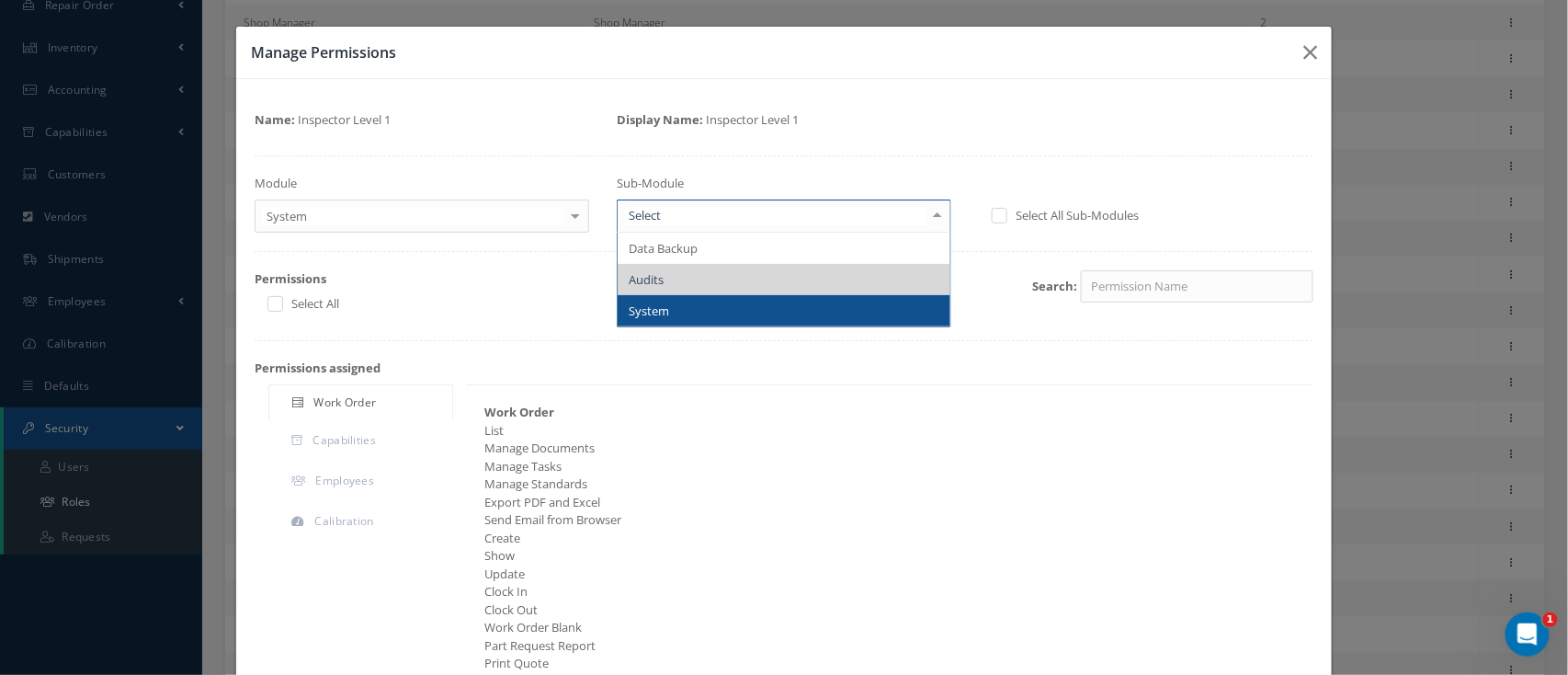
click at [847, 301] on span "System" at bounding box center [784, 310] width 332 height 32
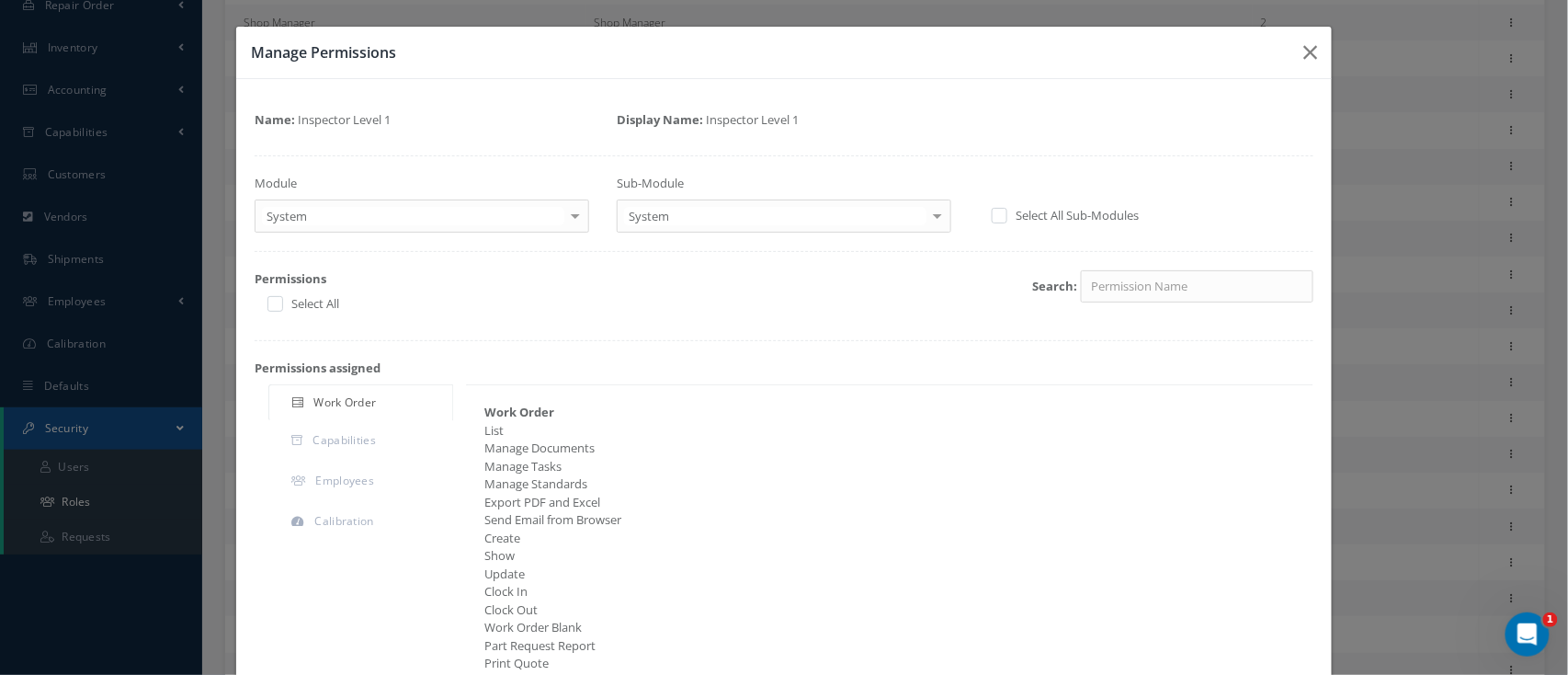
click at [930, 209] on div at bounding box center [937, 216] width 26 height 31
click at [927, 404] on div "Work Order" at bounding box center [882, 412] width 825 height 18
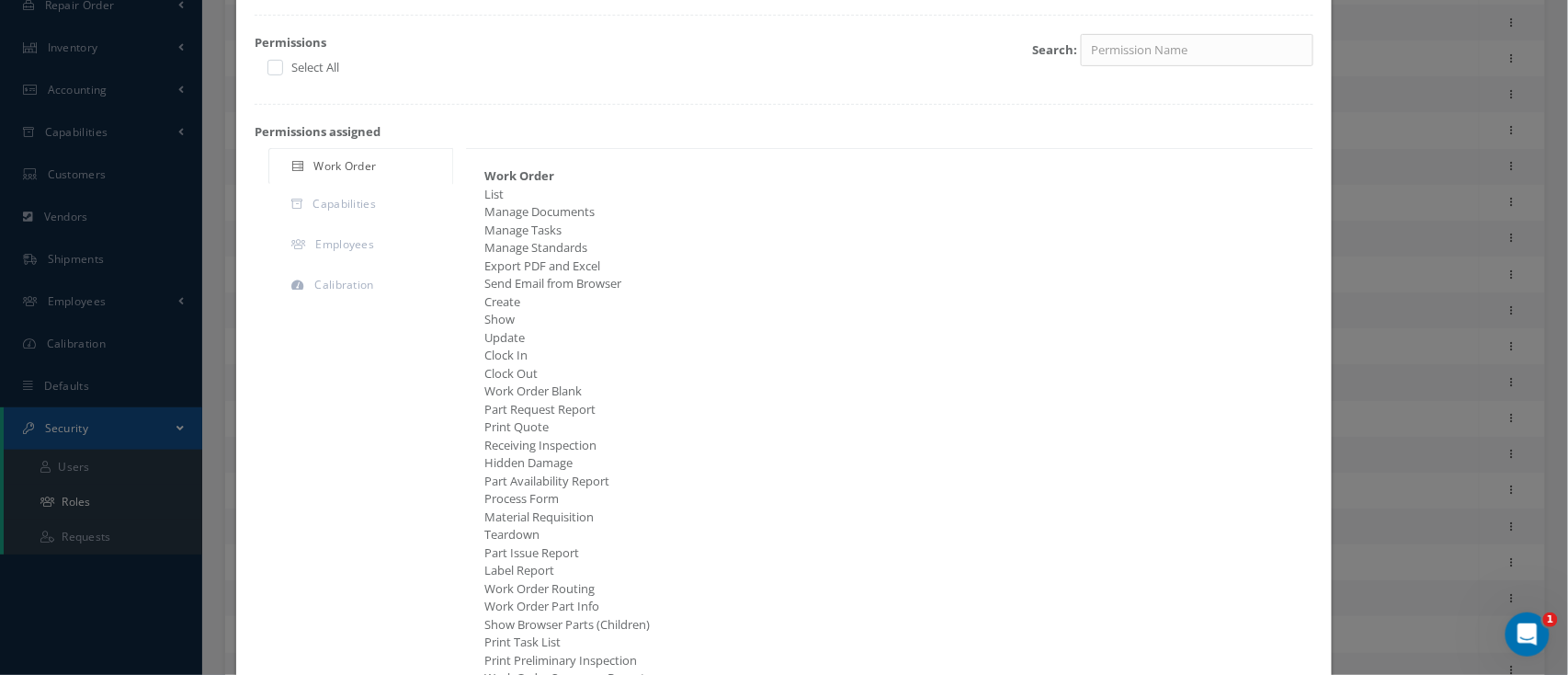
scroll to position [0, 0]
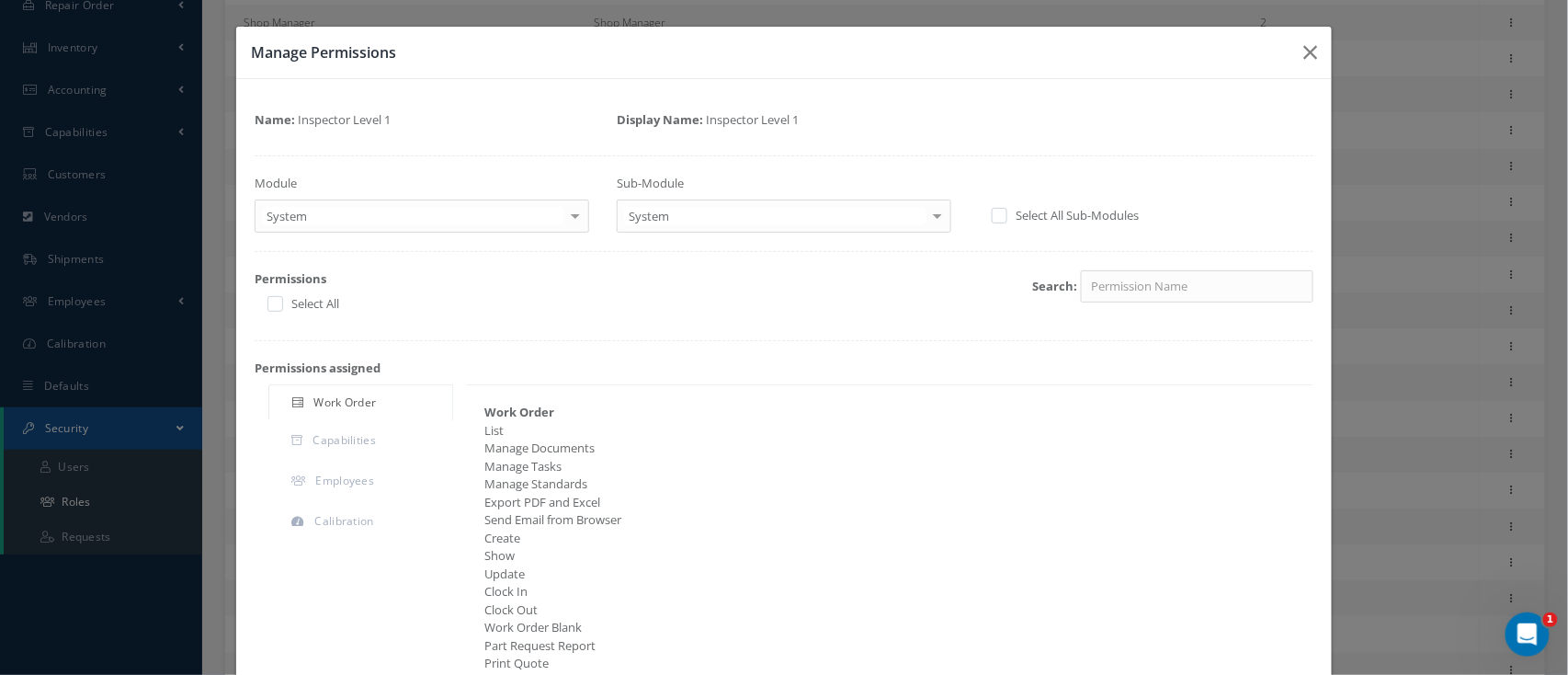
click at [566, 213] on div at bounding box center [575, 216] width 26 height 31
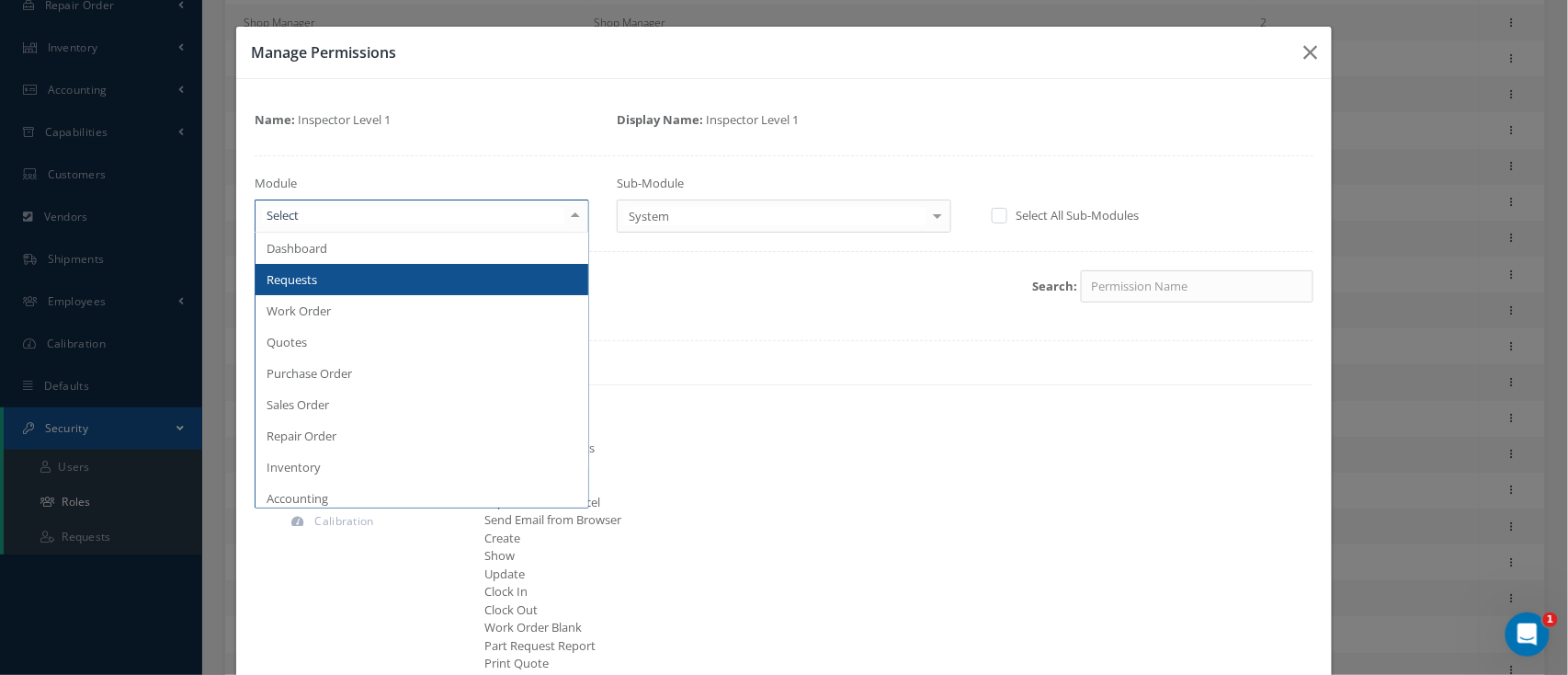
click at [330, 277] on span "Requests" at bounding box center [422, 279] width 332 height 32
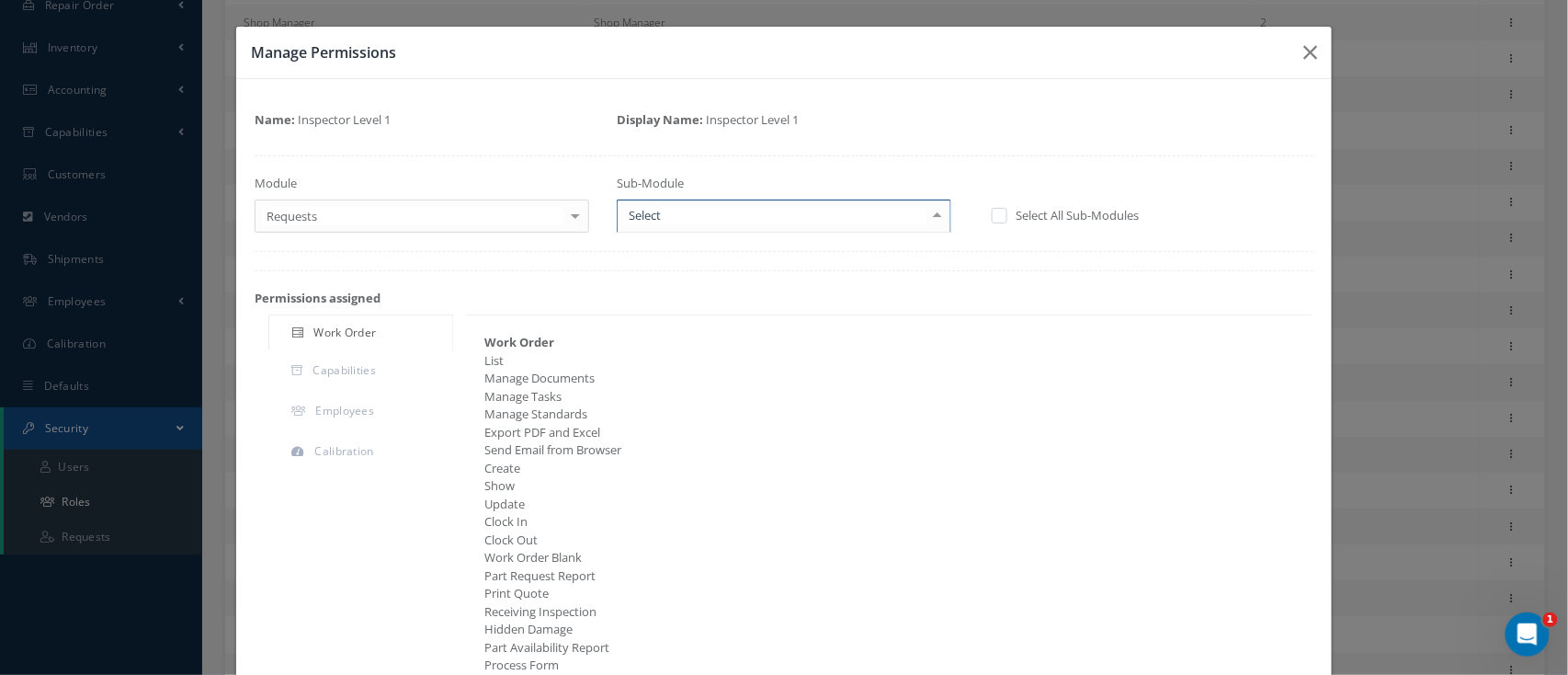
click at [933, 215] on div at bounding box center [937, 216] width 26 height 31
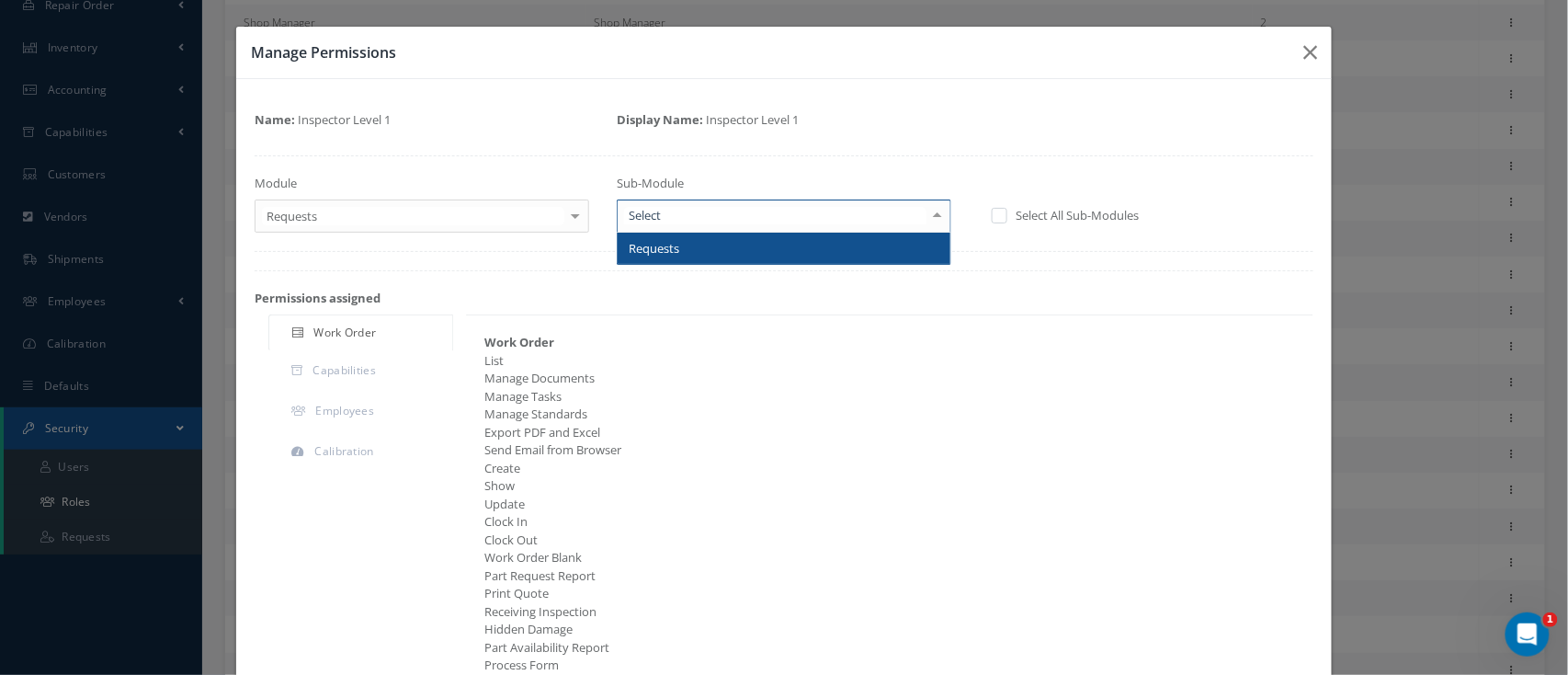
click at [845, 254] on span "Requests" at bounding box center [784, 248] width 332 height 32
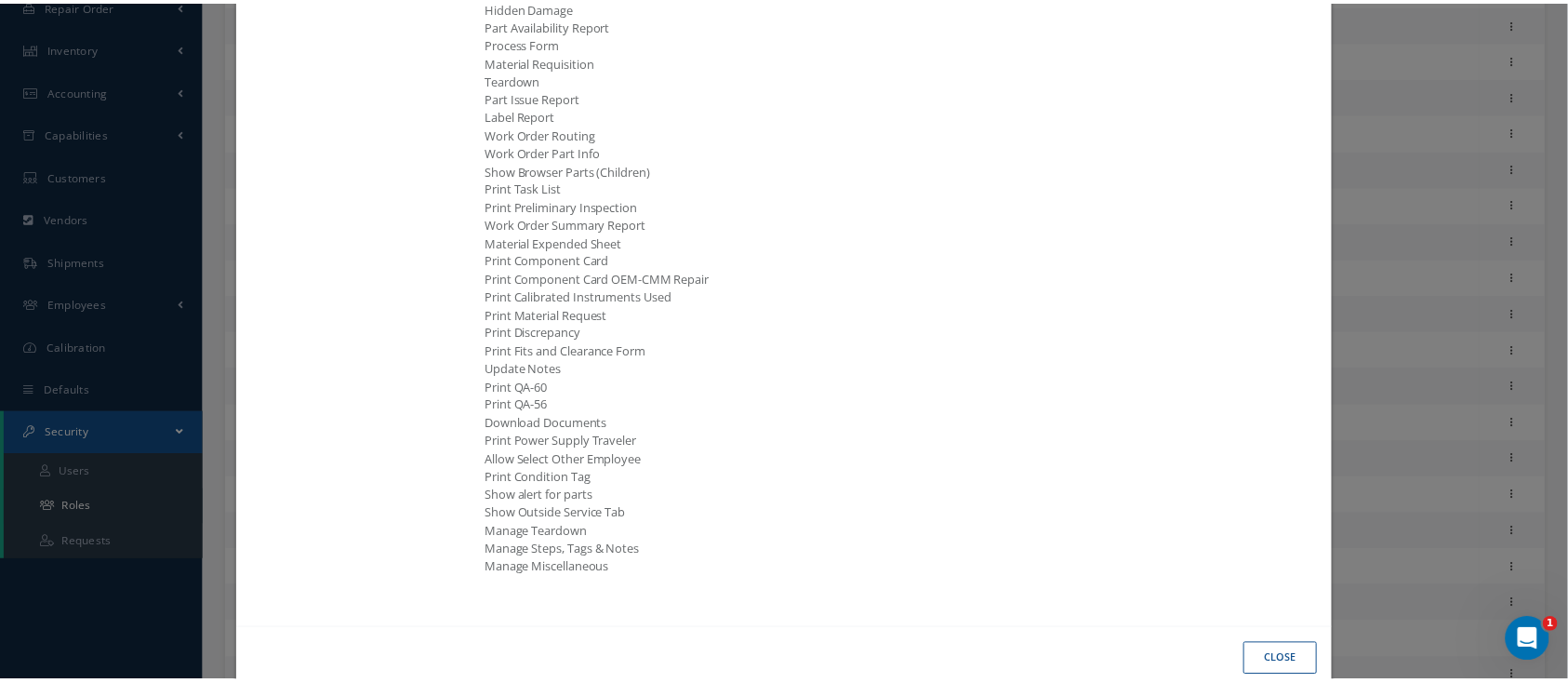
scroll to position [818, 0]
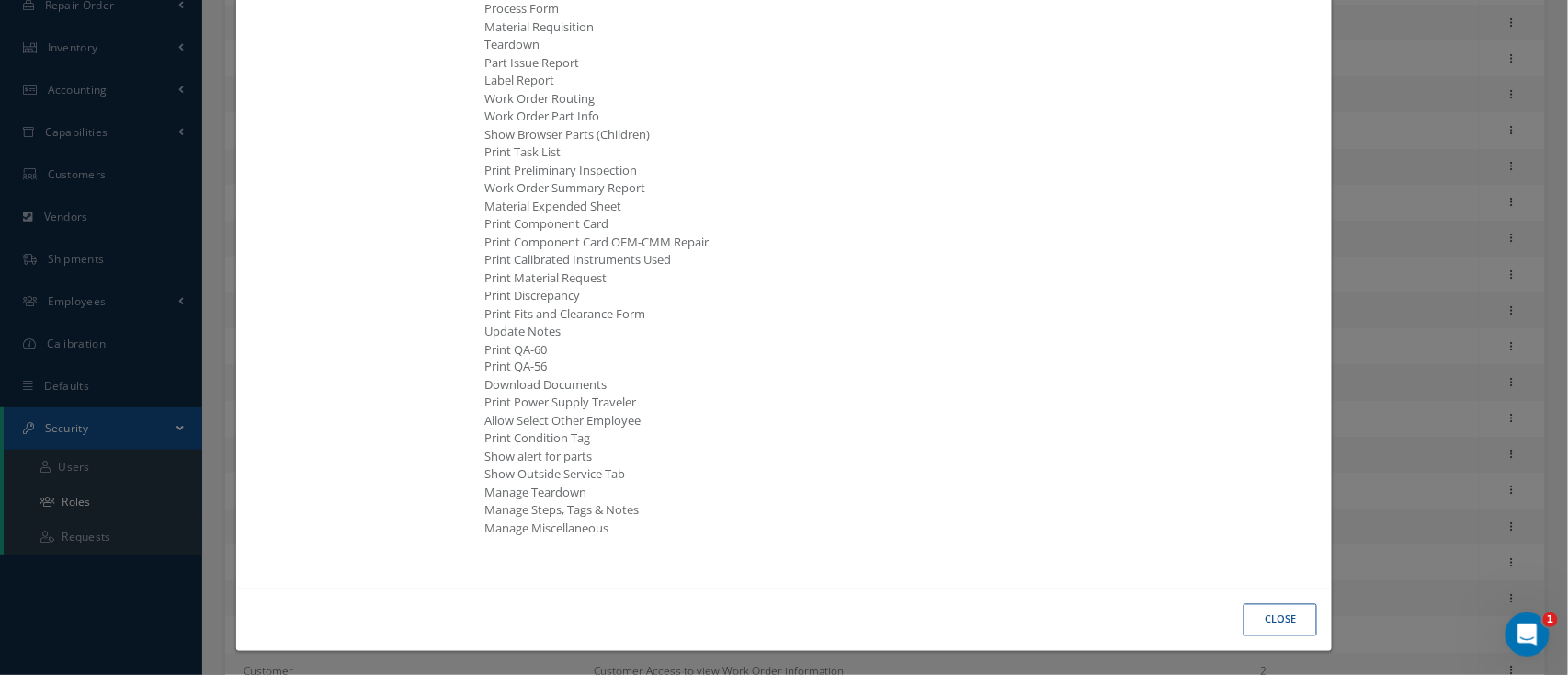
click at [1271, 608] on button "Close" at bounding box center [1280, 620] width 74 height 33
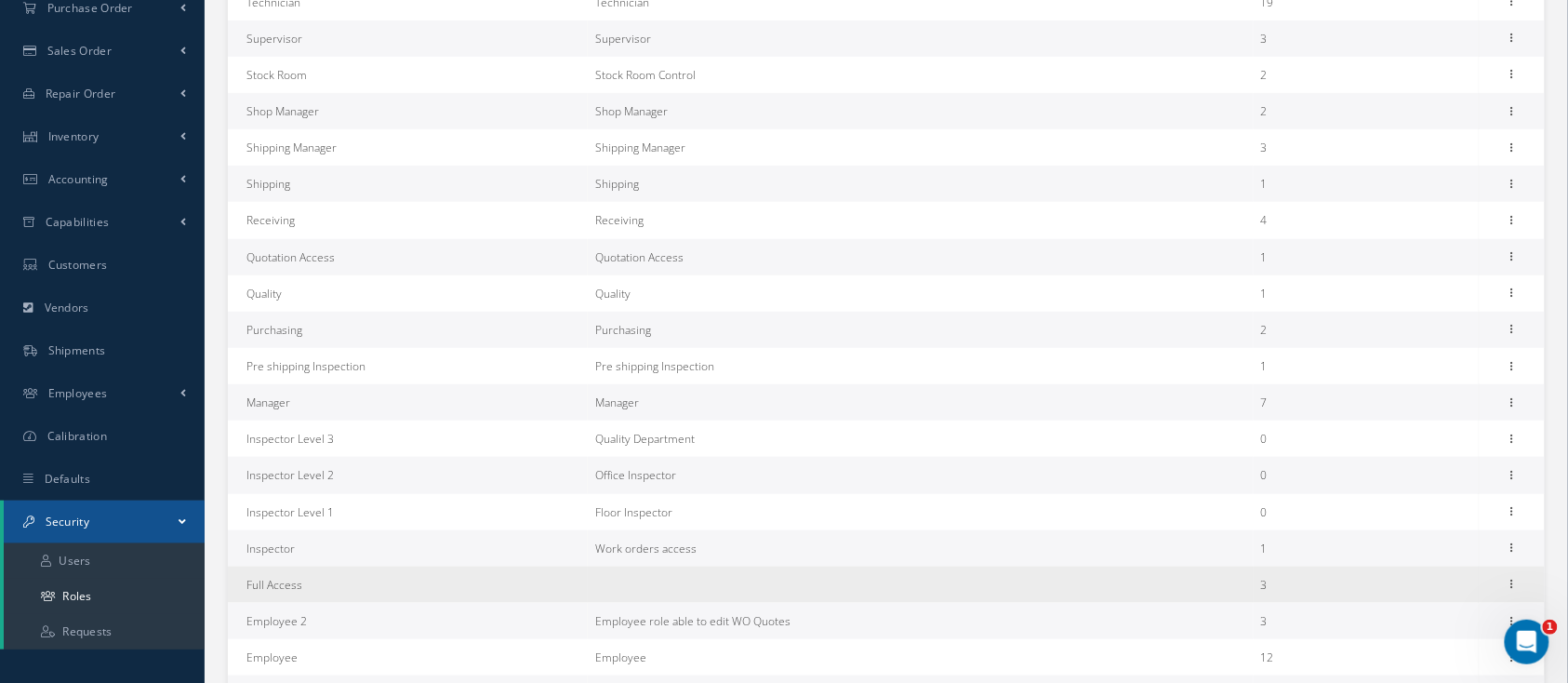
scroll to position [264, 0]
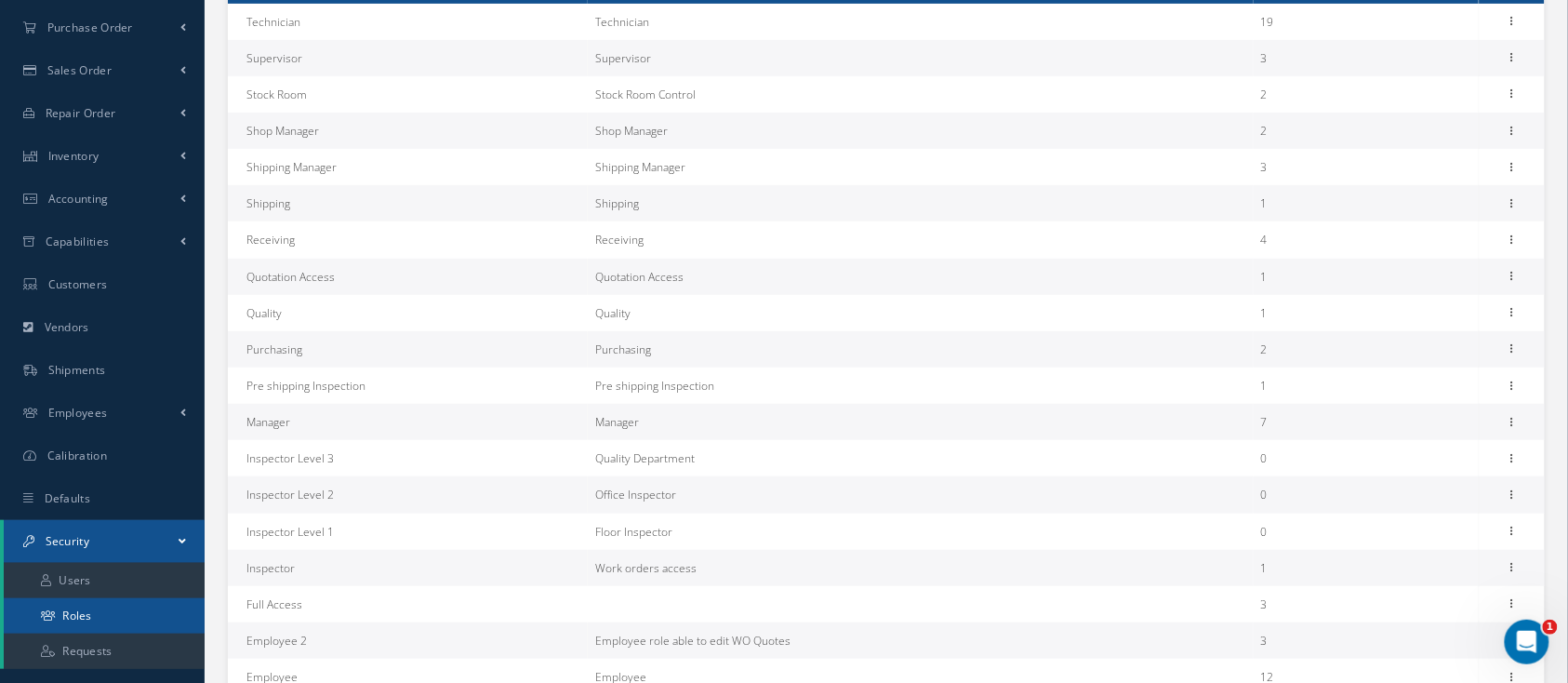
click at [128, 609] on link "Roles" at bounding box center [104, 615] width 201 height 35
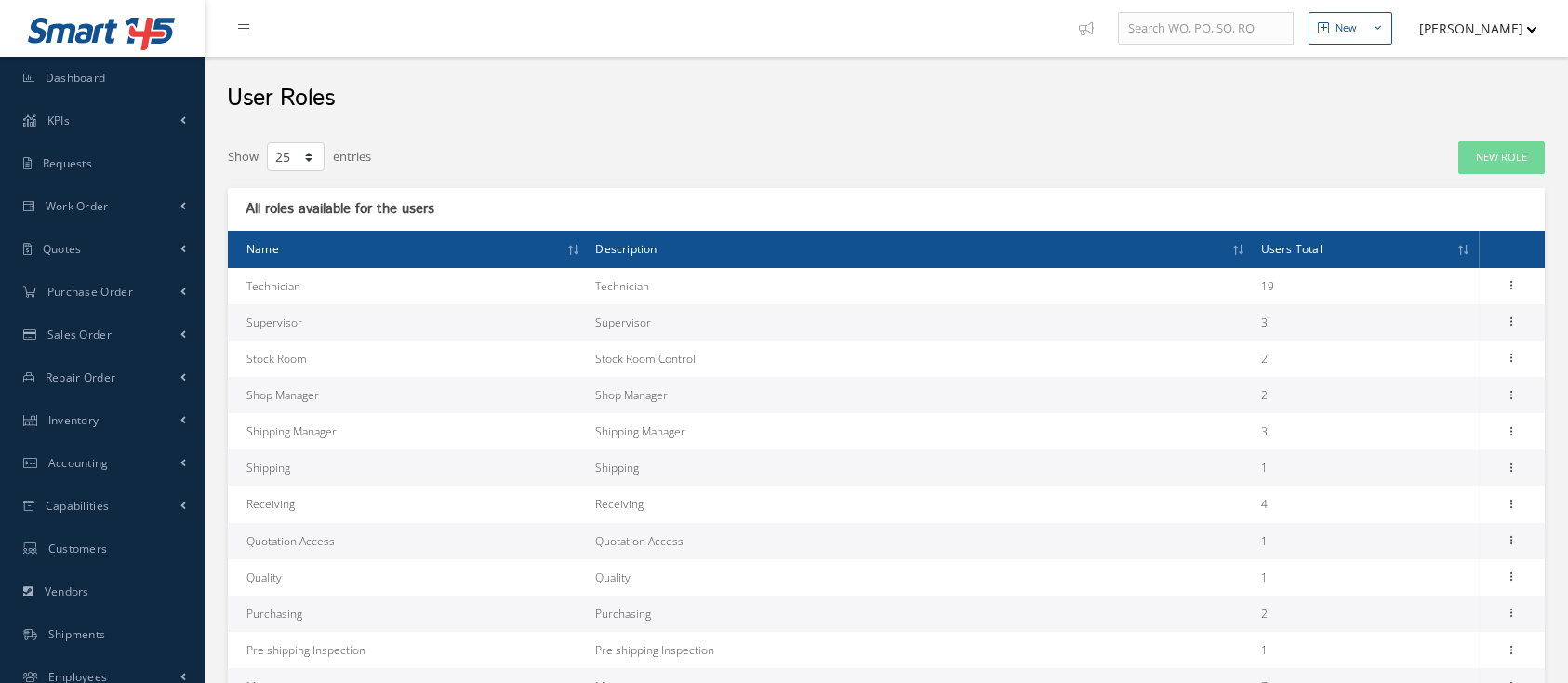
select select "25"
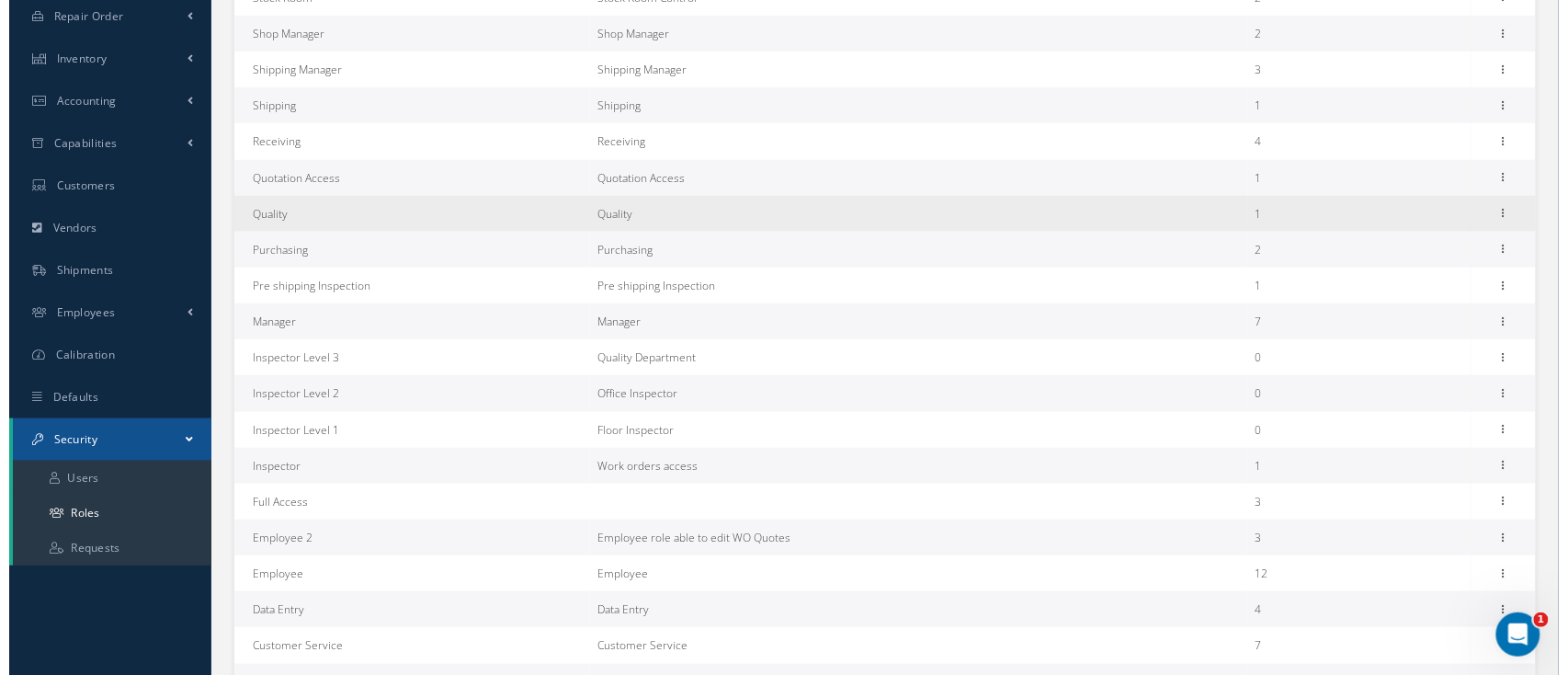
scroll to position [368, 0]
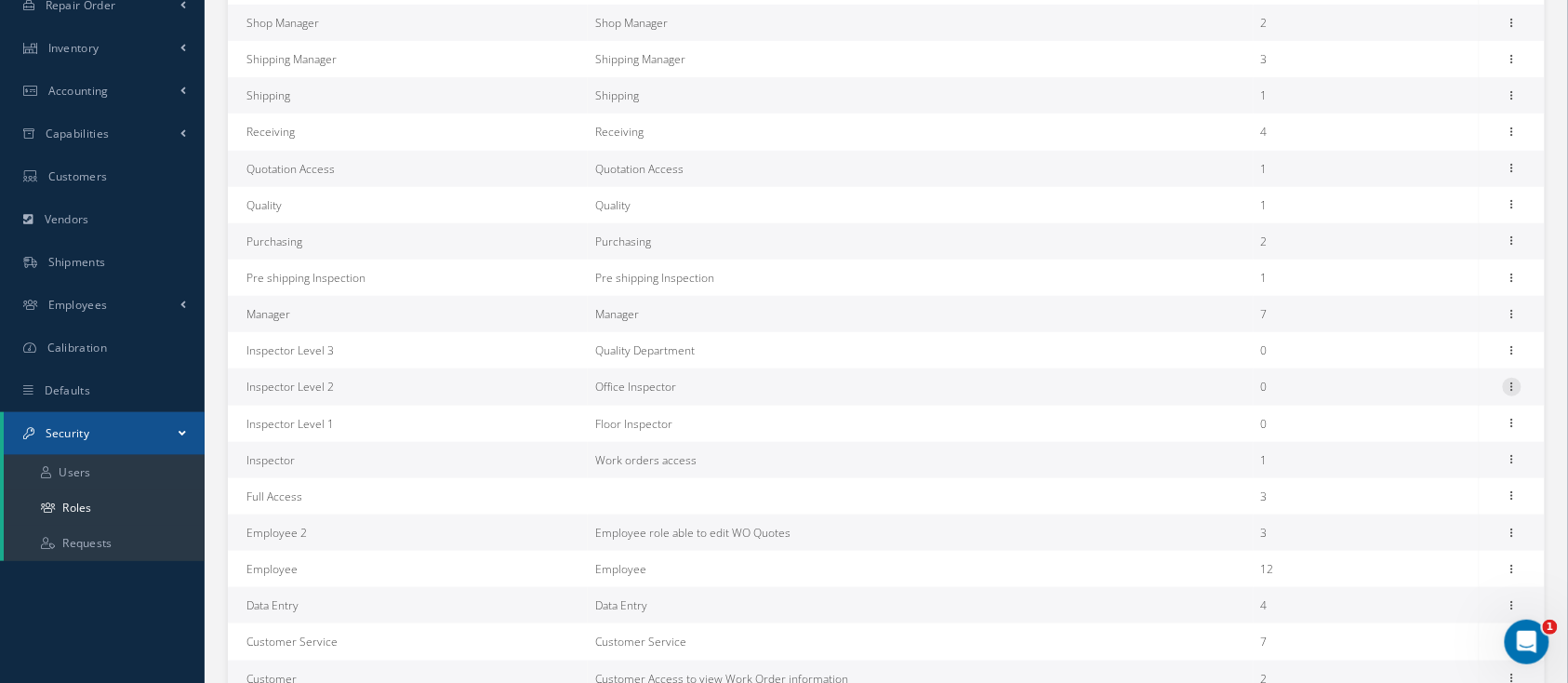
click at [1513, 392] on icon at bounding box center [1512, 385] width 18 height 15
click at [1408, 446] on link "Permissions" at bounding box center [1426, 446] width 147 height 24
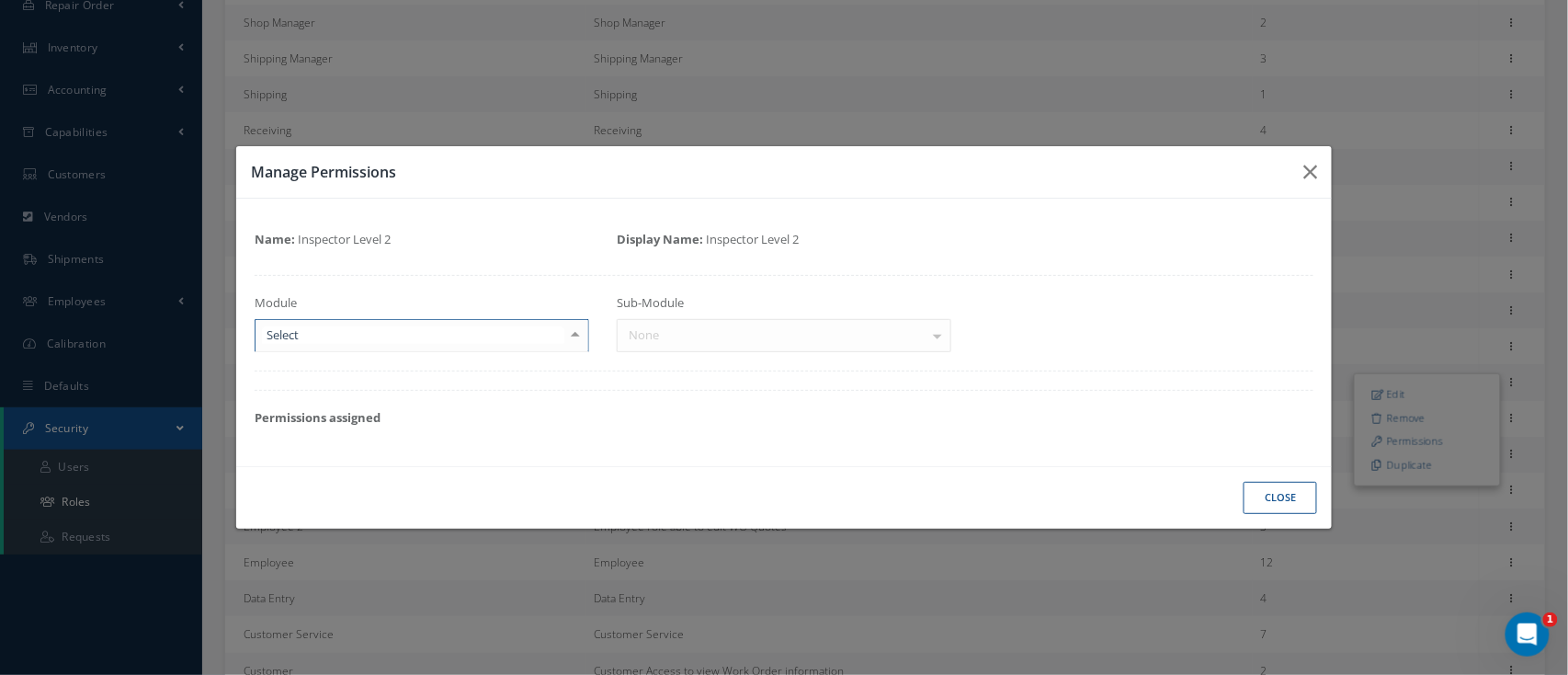
click at [583, 334] on div at bounding box center [575, 335] width 26 height 31
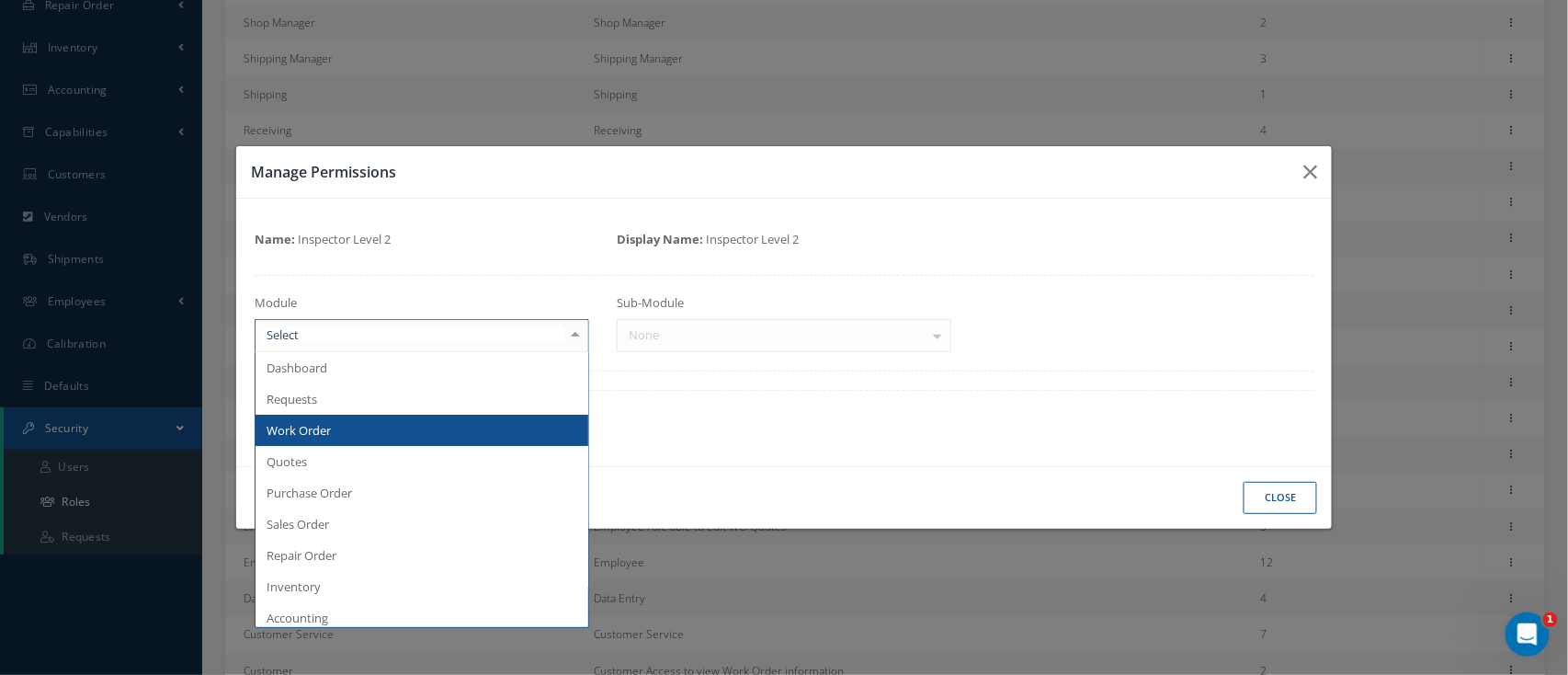
click at [427, 423] on span "Work Order" at bounding box center [422, 430] width 332 height 32
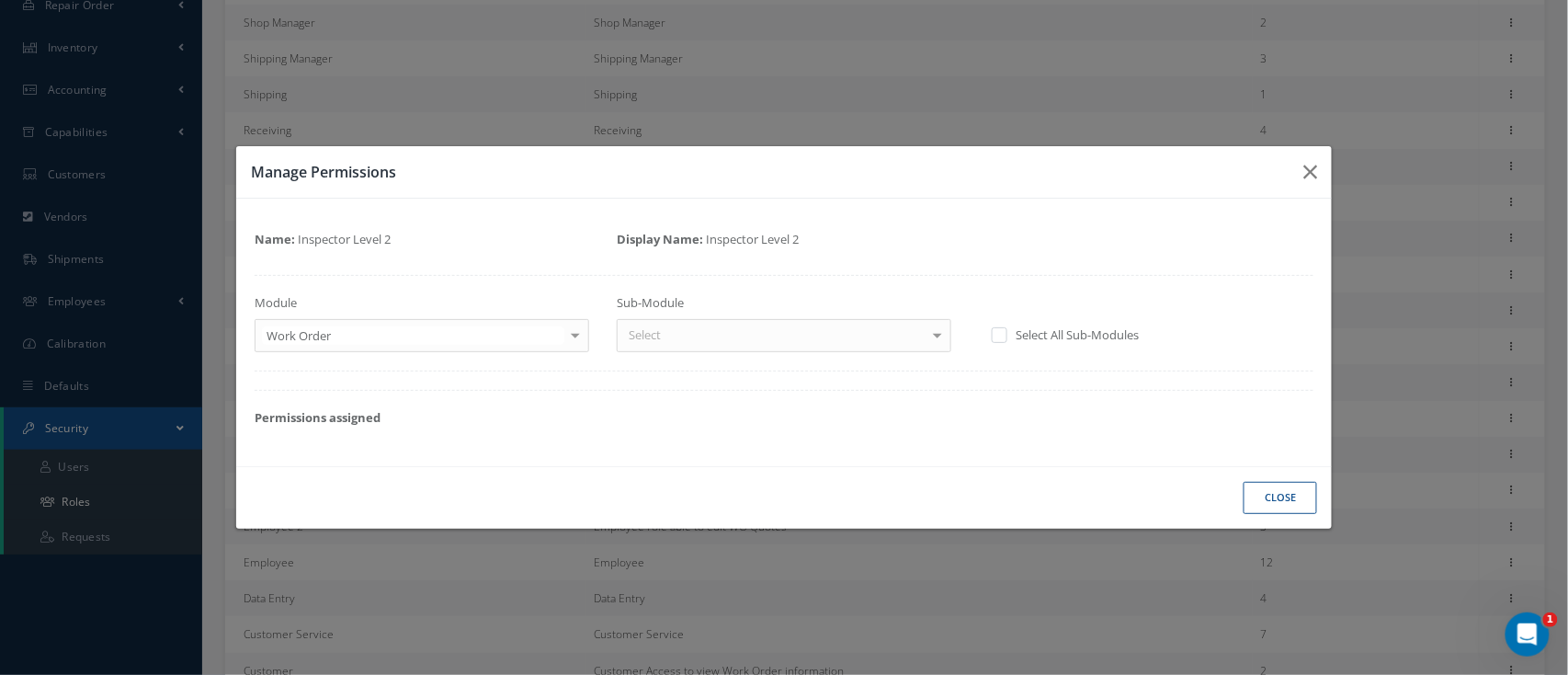
click at [932, 335] on div at bounding box center [937, 335] width 26 height 31
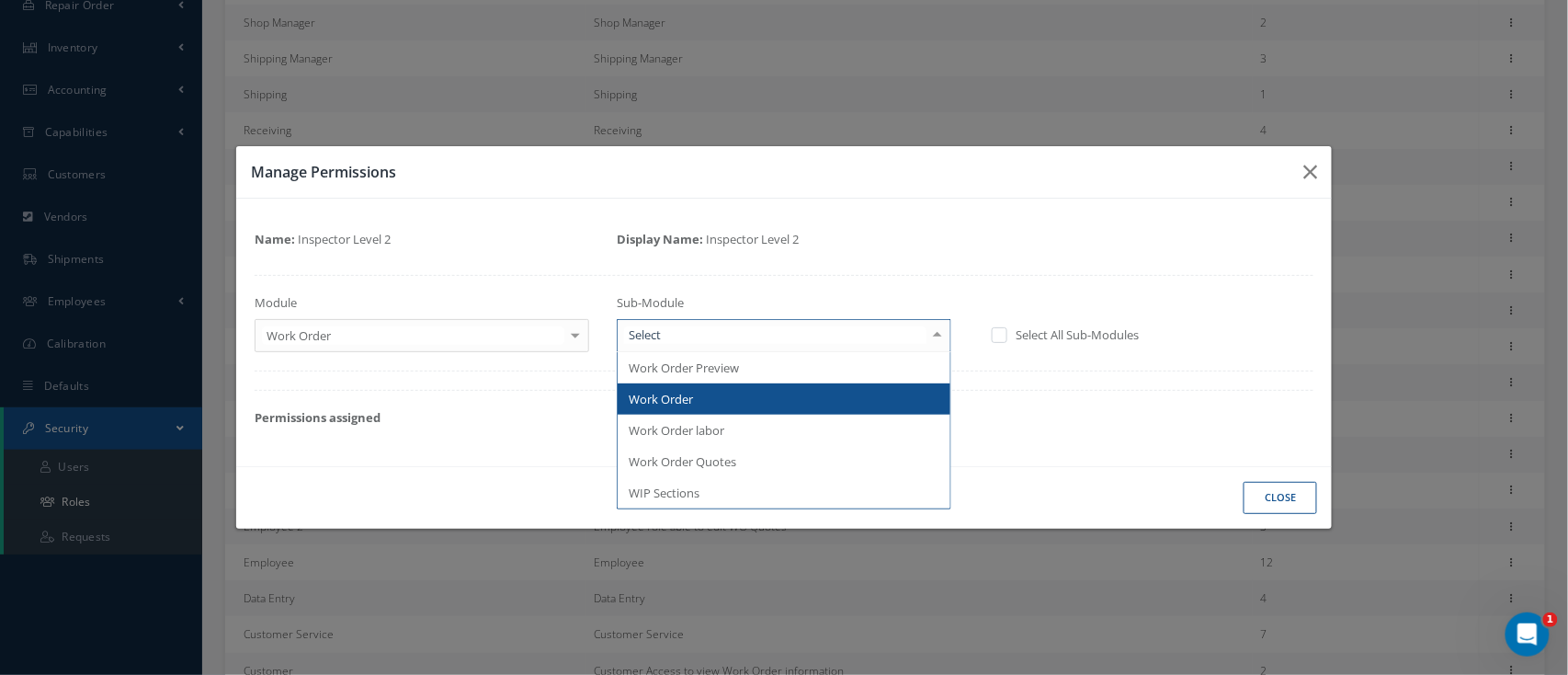
click at [836, 394] on span "Work Order" at bounding box center [784, 398] width 332 height 32
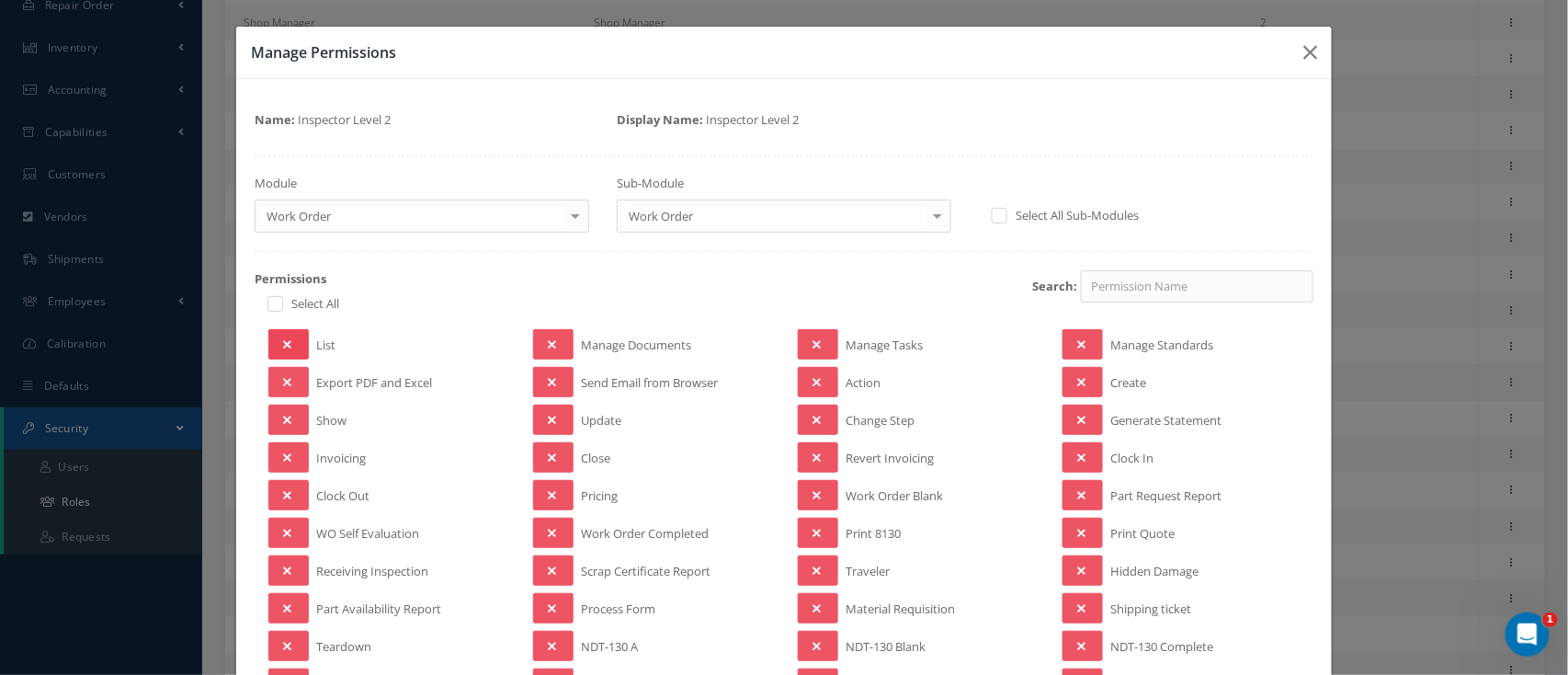
click at [278, 332] on button at bounding box center [288, 345] width 40 height 31
click at [290, 370] on button at bounding box center [288, 382] width 40 height 31
click at [277, 415] on button at bounding box center [288, 420] width 40 height 31
click at [289, 449] on button at bounding box center [288, 457] width 40 height 31
click at [283, 565] on icon at bounding box center [287, 570] width 9 height 12
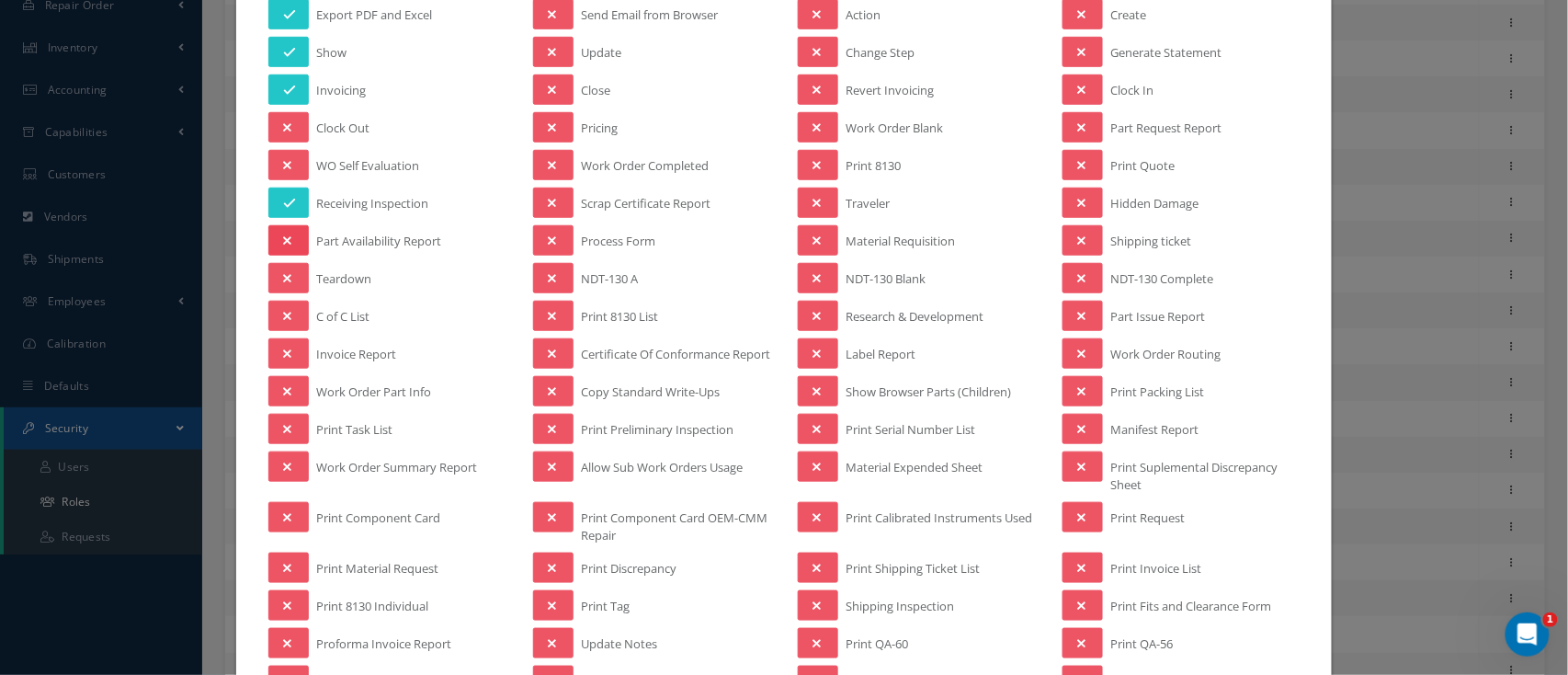
click at [275, 236] on button at bounding box center [288, 241] width 40 height 31
click at [273, 275] on button at bounding box center [288, 278] width 40 height 31
click at [290, 304] on button at bounding box center [288, 316] width 40 height 31
click at [292, 344] on button at bounding box center [288, 353] width 40 height 31
click at [292, 348] on icon at bounding box center [289, 353] width 12 height 12
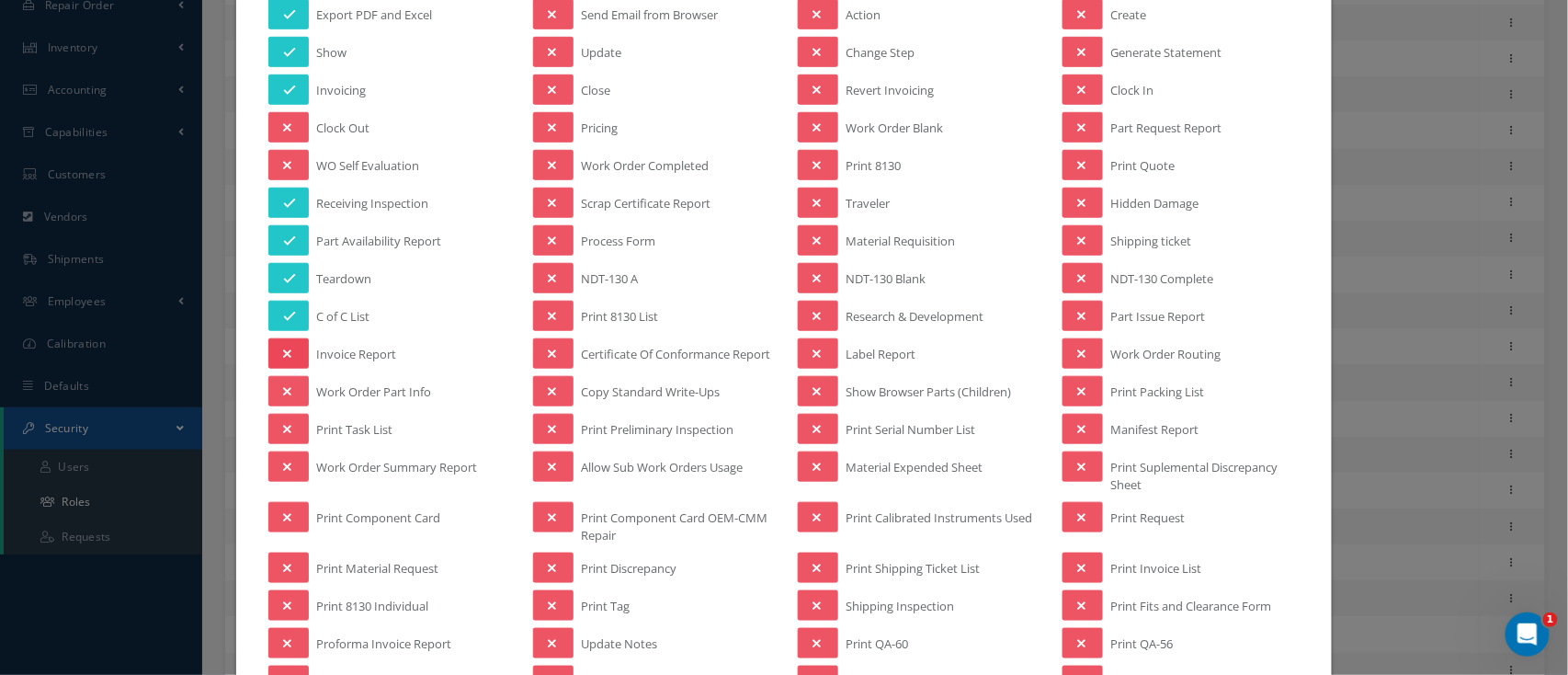
click at [292, 348] on button at bounding box center [288, 353] width 40 height 31
click at [284, 394] on button at bounding box center [288, 391] width 40 height 31
click at [291, 436] on button at bounding box center [288, 429] width 40 height 31
click at [288, 469] on icon at bounding box center [287, 467] width 9 height 12
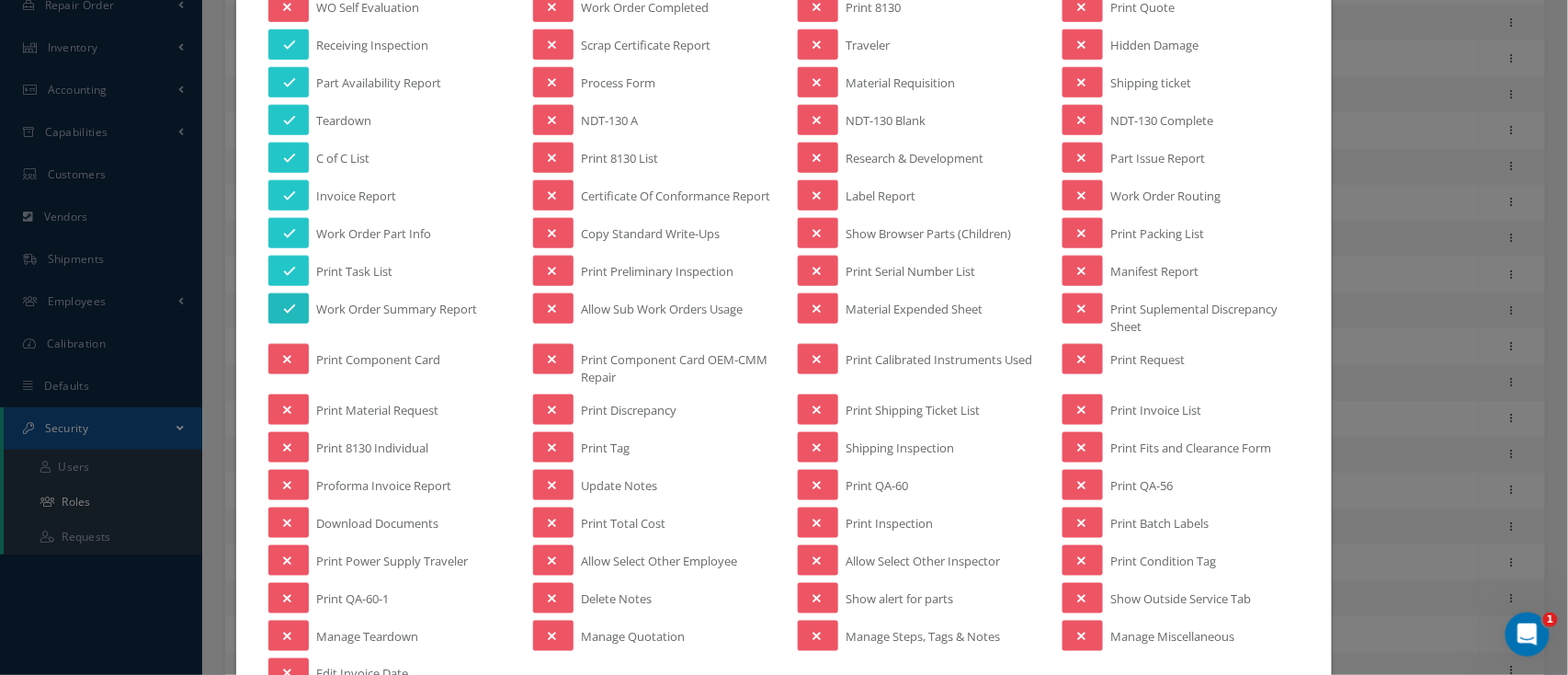
scroll to position [612, 0]
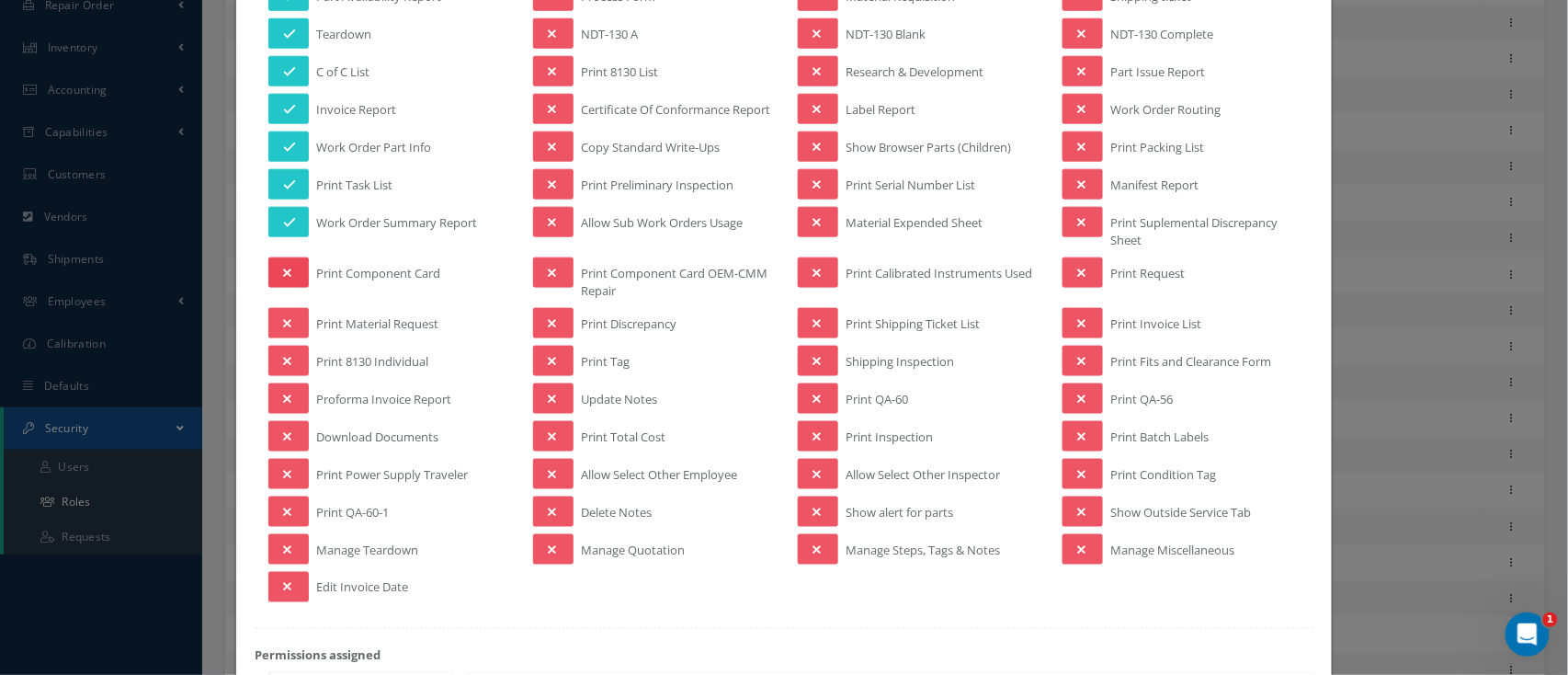
click at [290, 278] on button at bounding box center [288, 273] width 40 height 31
click at [281, 318] on button at bounding box center [288, 324] width 40 height 31
click at [272, 359] on button at bounding box center [288, 361] width 40 height 31
click at [292, 407] on button at bounding box center [288, 398] width 40 height 31
click at [301, 444] on button at bounding box center [288, 436] width 40 height 31
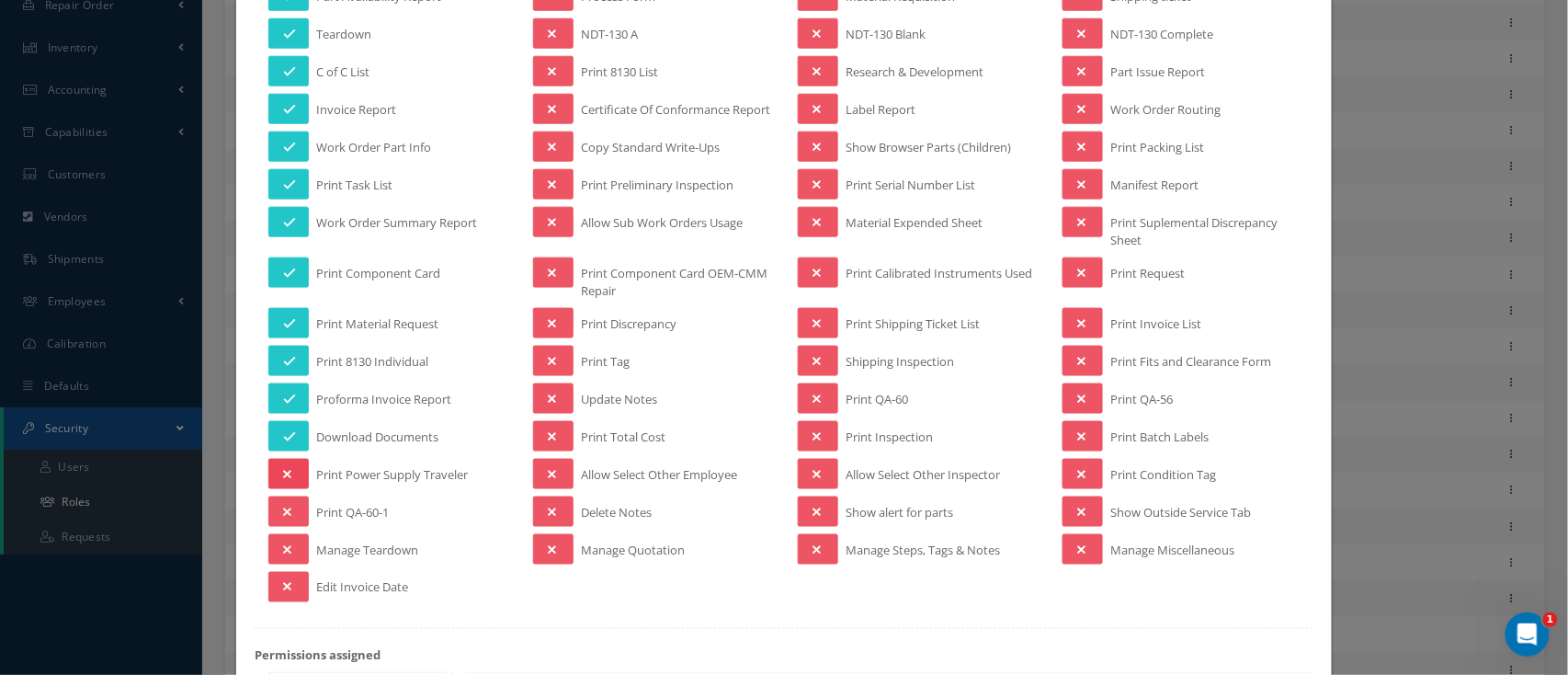
click at [294, 471] on button at bounding box center [288, 474] width 40 height 31
click at [284, 518] on icon at bounding box center [287, 511] width 9 height 12
click at [287, 554] on icon at bounding box center [287, 549] width 9 height 12
click at [283, 591] on icon at bounding box center [287, 587] width 9 height 12
click at [283, 592] on icon at bounding box center [289, 587] width 12 height 12
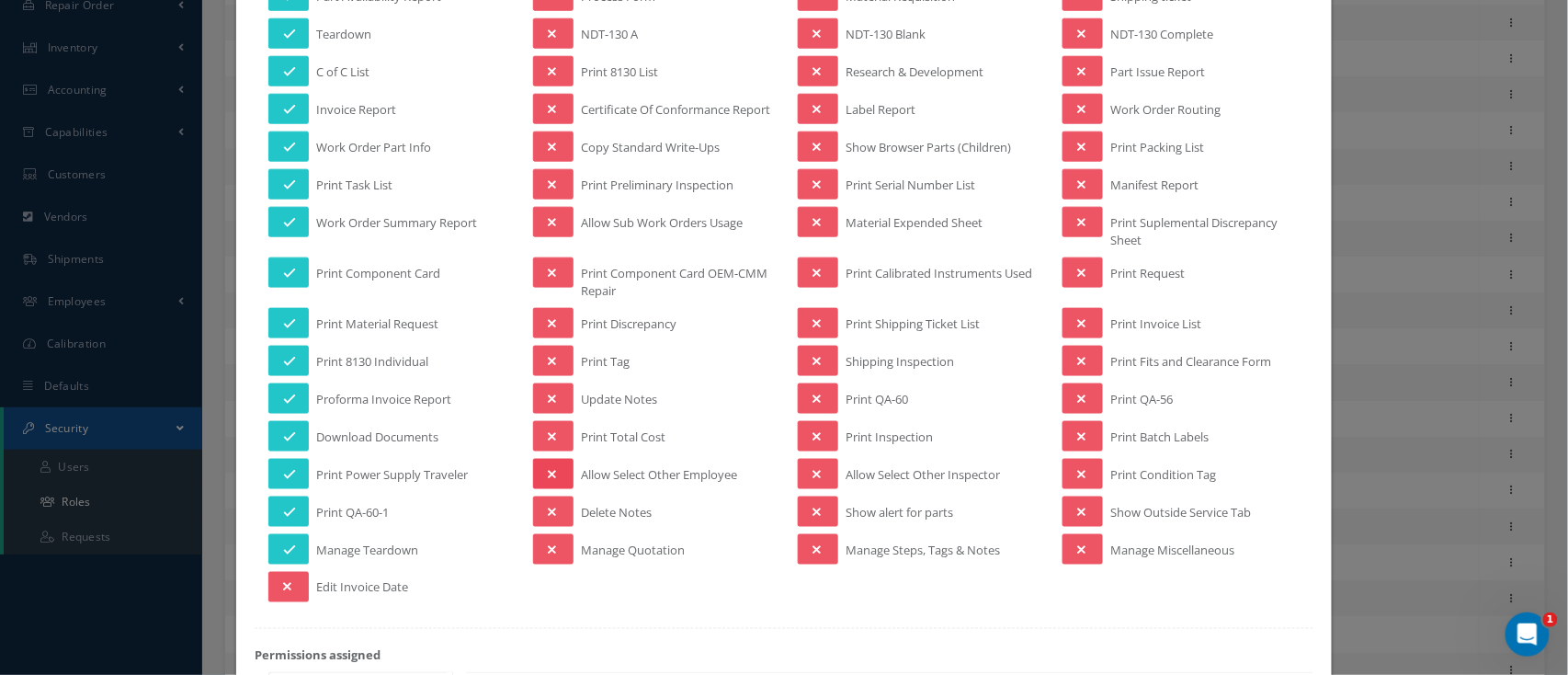
click at [553, 484] on button at bounding box center [553, 474] width 40 height 31
click at [552, 405] on button at bounding box center [553, 398] width 40 height 31
click at [548, 366] on icon at bounding box center [551, 360] width 9 height 12
click at [547, 330] on icon at bounding box center [551, 323] width 9 height 12
click at [547, 275] on icon at bounding box center [551, 273] width 9 height 12
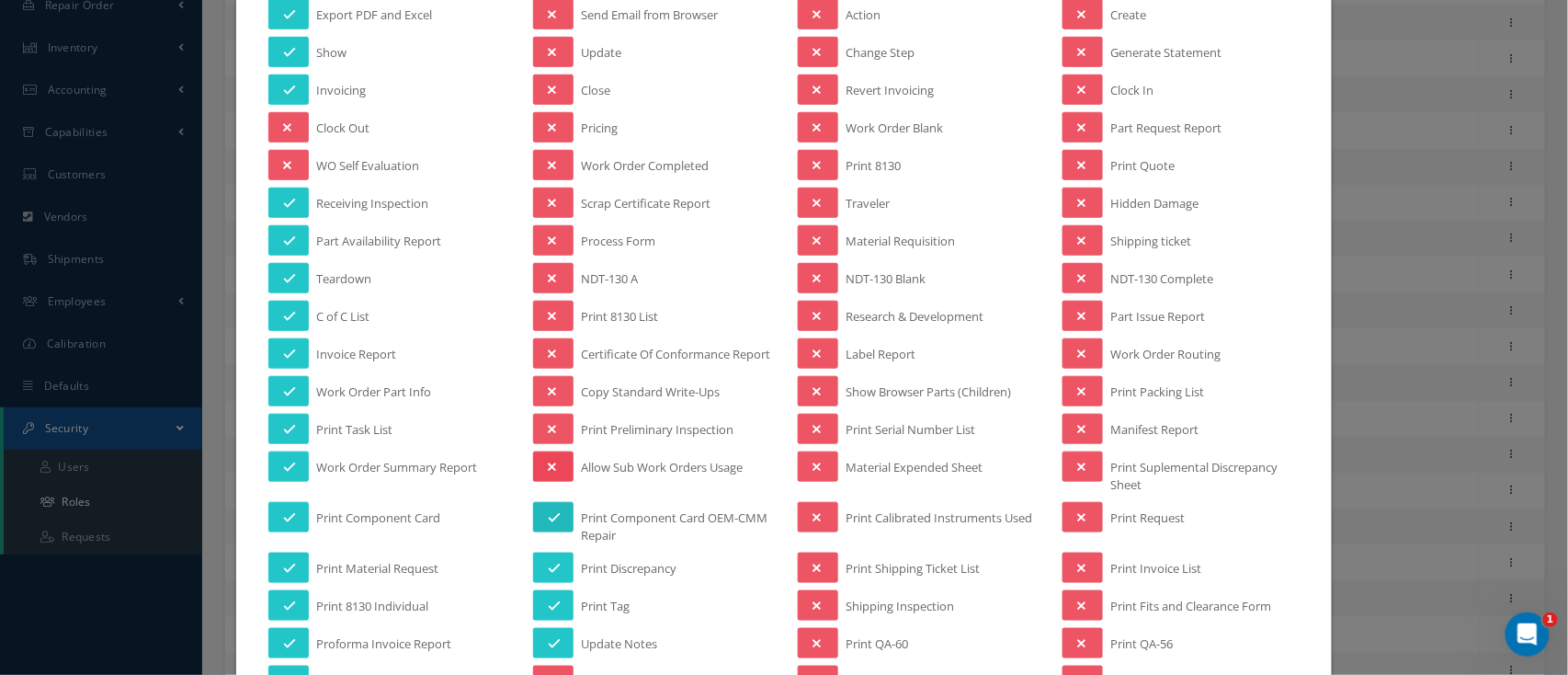
scroll to position [245, 0]
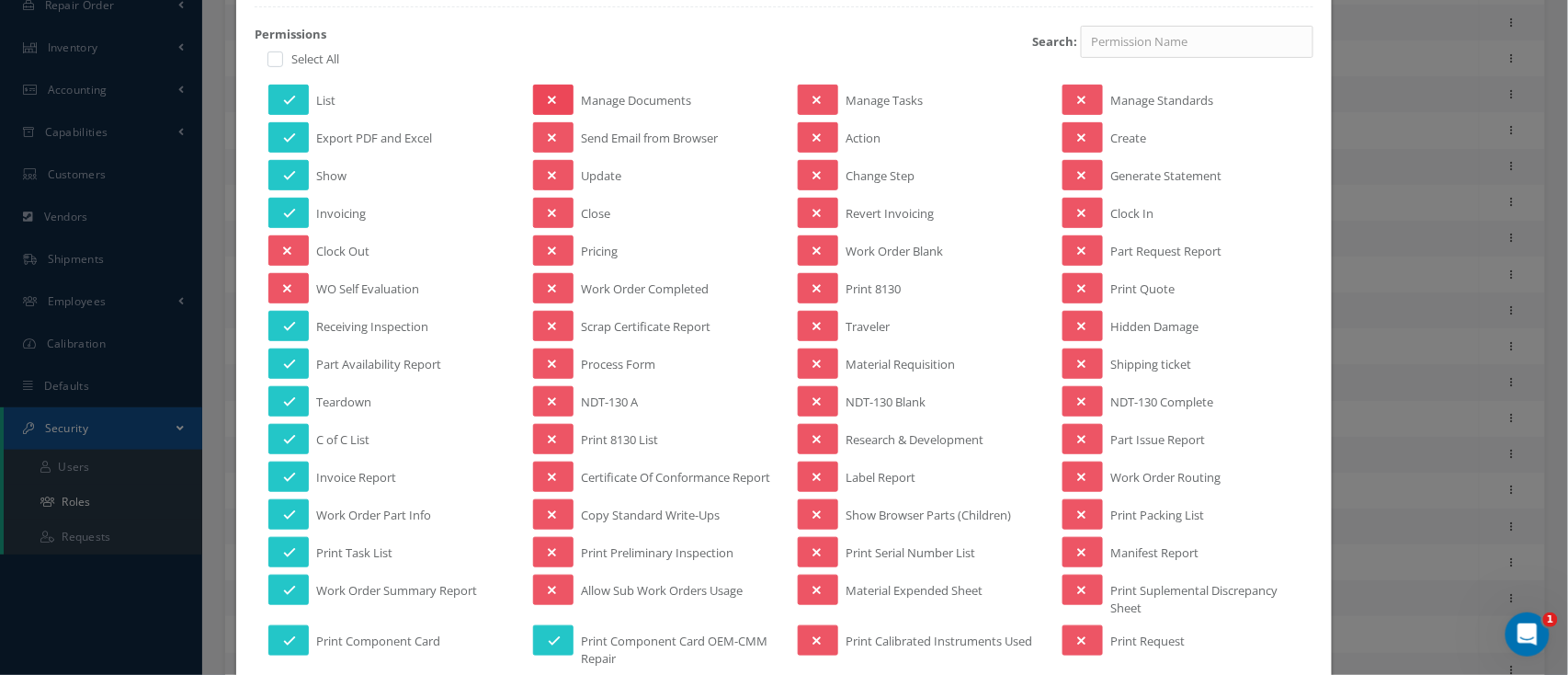
click at [554, 97] on button at bounding box center [553, 100] width 40 height 31
click at [560, 133] on button at bounding box center [553, 137] width 40 height 31
click at [555, 177] on button at bounding box center [553, 176] width 40 height 31
click at [535, 205] on button at bounding box center [553, 213] width 40 height 31
click at [558, 246] on button at bounding box center [553, 251] width 40 height 31
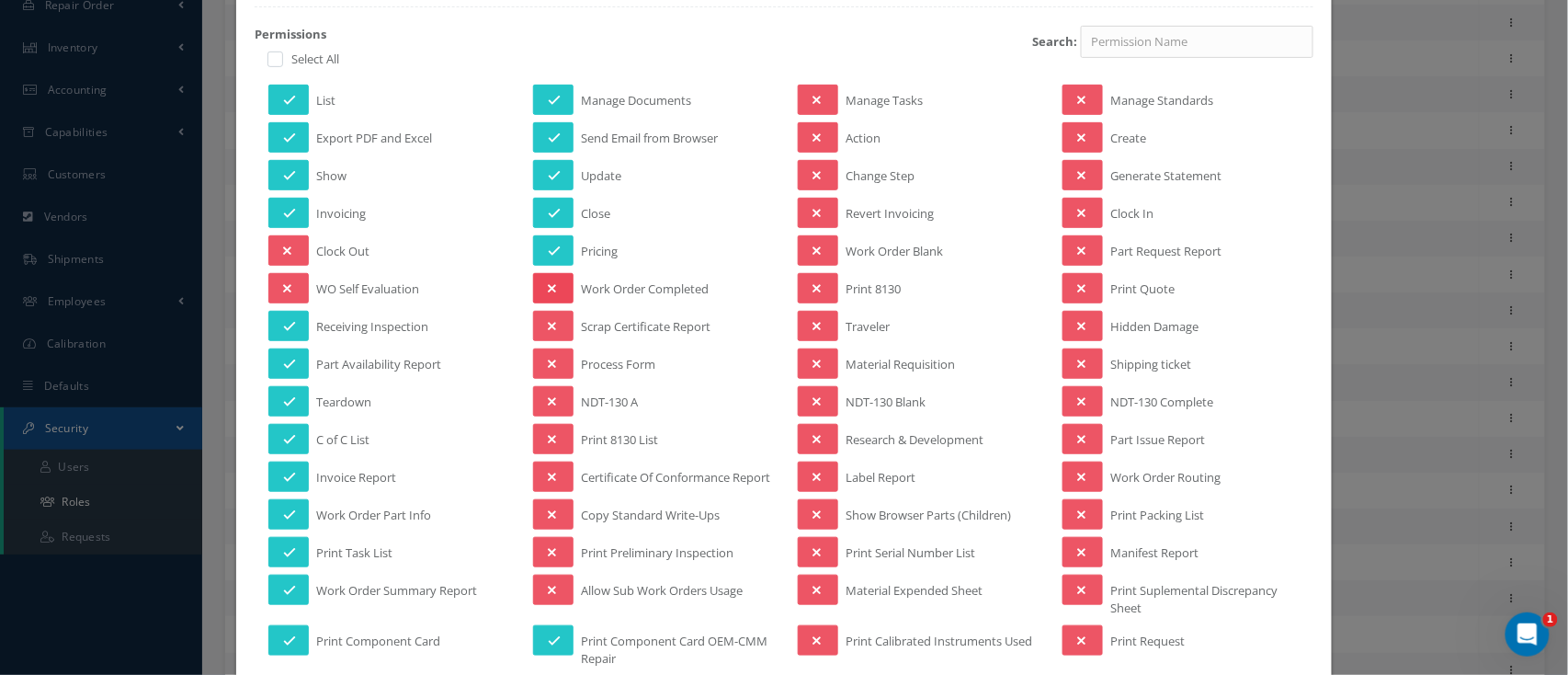
click at [554, 288] on button at bounding box center [553, 288] width 40 height 31
click at [557, 311] on button at bounding box center [553, 326] width 40 height 31
click at [547, 367] on icon at bounding box center [551, 363] width 9 height 12
click at [549, 397] on button at bounding box center [553, 401] width 40 height 31
click at [547, 436] on icon at bounding box center [551, 439] width 9 height 12
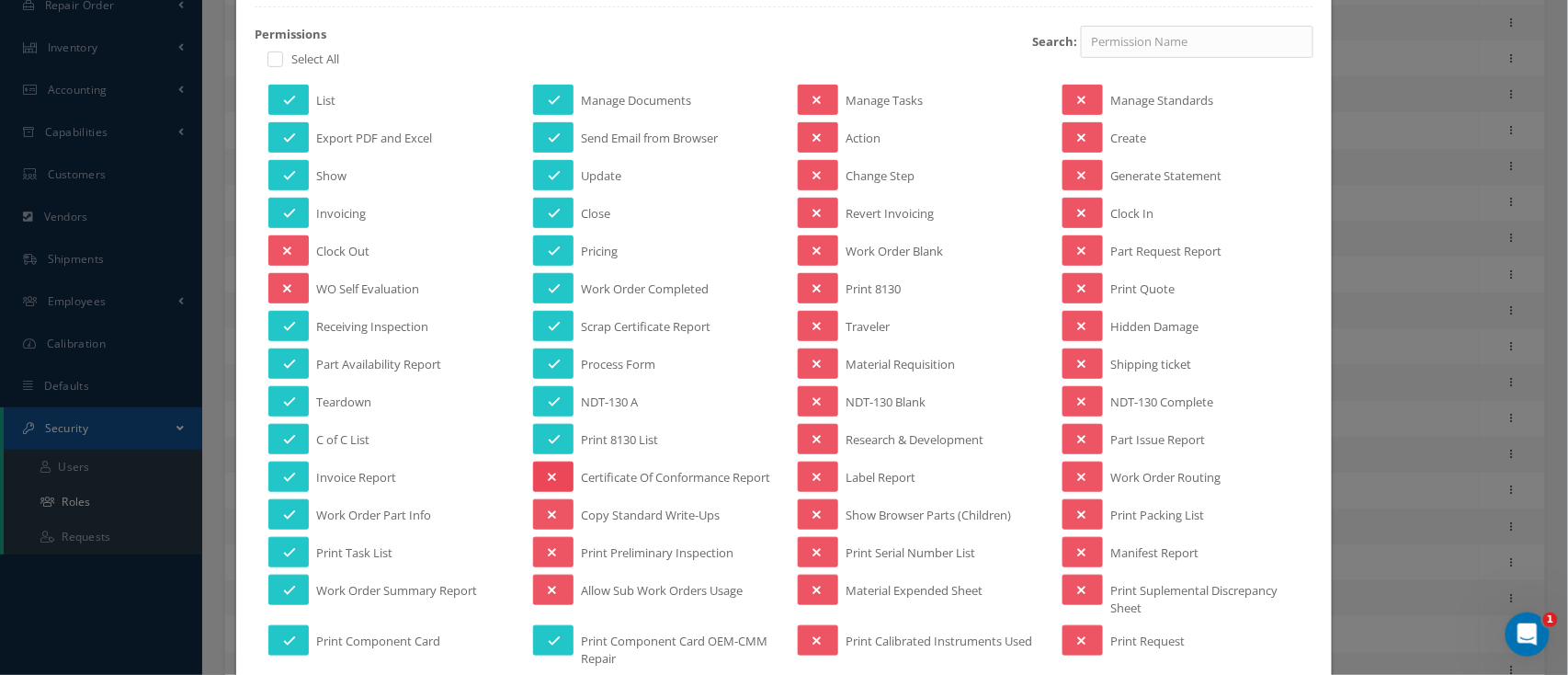
click at [547, 472] on icon at bounding box center [551, 476] width 9 height 12
click at [544, 529] on button at bounding box center [553, 515] width 40 height 31
click at [547, 559] on icon at bounding box center [551, 552] width 9 height 12
click at [547, 596] on icon at bounding box center [551, 590] width 9 height 12
click at [547, 595] on icon at bounding box center [553, 590] width 12 height 12
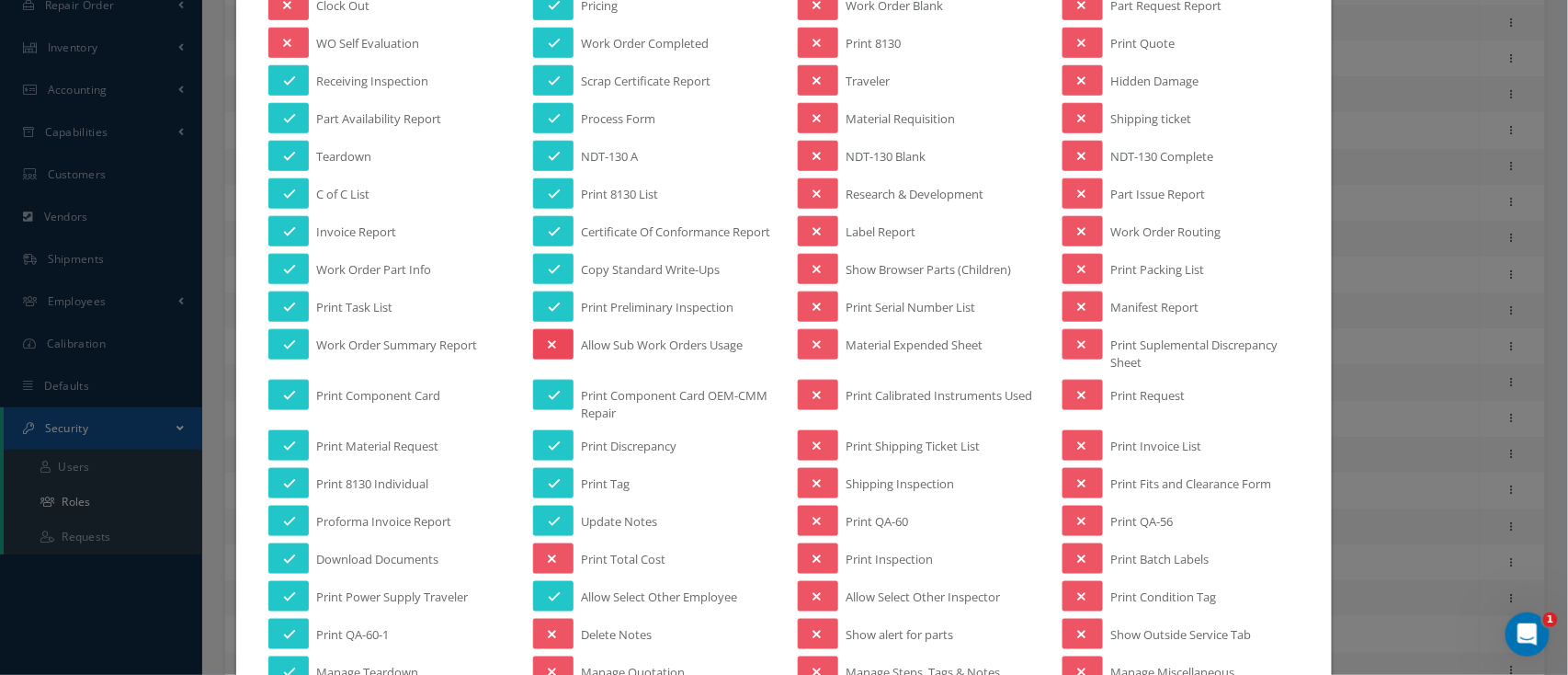
scroll to position [612, 0]
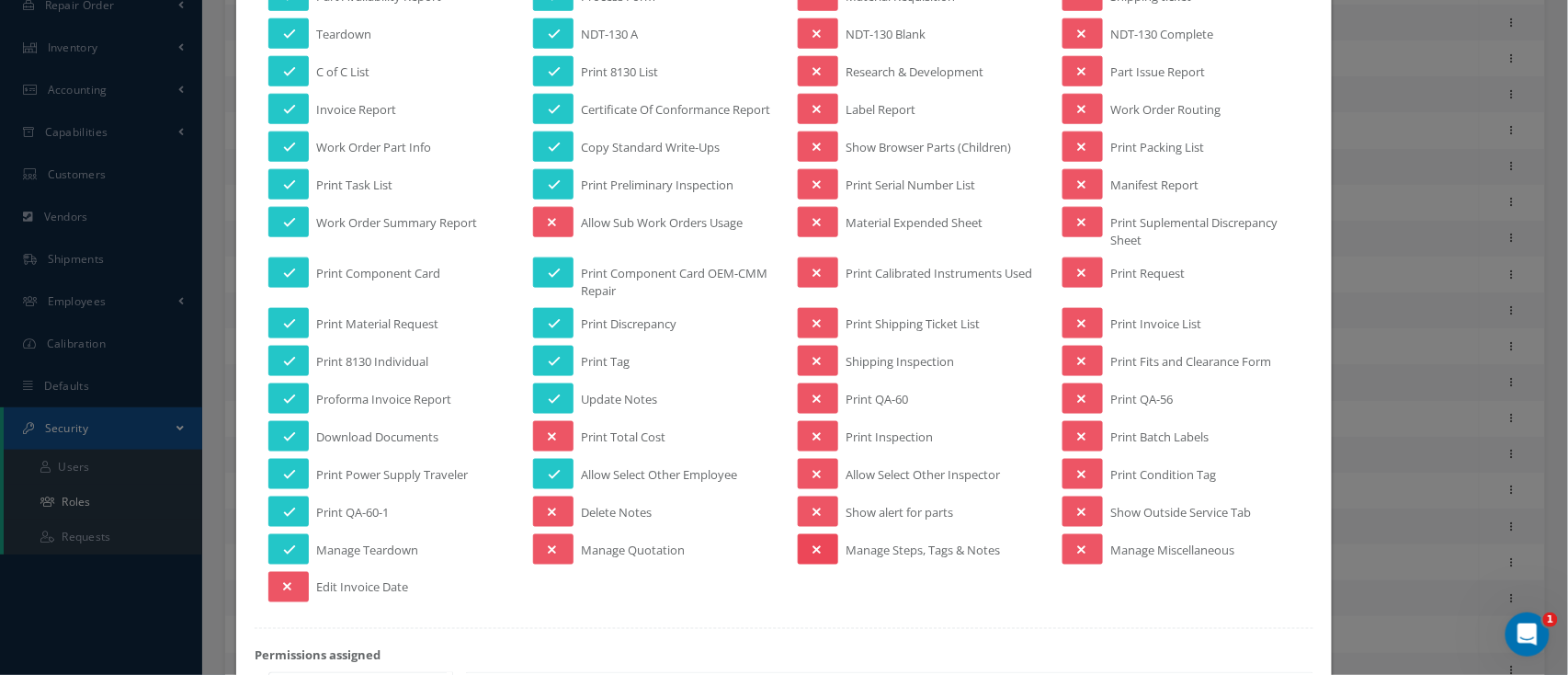
click at [812, 550] on icon at bounding box center [816, 549] width 9 height 12
click at [821, 515] on button at bounding box center [818, 512] width 40 height 31
click at [820, 478] on button at bounding box center [818, 474] width 40 height 31
click at [814, 447] on button at bounding box center [818, 436] width 40 height 31
click at [816, 401] on button at bounding box center [818, 398] width 40 height 31
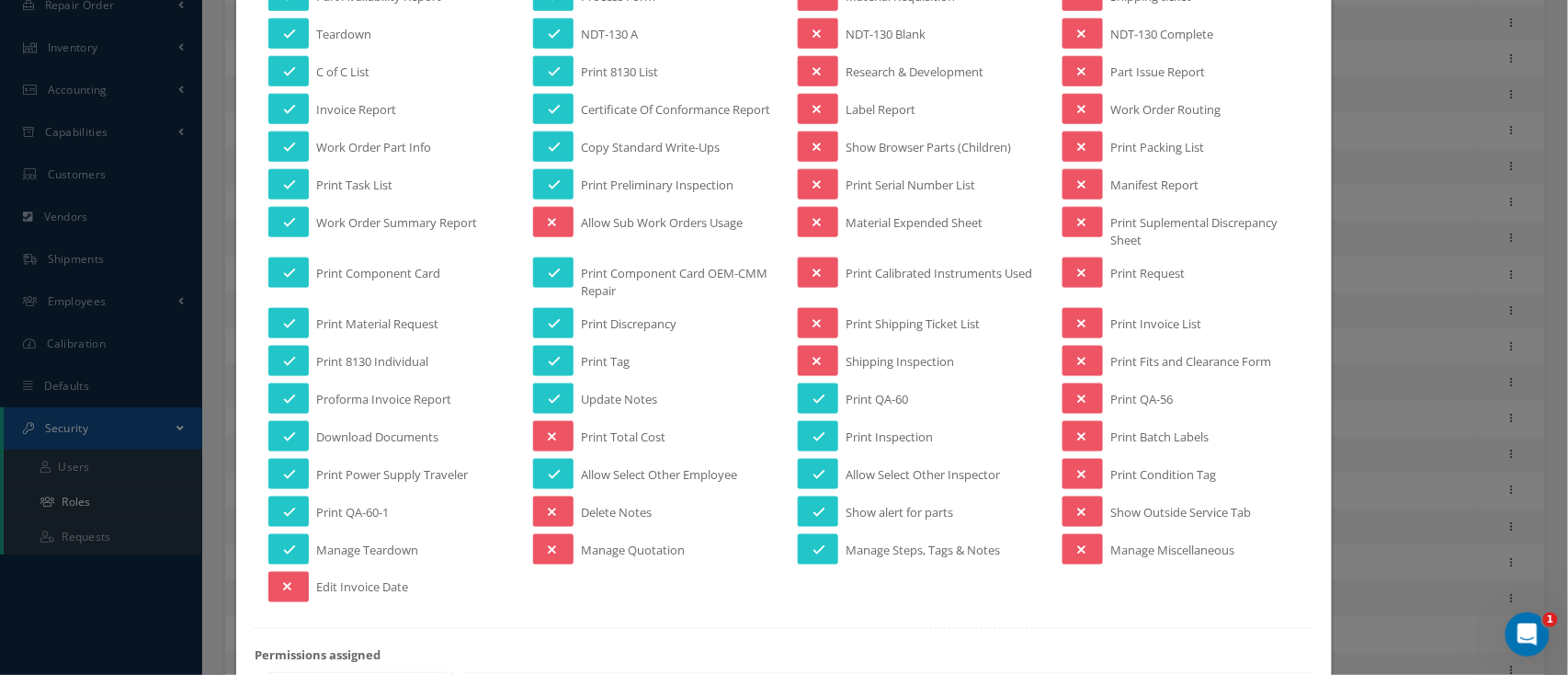
click at [812, 363] on div "Name: Inspector Level 2 Display Name: Inspector Level 2 Module Work Order Dashb…" at bounding box center [784, 498] width 1096 height 2063
click at [816, 322] on button at bounding box center [818, 324] width 40 height 31
click at [812, 367] on icon at bounding box center [816, 360] width 9 height 12
click at [800, 277] on button at bounding box center [818, 273] width 40 height 31
click at [812, 229] on icon at bounding box center [816, 222] width 9 height 12
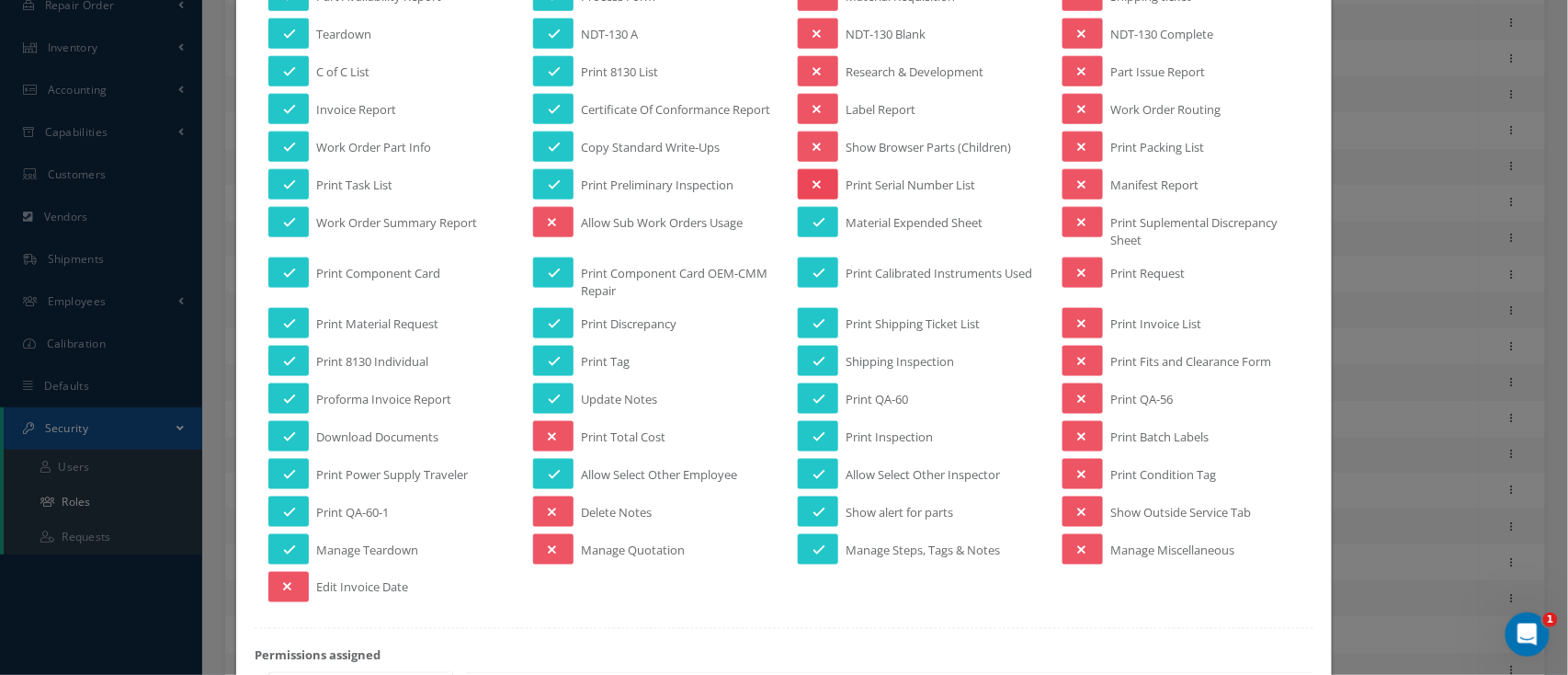
click at [812, 190] on icon at bounding box center [816, 184] width 9 height 12
click at [812, 154] on icon at bounding box center [816, 146] width 9 height 12
click at [812, 99] on button at bounding box center [818, 109] width 40 height 31
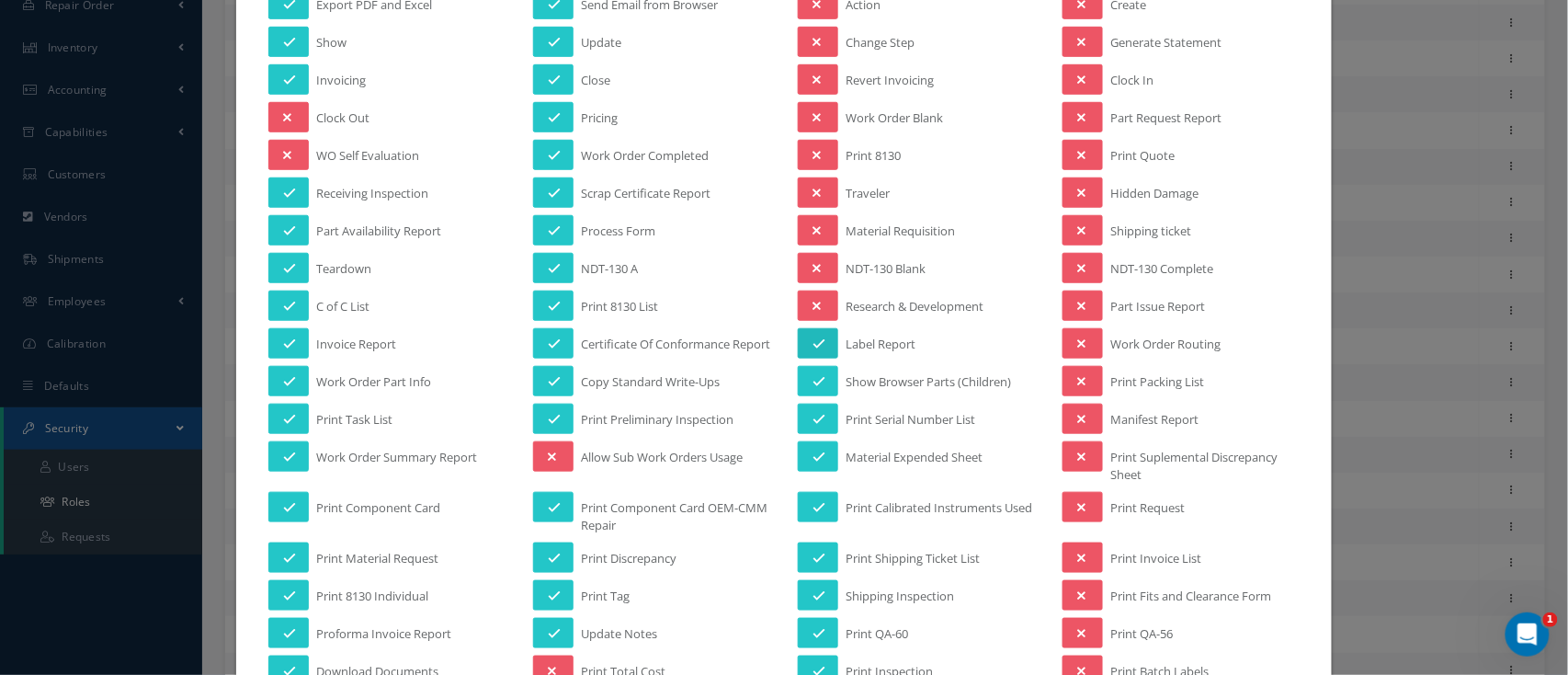
scroll to position [368, 0]
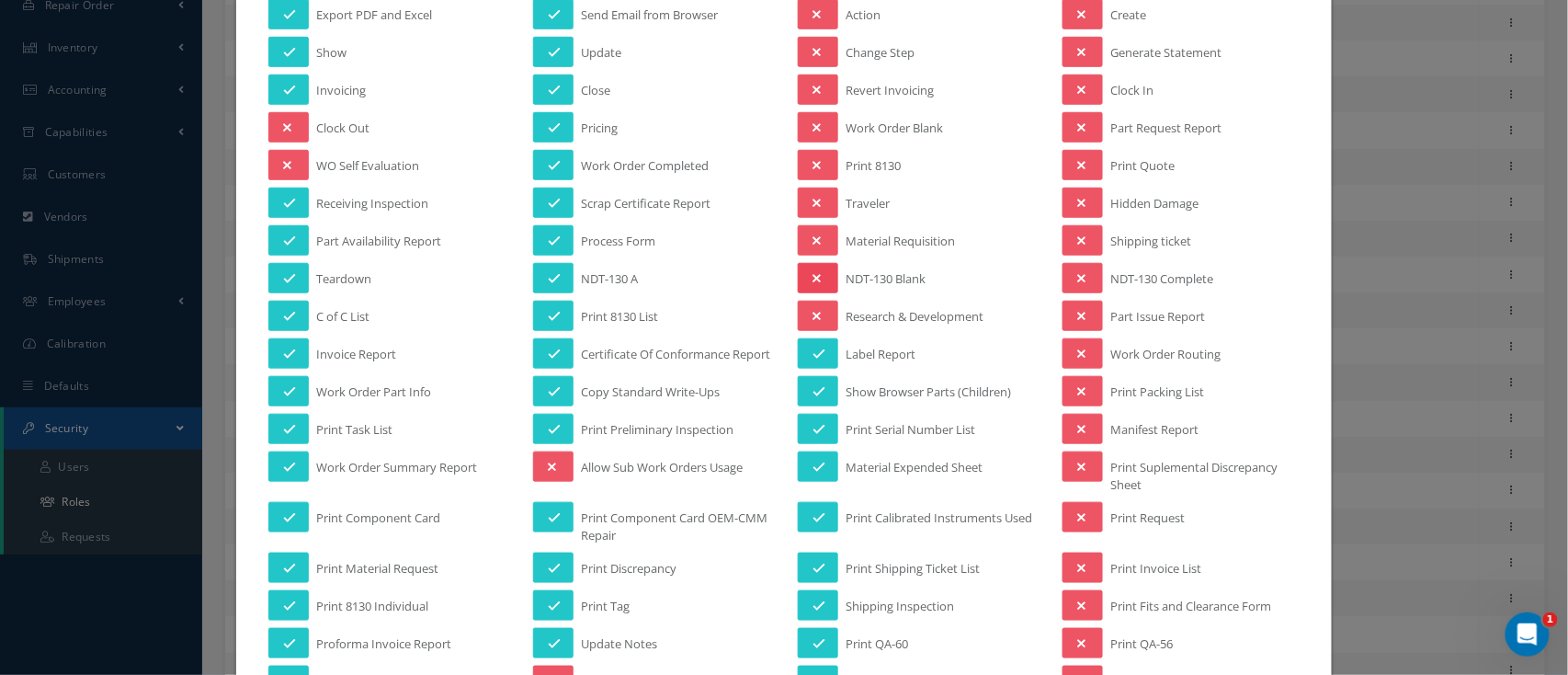
click at [813, 276] on button at bounding box center [818, 278] width 40 height 31
click at [816, 231] on button at bounding box center [818, 241] width 40 height 31
